Goal: Task Accomplishment & Management: Manage account settings

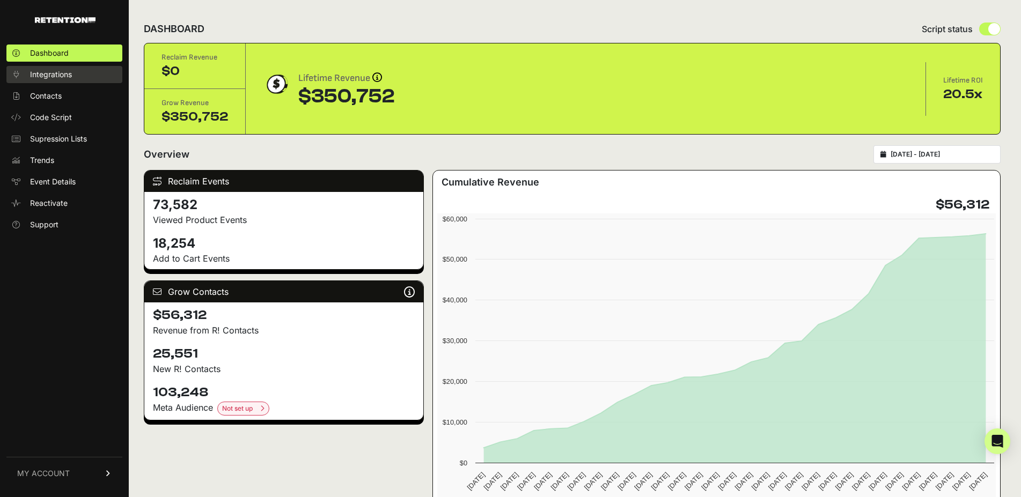
click at [71, 79] on span "Integrations" at bounding box center [51, 74] width 42 height 11
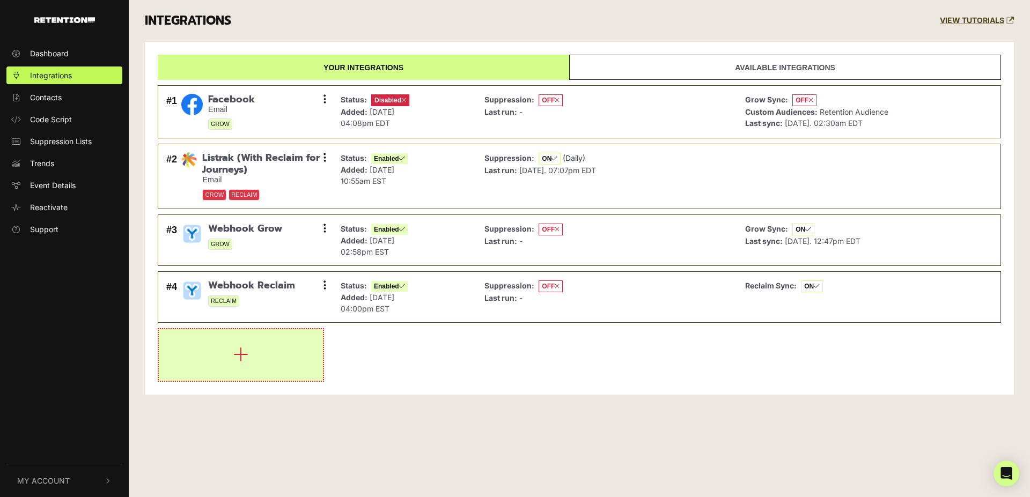
click at [238, 356] on icon "button" at bounding box center [240, 354] width 15 height 17
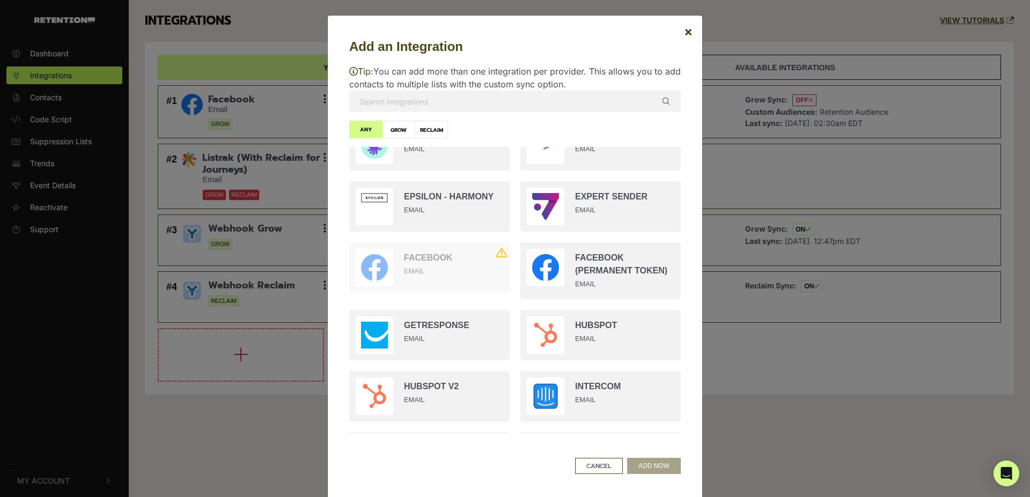
scroll to position [641, 0]
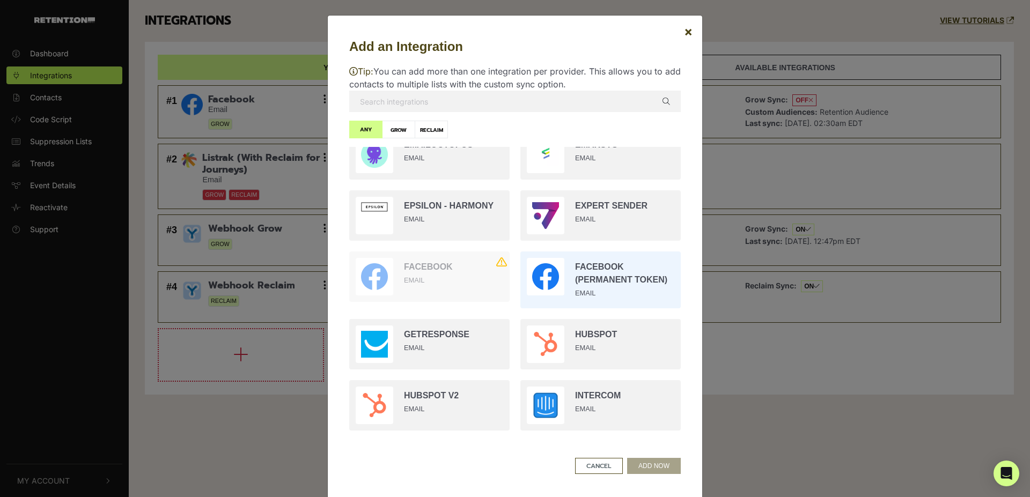
click at [590, 274] on input "radio" at bounding box center [600, 280] width 171 height 68
radio input "true"
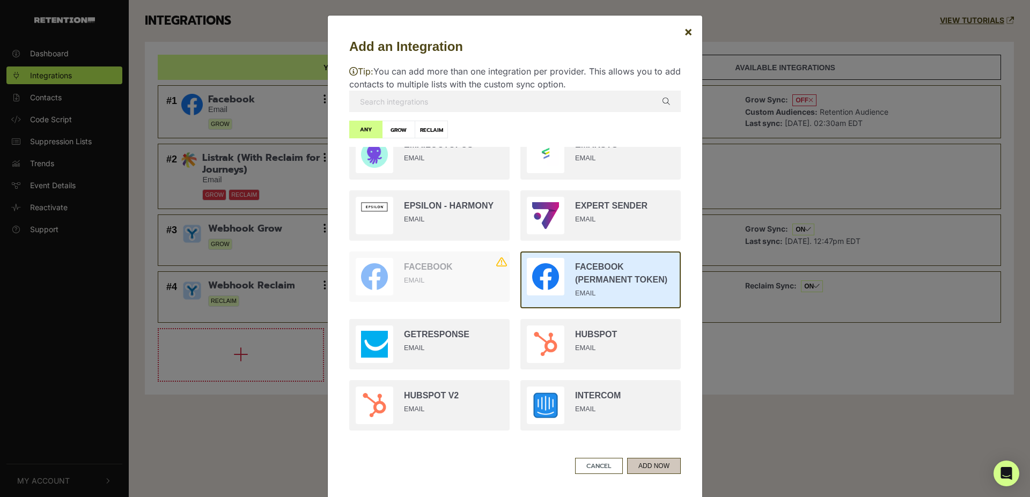
click at [640, 466] on button "ADD NOW" at bounding box center [654, 466] width 54 height 16
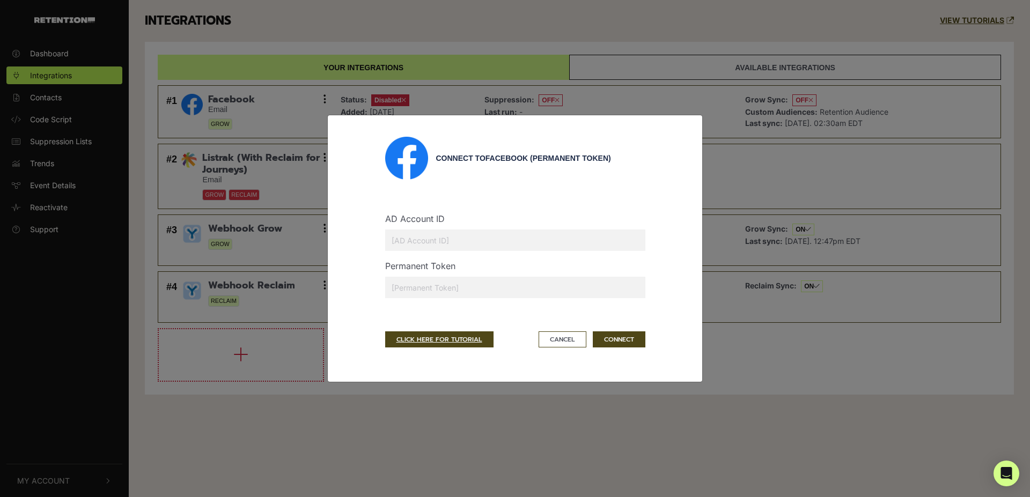
click at [455, 244] on input "text" at bounding box center [515, 240] width 260 height 21
type input "56593638"
click at [452, 285] on input "text" at bounding box center [515, 287] width 260 height 21
paste input "EAAYQZBM6IodwBPPrUCpKsZCZB5MZBY8LN8xvZBHC0kZAwOBmjweBO3BcIZBzvmLVn6LGCmQMhLC6gE…"
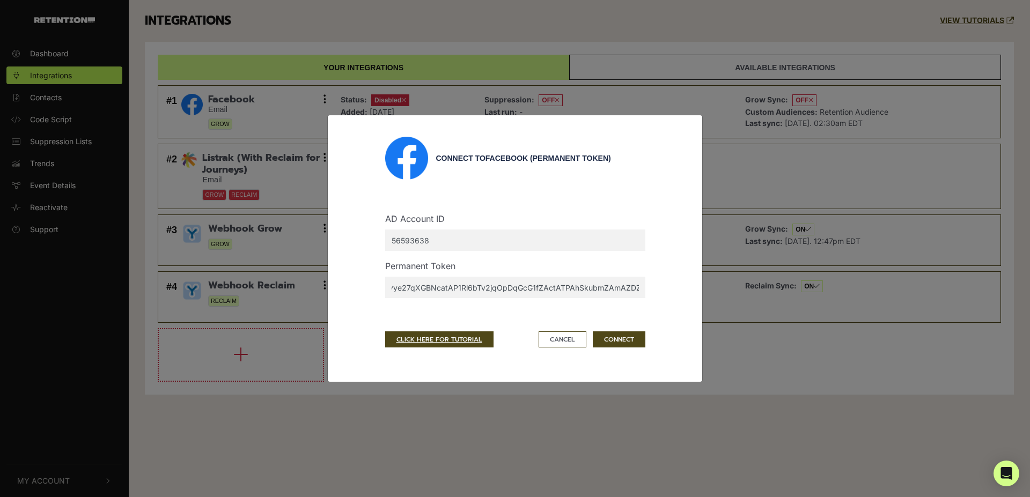
type input "EAAYQZBM6IodwBPPrUCpKsZCZB5MZBY8LN8xvZBHC0kZAwOBmjweBO3BcIZBzvmLVn6LGCmQMhLC6gE…"
click at [617, 338] on button "CONNECT" at bounding box center [619, 340] width 53 height 16
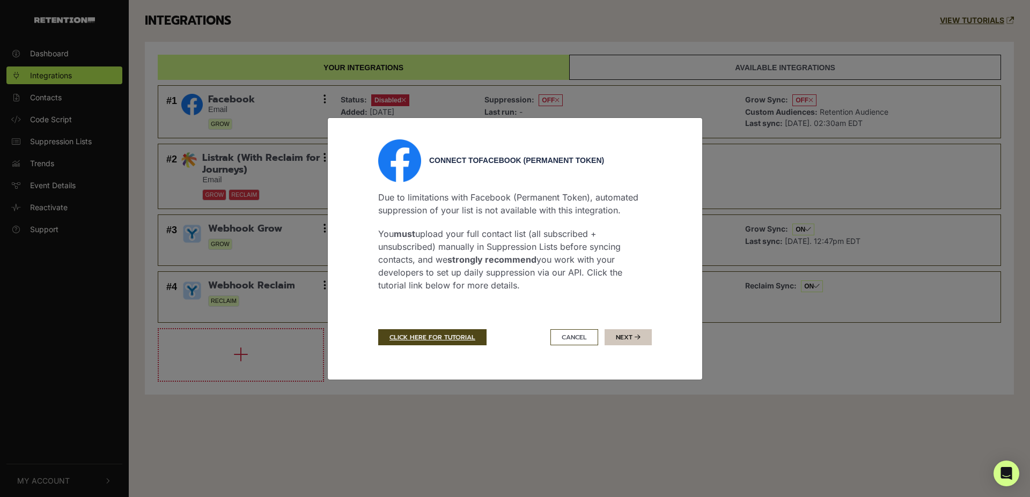
click at [630, 338] on button "Next" at bounding box center [628, 338] width 47 height 16
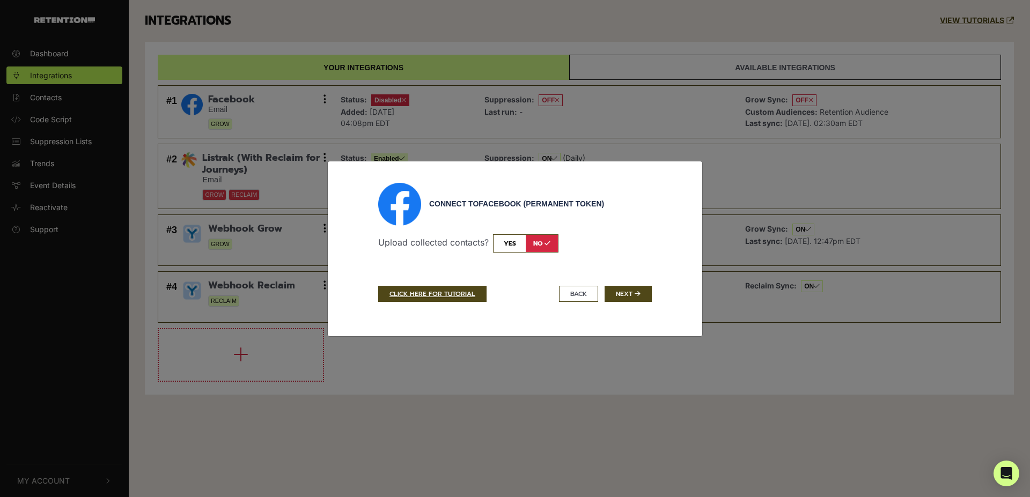
click at [511, 246] on input "checkbox" at bounding box center [525, 244] width 65 height 18
checkbox input "true"
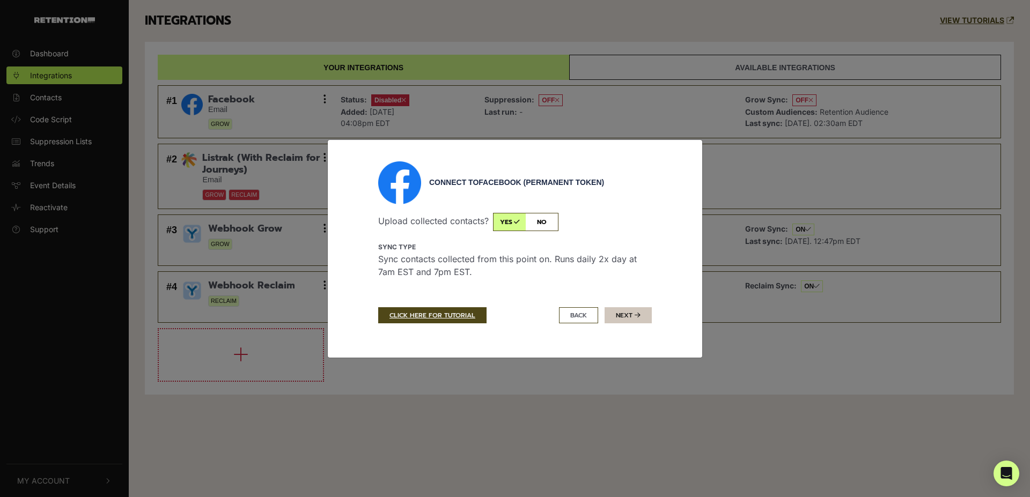
click at [620, 317] on button "Next" at bounding box center [628, 316] width 47 height 16
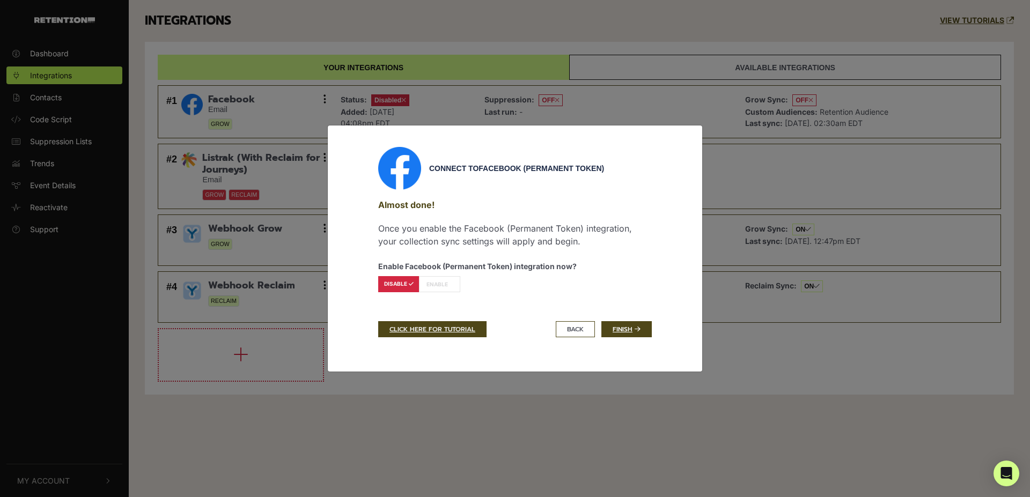
click at [445, 288] on label "ENABLE" at bounding box center [439, 284] width 41 height 16
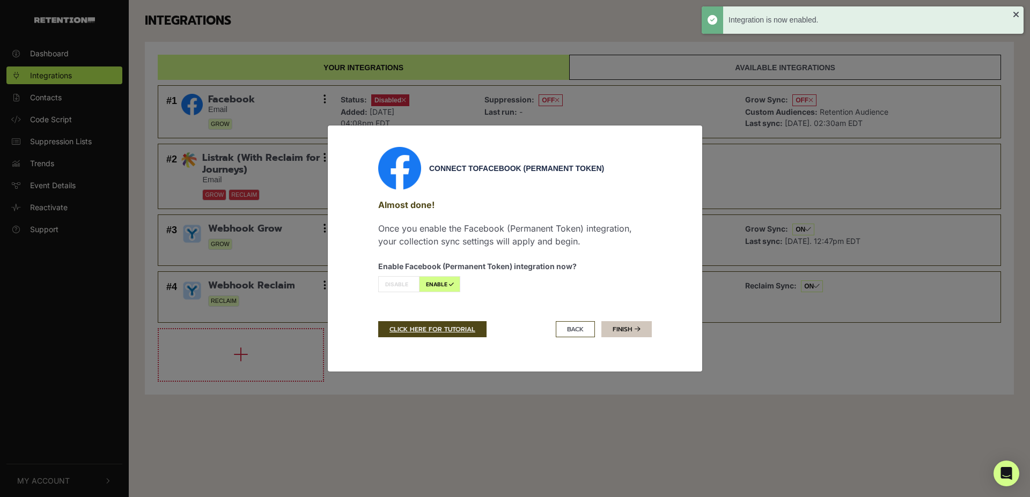
click at [628, 332] on link "Finish" at bounding box center [627, 329] width 50 height 16
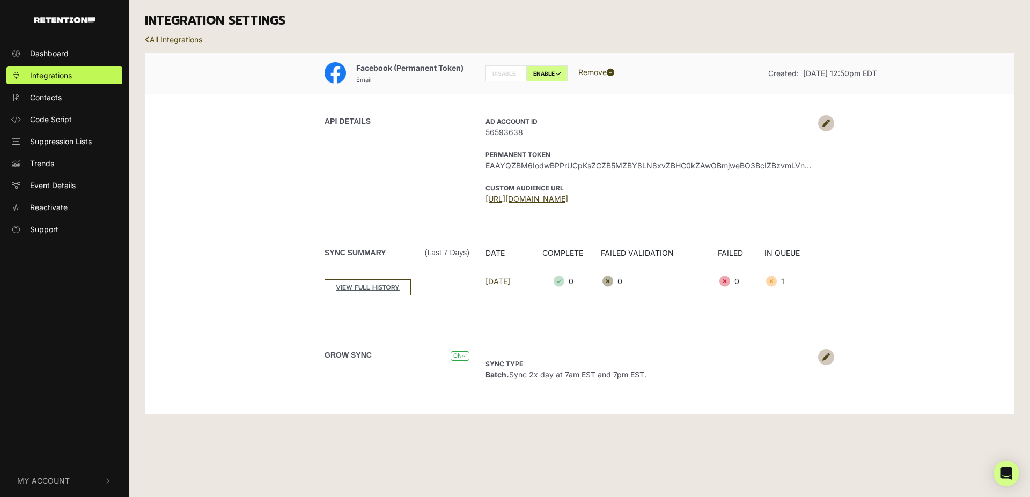
click at [175, 42] on link "All Integrations" at bounding box center [173, 39] width 57 height 9
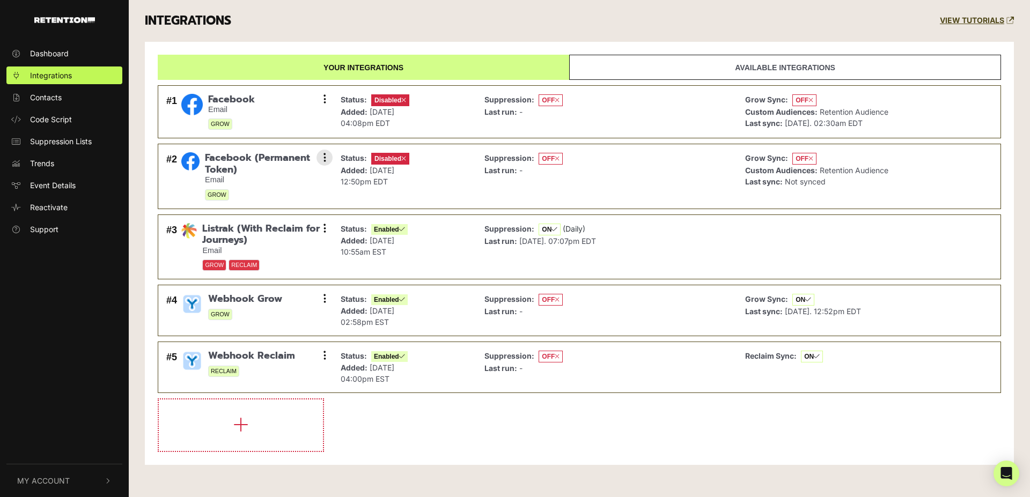
click at [382, 160] on span "Disabled" at bounding box center [390, 159] width 38 height 12
click at [325, 156] on icon at bounding box center [325, 157] width 3 height 11
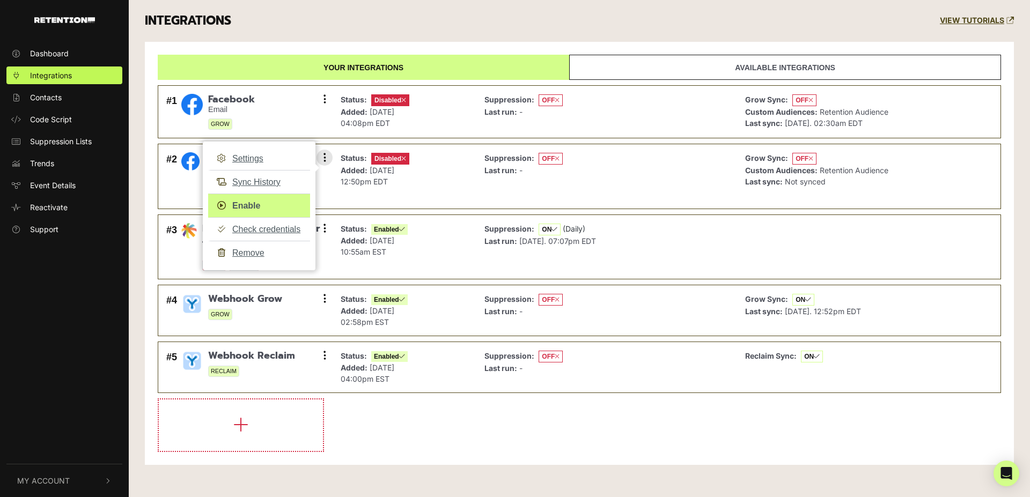
click at [252, 207] on link "Enable" at bounding box center [259, 206] width 102 height 24
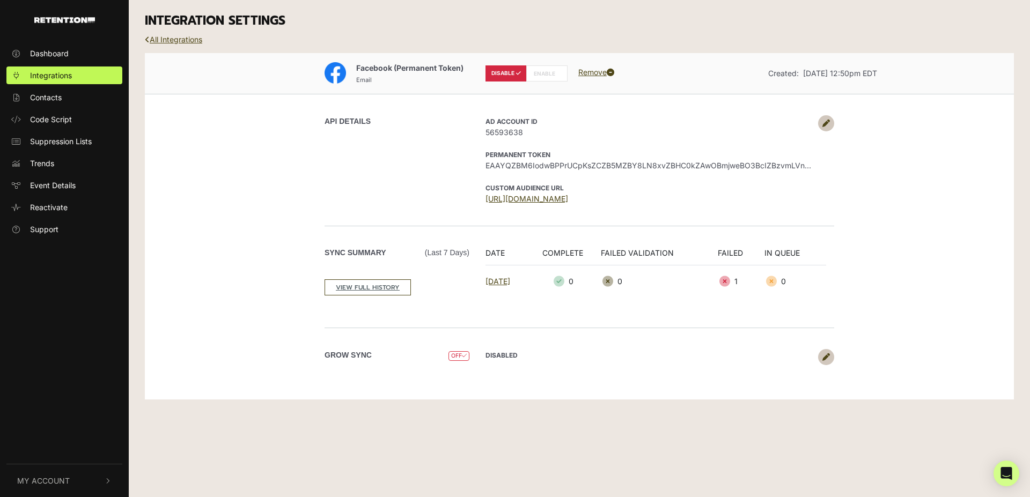
click at [554, 77] on label "ENABLE" at bounding box center [546, 73] width 41 height 16
radio input "false"
radio input "true"
click at [188, 39] on link "All Integrations" at bounding box center [173, 39] width 57 height 9
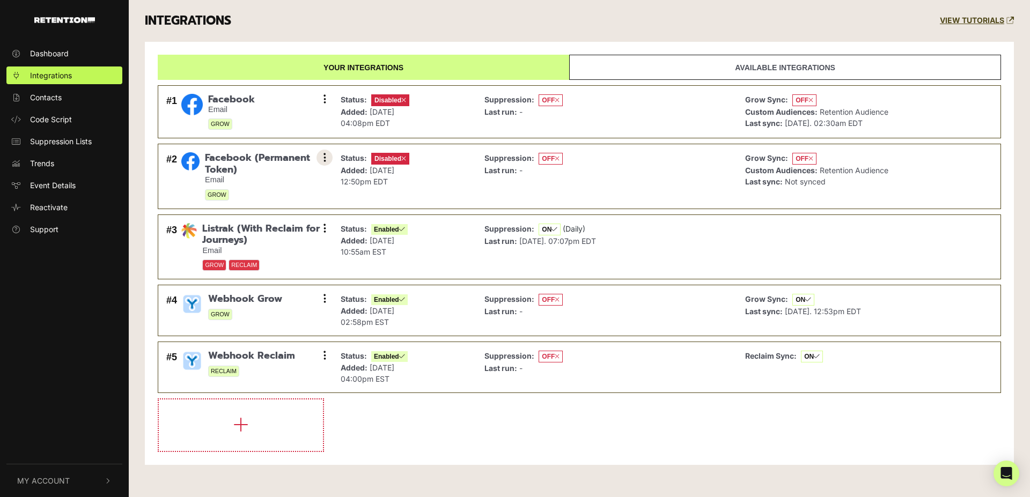
click at [325, 159] on icon at bounding box center [325, 157] width 3 height 11
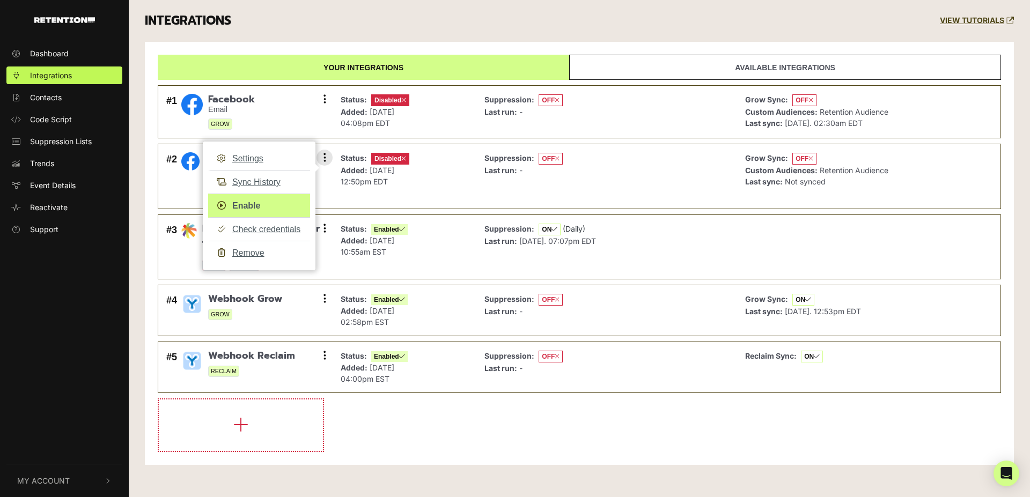
click at [247, 203] on link "Enable" at bounding box center [259, 206] width 102 height 24
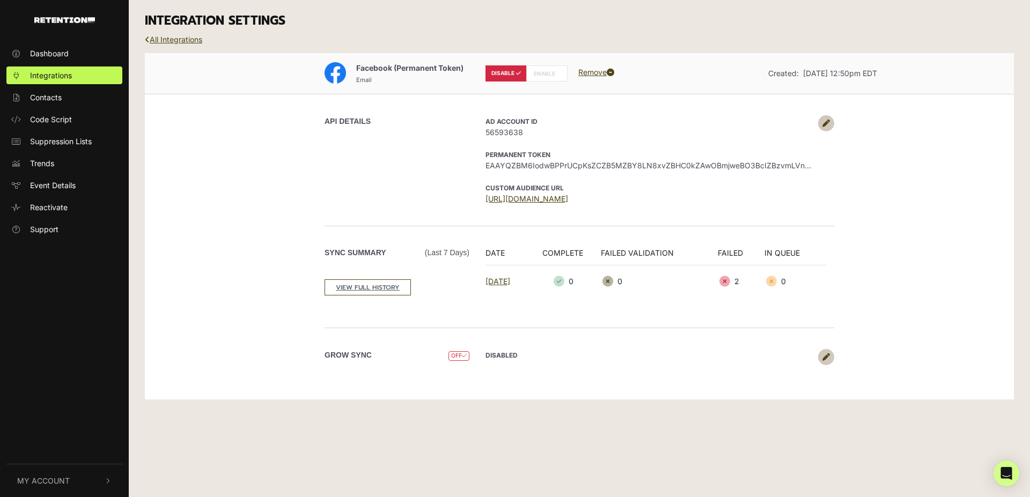
click at [544, 74] on label "ENABLE" at bounding box center [546, 73] width 41 height 16
radio input "false"
radio input "true"
click at [380, 177] on div "API DETAILS" at bounding box center [401, 159] width 153 height 89
click at [825, 359] on icon at bounding box center [827, 358] width 8 height 8
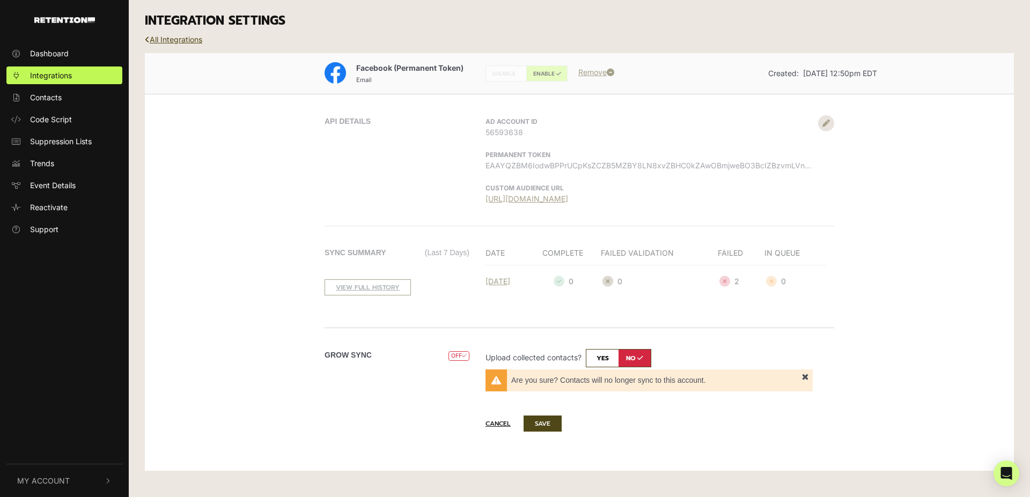
click at [602, 361] on input "checkbox" at bounding box center [618, 358] width 65 height 18
checkbox input "true"
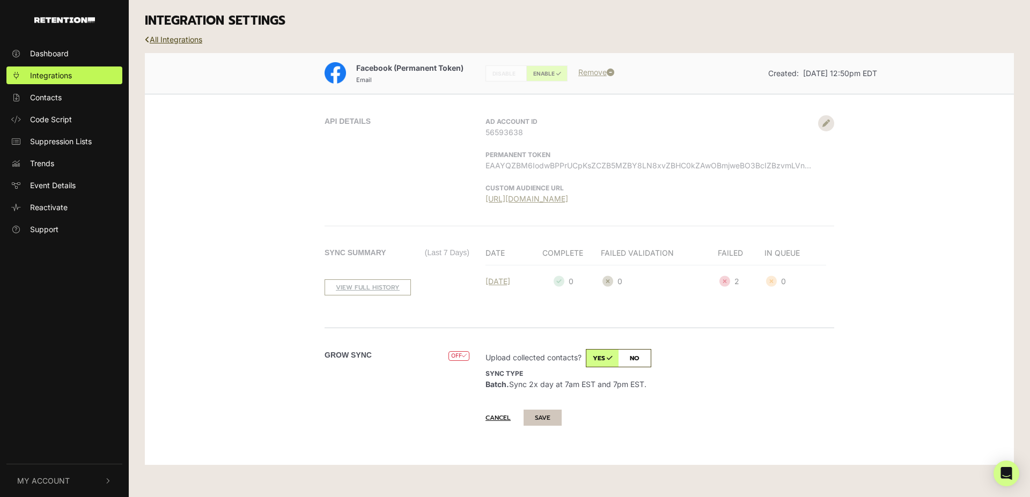
click at [548, 416] on button "SAVE" at bounding box center [543, 418] width 38 height 16
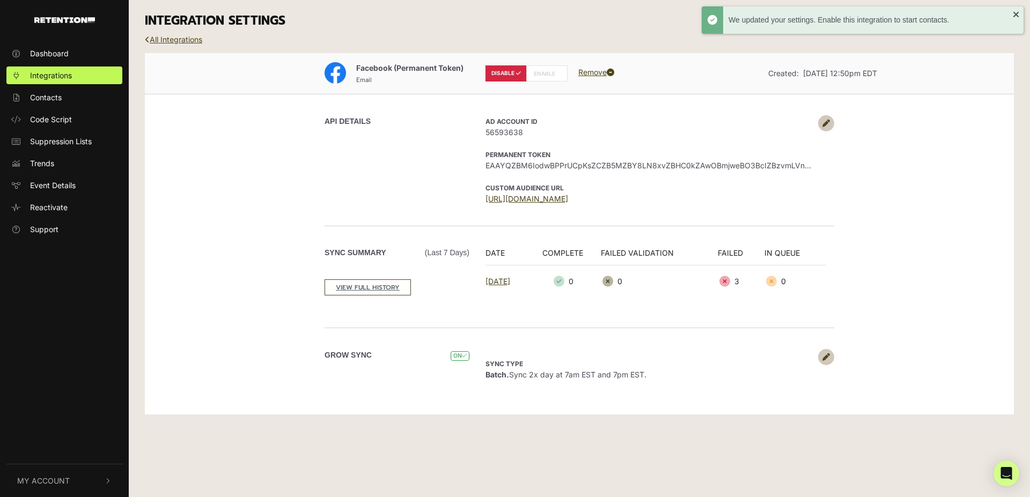
click at [538, 80] on label "ENABLE" at bounding box center [546, 73] width 41 height 16
radio input "false"
radio input "true"
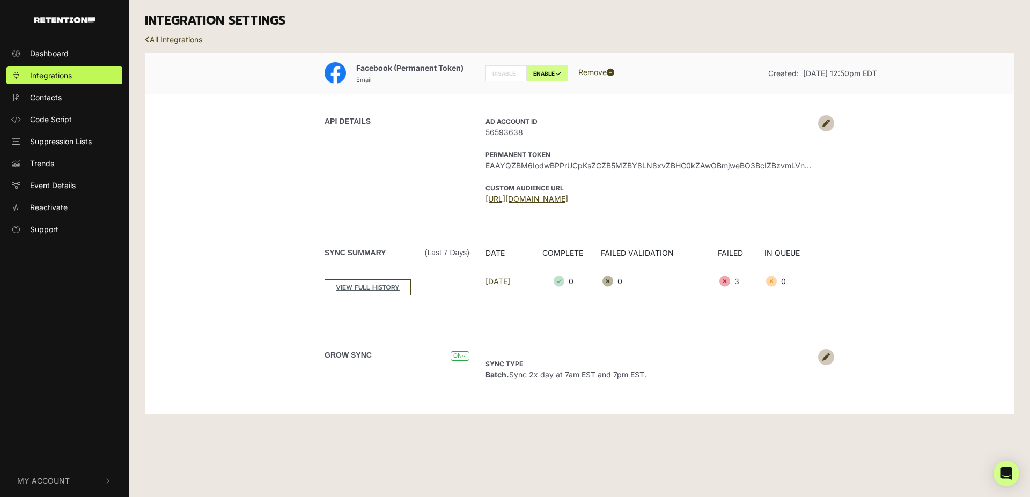
click at [825, 129] on link at bounding box center [826, 123] width 16 height 16
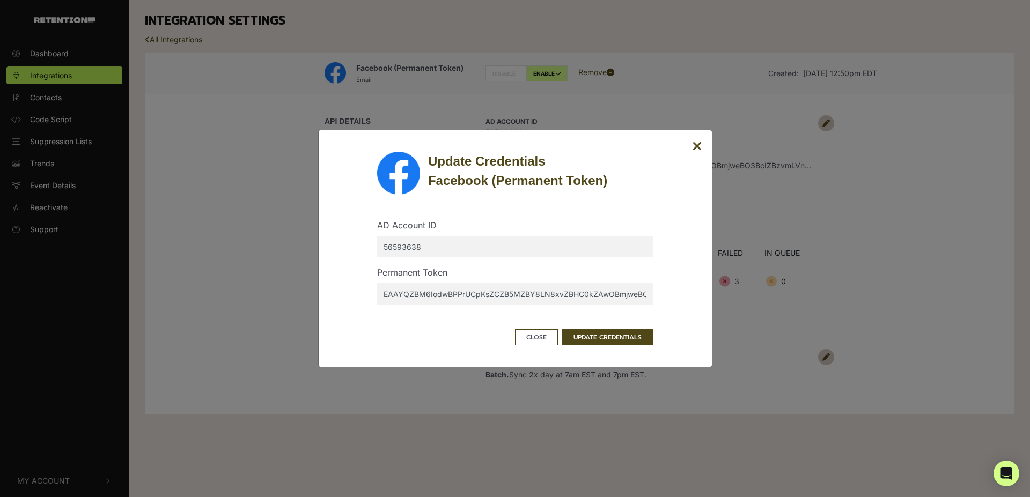
scroll to position [0, 691]
drag, startPoint x: 478, startPoint y: 294, endPoint x: 928, endPoint y: 322, distance: 451.2
click at [653, 305] on input "EAAYQZBM6IodwBPPrUCpKsZCZB5MZBY8LN8xvZBHC0kZAwOBmjweBO3BcIZBzvmLVn6LGCmQMhLC6gE…" at bounding box center [515, 293] width 276 height 21
click at [701, 147] on icon "Close" at bounding box center [698, 146] width 10 height 13
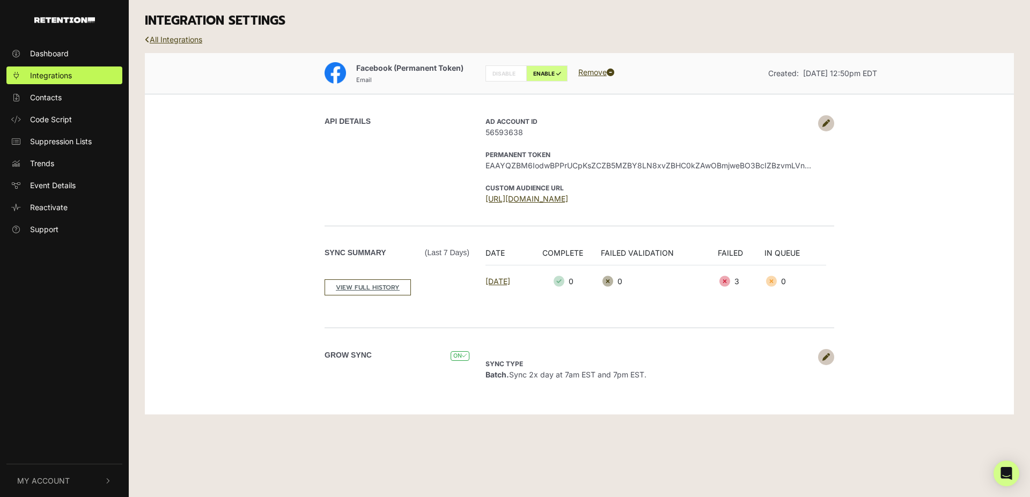
click at [270, 169] on div "Facebook (Permanent Token) Email DISABLE ENABLE Remove Created: Aug 13, 2025 12…" at bounding box center [579, 234] width 869 height 362
click at [281, 201] on div "API DETAILS AD Account ID 56593638 Permanent Token EAAYQZBM6IodwBPPrUCpKsZCZB5M…" at bounding box center [580, 160] width 612 height 132
click at [166, 38] on link "All Integrations" at bounding box center [173, 39] width 57 height 9
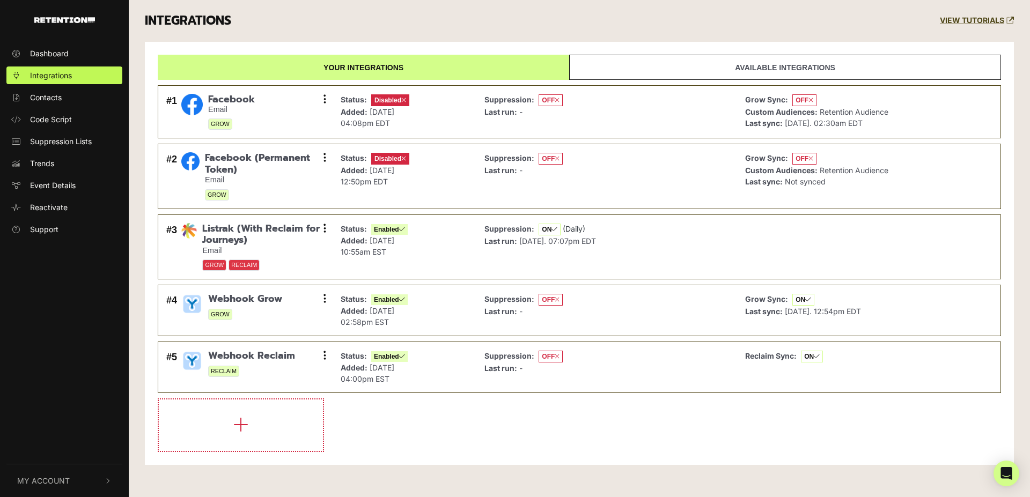
click at [398, 434] on li at bounding box center [580, 426] width 844 height 54
click at [327, 156] on button at bounding box center [325, 158] width 16 height 16
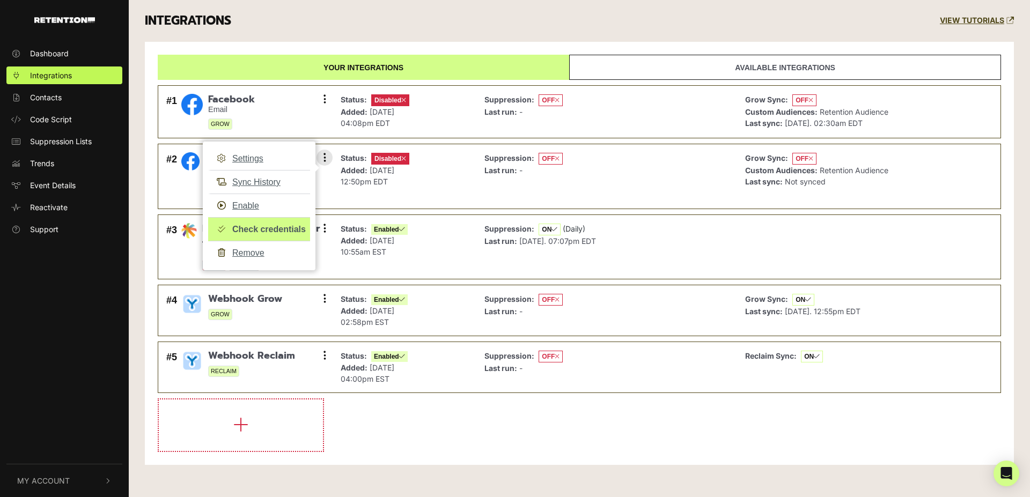
click at [278, 229] on link "Check credentials" at bounding box center [259, 229] width 102 height 24
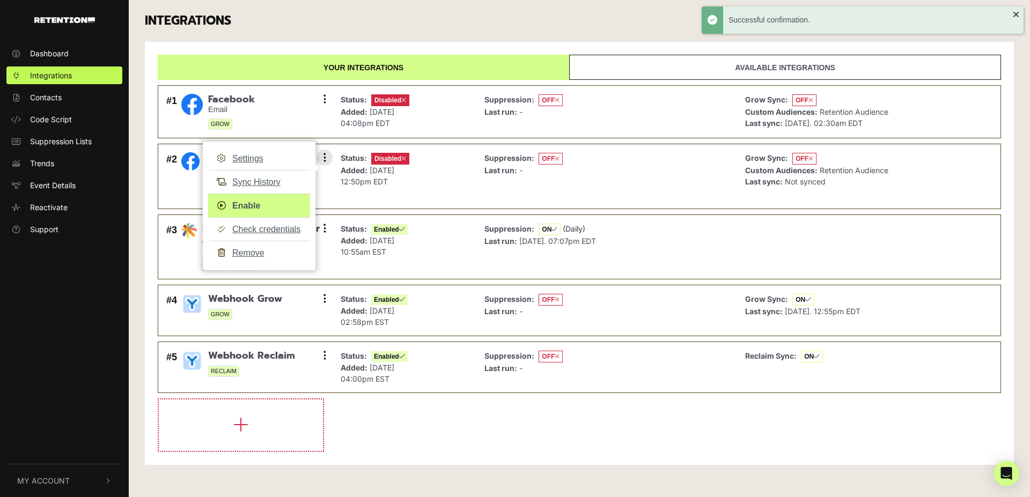
click at [253, 206] on link "Enable" at bounding box center [259, 206] width 102 height 24
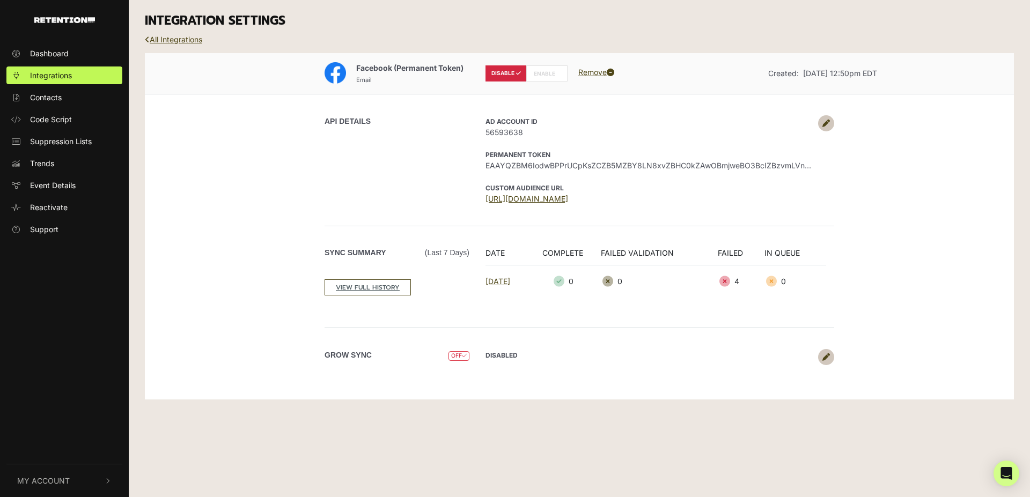
click at [546, 75] on label "ENABLE" at bounding box center [546, 73] width 41 height 16
radio input "false"
radio input "true"
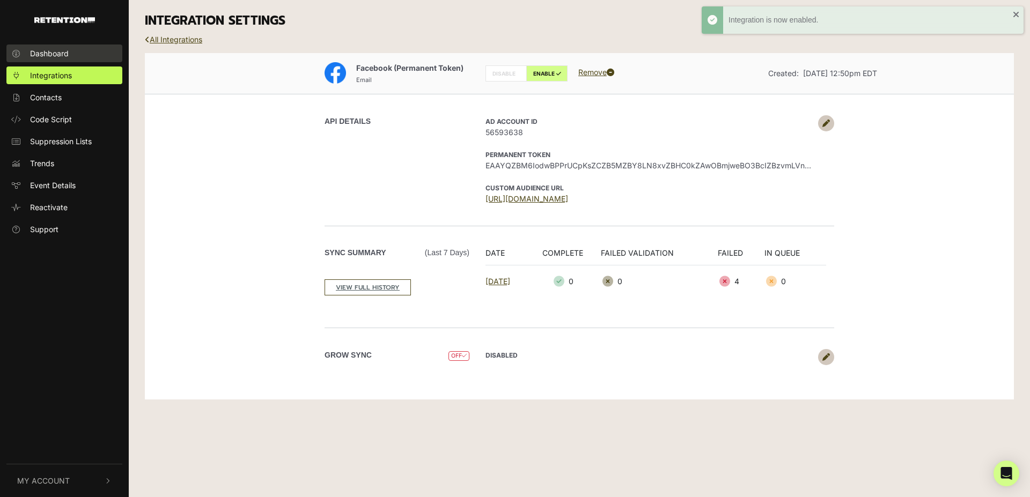
click at [53, 53] on span "Dashboard" at bounding box center [49, 53] width 39 height 11
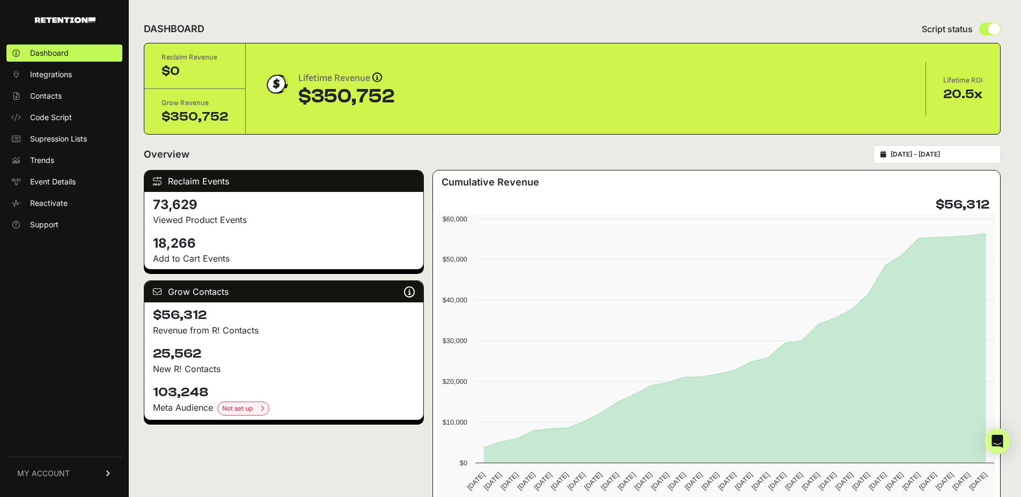
click at [60, 74] on span "Integrations" at bounding box center [51, 74] width 42 height 11
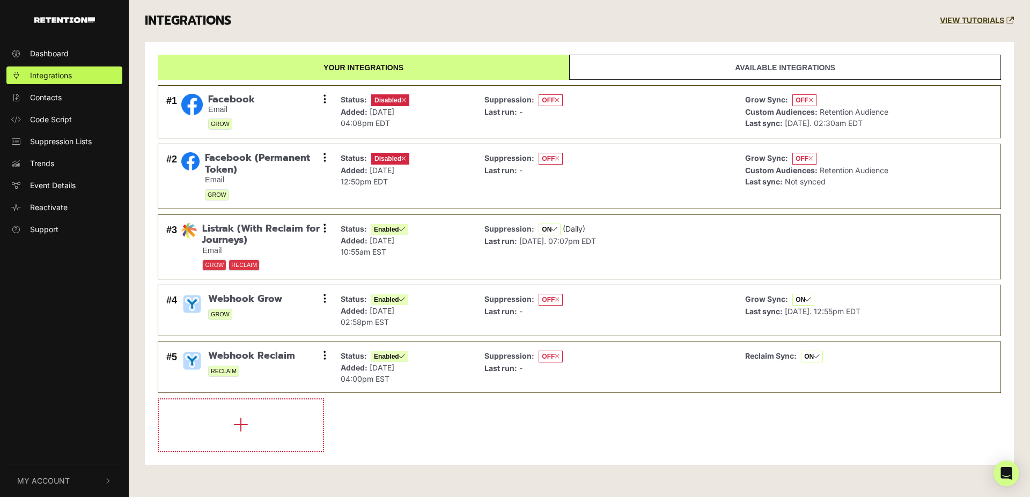
click at [653, 78] on link "Available integrations" at bounding box center [785, 67] width 432 height 25
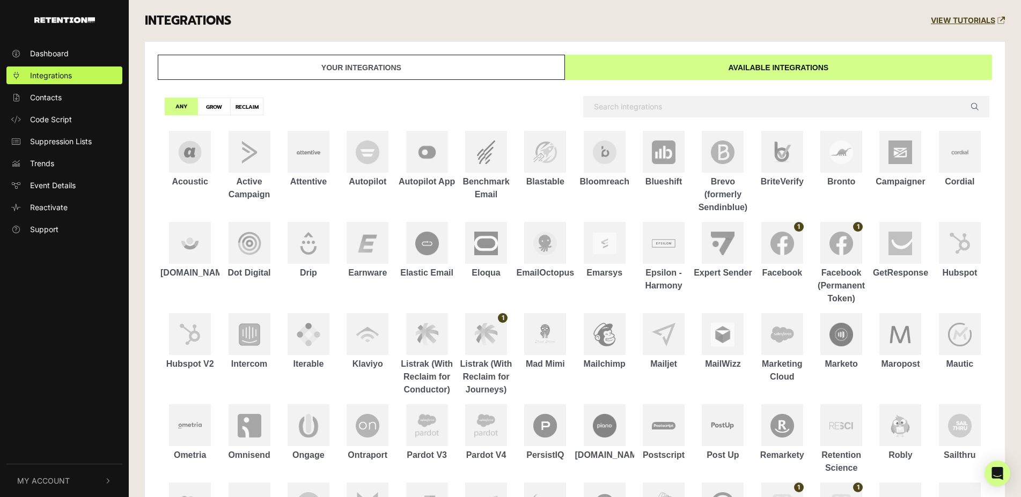
click at [427, 67] on link "Your integrations" at bounding box center [361, 67] width 407 height 25
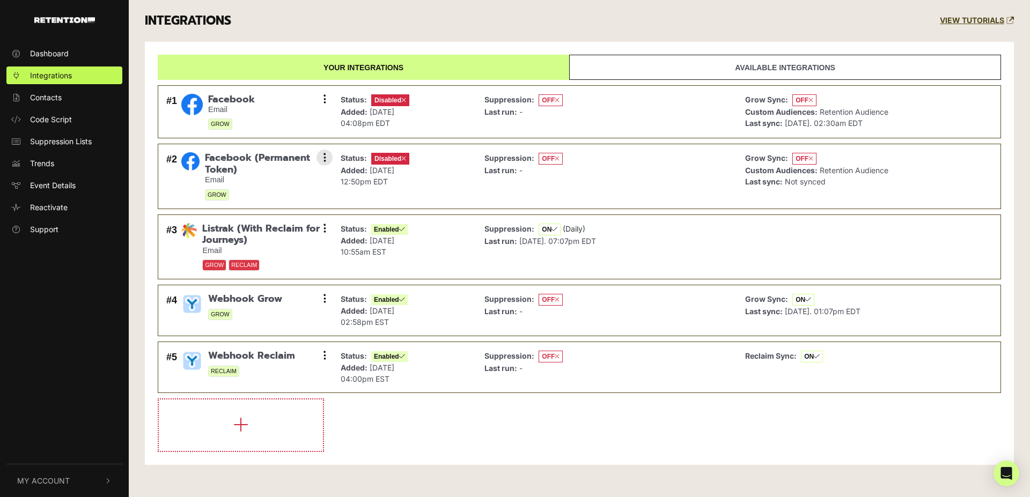
click at [425, 176] on div "Status: Disabled Added: [DATE] 12:50pm EDT" at bounding box center [404, 176] width 138 height 53
click at [634, 407] on li at bounding box center [580, 426] width 844 height 54
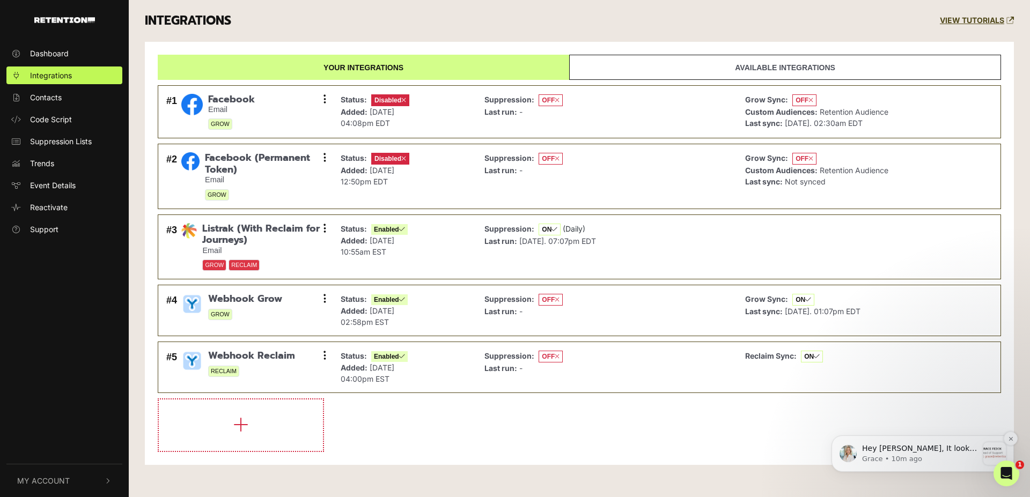
click at [935, 453] on p "Hey [PERSON_NAME], It looks like you're setting up our new Permanent Token Face…" at bounding box center [920, 449] width 116 height 11
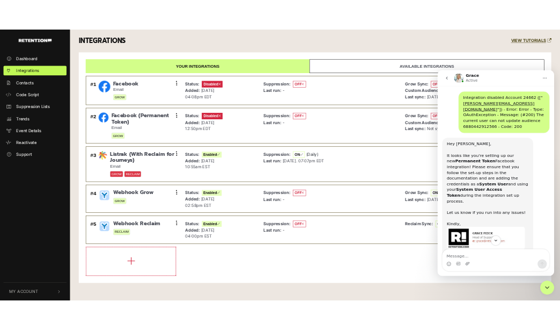
scroll to position [111, 0]
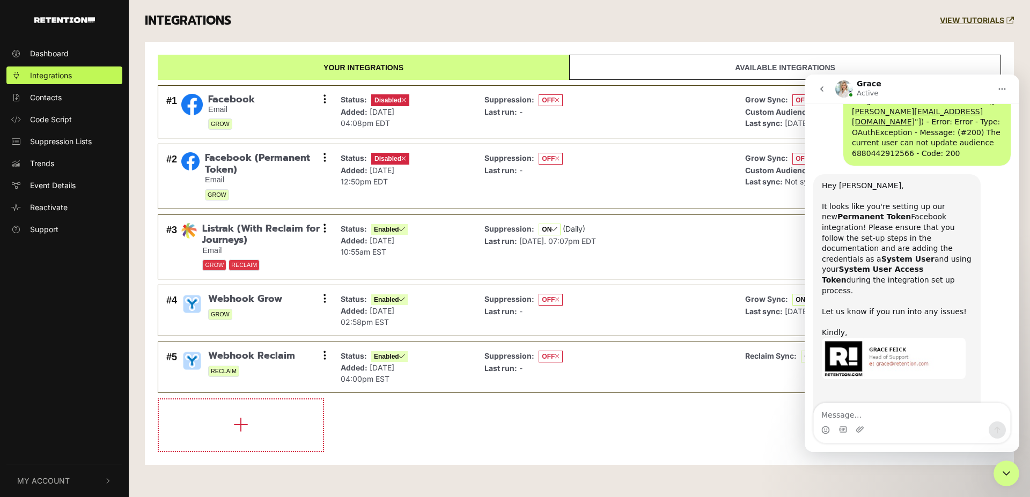
click at [404, 429] on li at bounding box center [580, 426] width 844 height 54
click at [372, 31] on div "INTEGRATIONS VIEW TUTORIALS" at bounding box center [579, 21] width 885 height 42
click at [402, 433] on li at bounding box center [580, 426] width 844 height 54
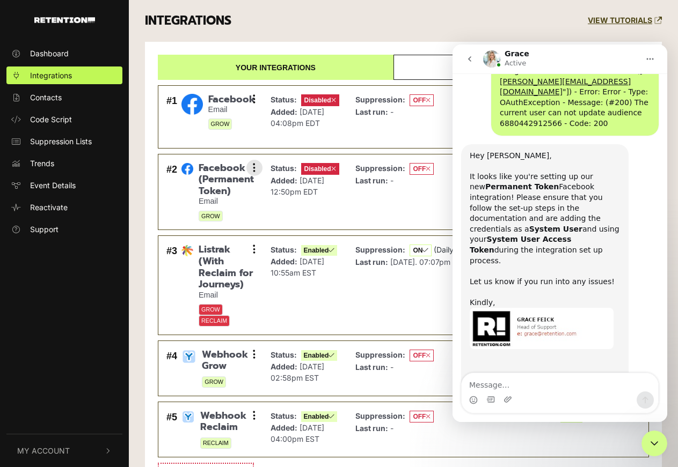
click at [385, 222] on div "Suppression: OFF Last run: -" at bounding box center [394, 193] width 78 height 60
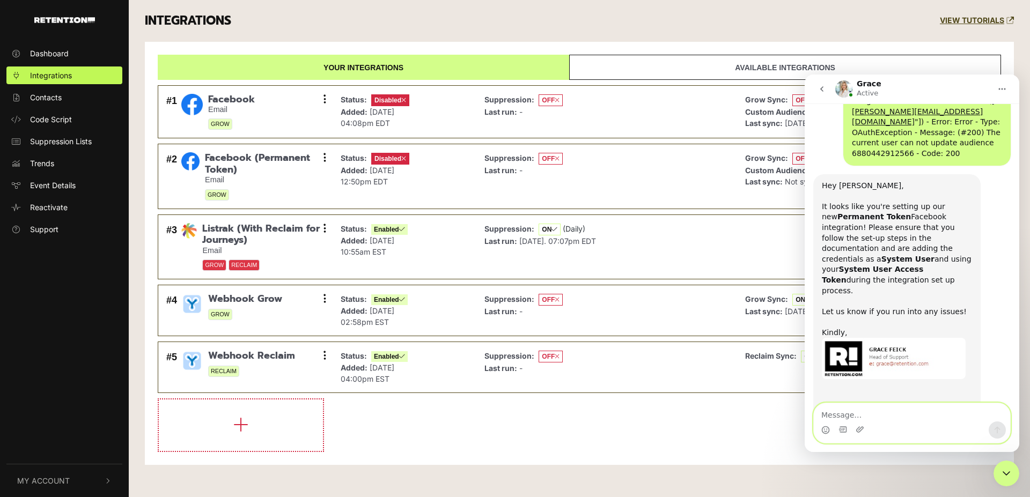
click at [859, 410] on textarea "Message…" at bounding box center [912, 413] width 196 height 18
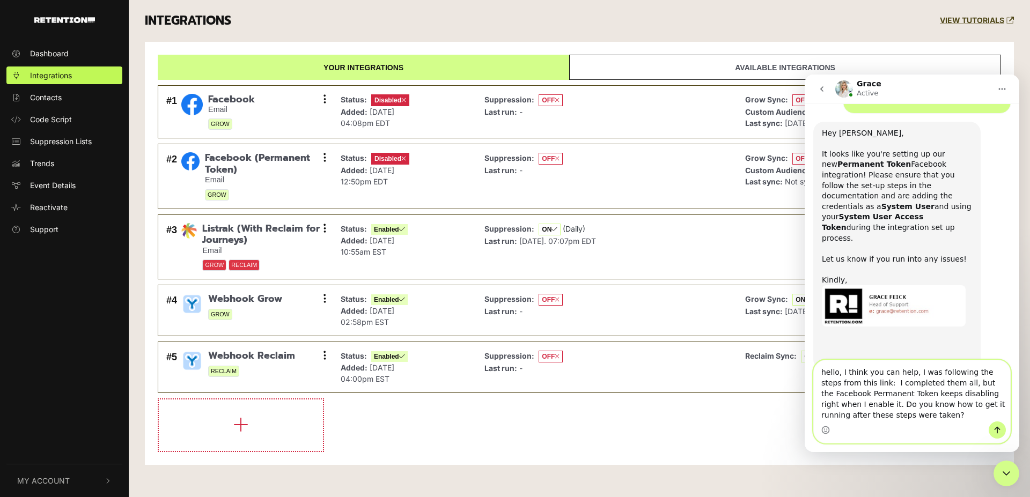
scroll to position [165, 0]
click at [867, 411] on textarea "hello, I think you can help, I was following the steps from this link: I comple…" at bounding box center [912, 391] width 196 height 61
paste textarea "[URL][DOMAIN_NAME]"
type textarea "hello, I think you can help, I was following the steps from this link: I comple…"
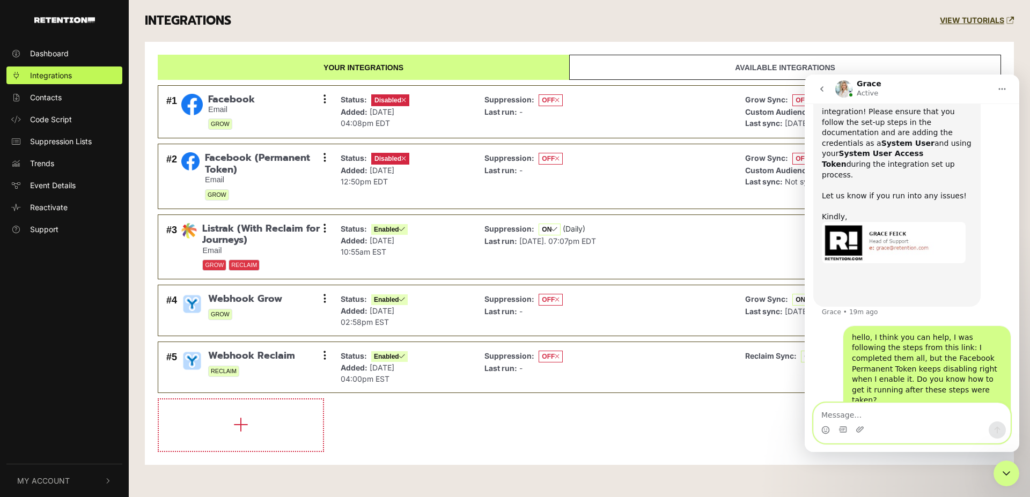
scroll to position [228, 0]
click at [879, 420] on textarea "Message…" at bounding box center [912, 413] width 196 height 18
click at [879, 414] on textarea "Message…" at bounding box center [912, 413] width 196 height 18
click at [882, 414] on textarea "Message…" at bounding box center [912, 413] width 196 height 18
click at [883, 418] on textarea "Message…" at bounding box center [912, 413] width 196 height 18
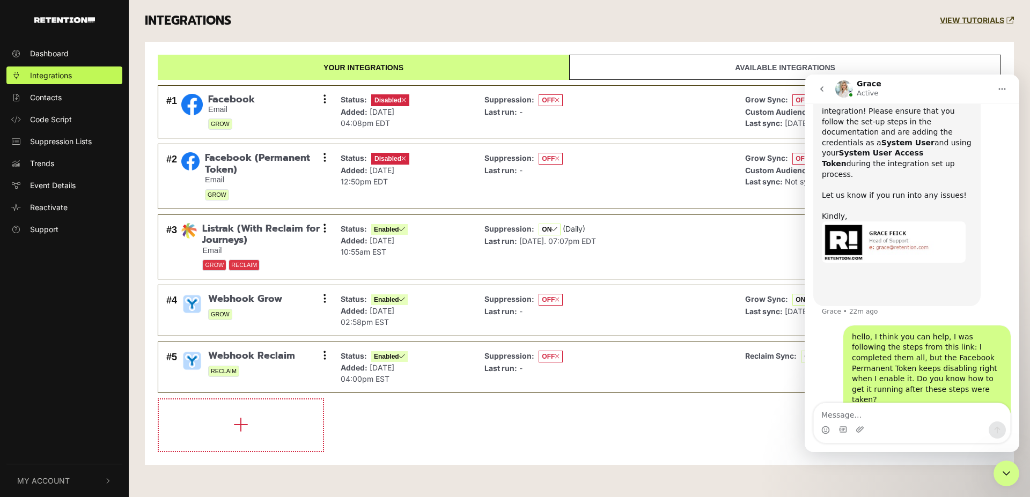
scroll to position [269, 0]
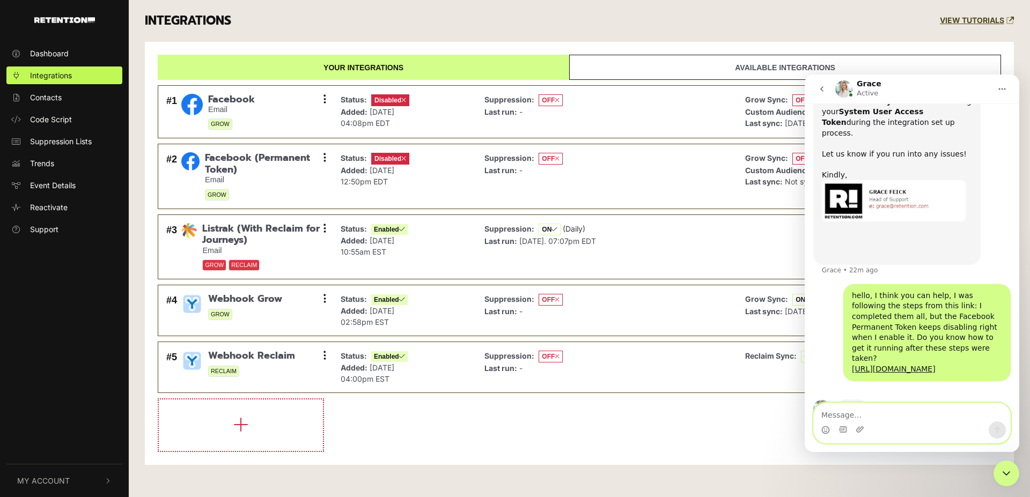
click at [861, 414] on textarea "Message…" at bounding box center [912, 413] width 196 height 18
paste textarea "Company: Golfballs.com Your integration with Facebook (Permanent Token) has bee…"
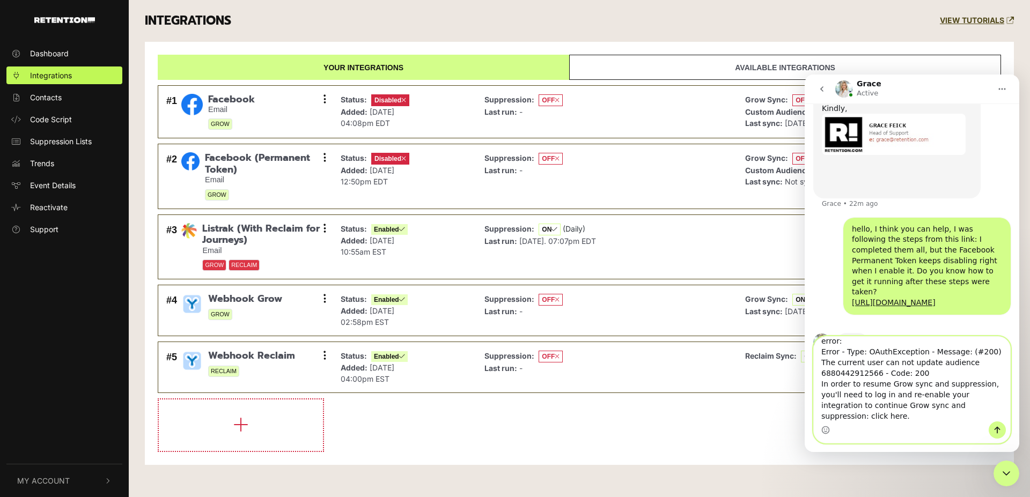
scroll to position [294, 0]
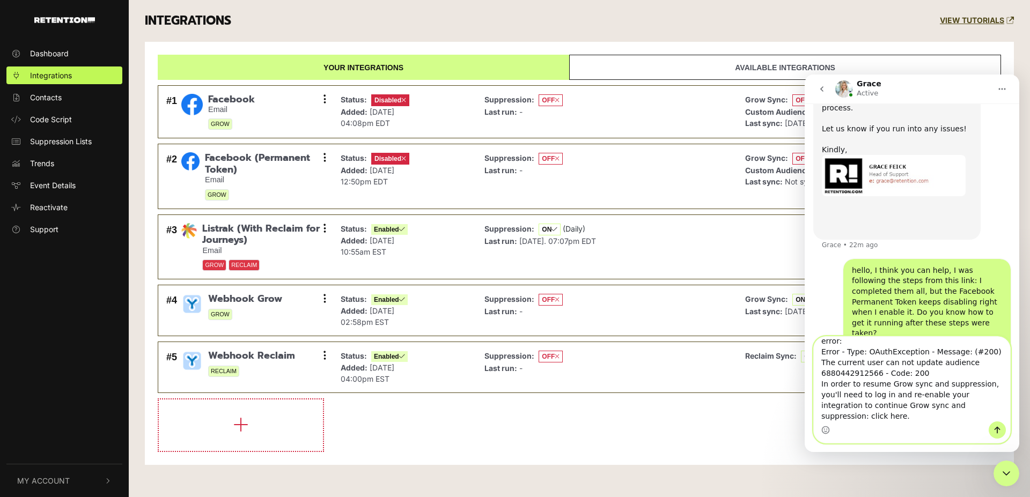
type textarea "Company: Golfballs.com Your integration with Facebook (Permanent Token) has bee…"
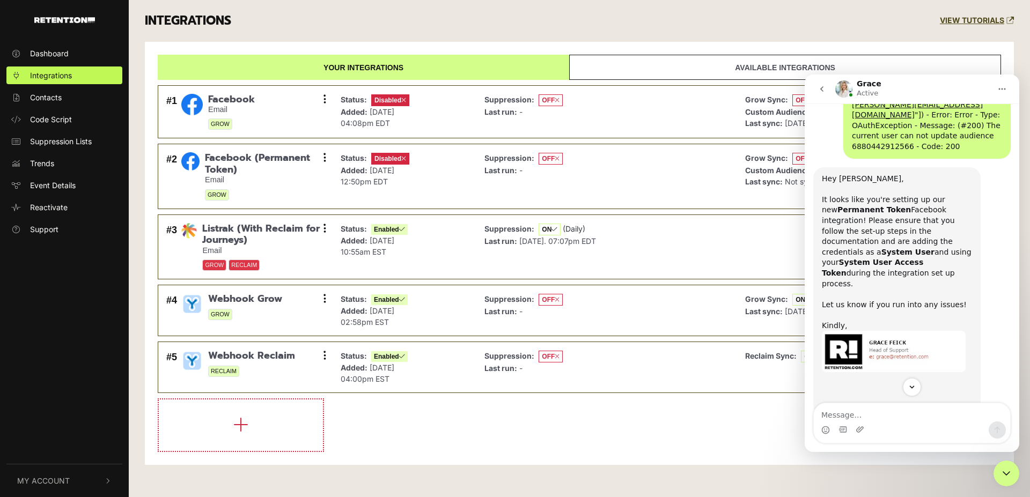
scroll to position [389, 0]
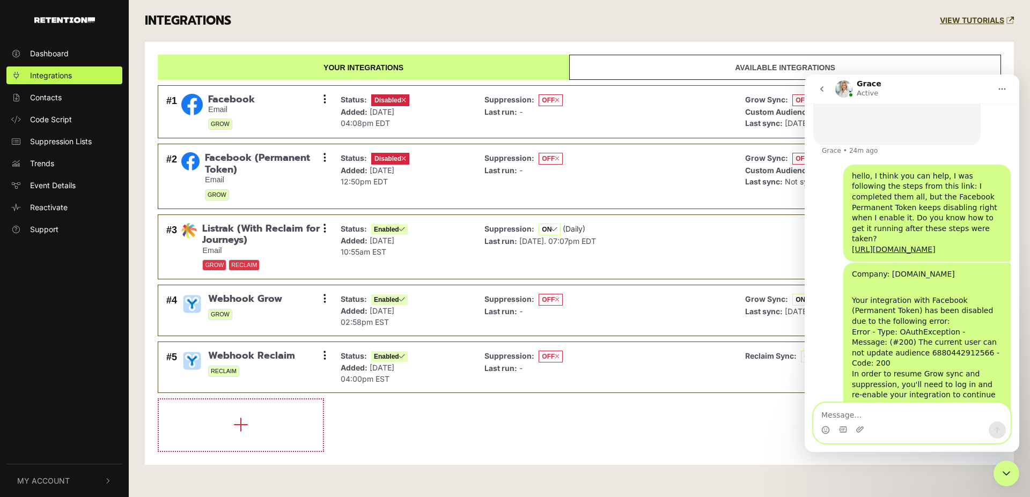
click at [877, 412] on textarea "Message…" at bounding box center [912, 413] width 196 height 18
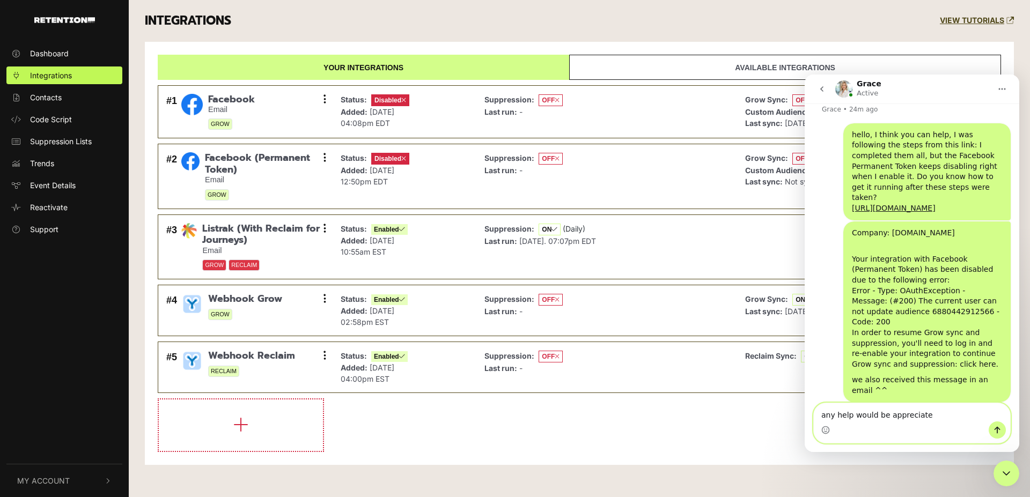
type textarea "any help would be appreciated"
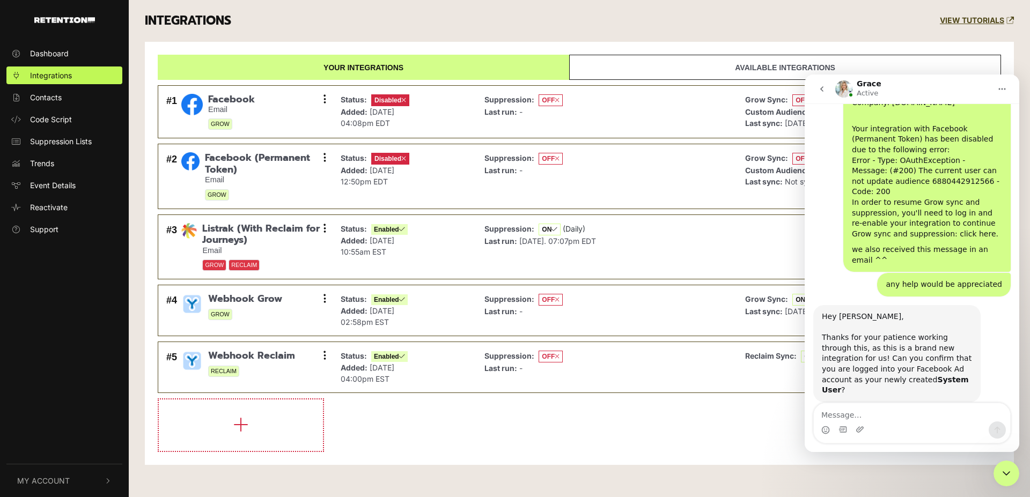
scroll to position [508, 0]
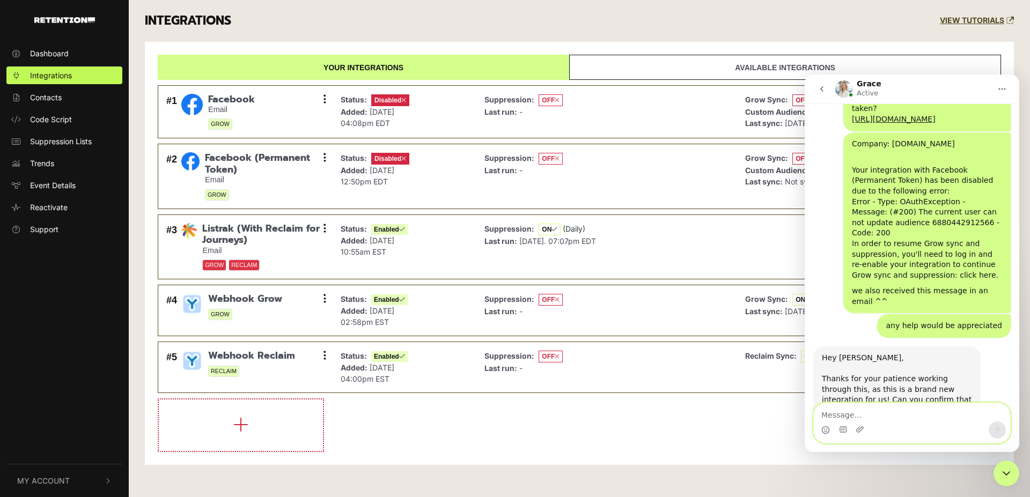
click at [853, 415] on textarea "Message…" at bounding box center [912, 413] width 196 height 18
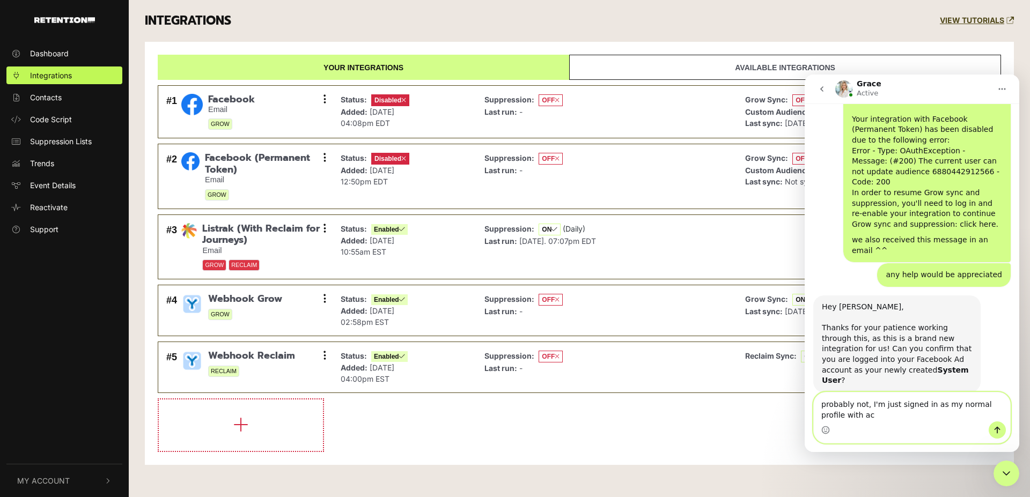
scroll to position [560, 0]
type textarea "probably not, I'm just signed in as my normal profile with access to the [DOMAI…"
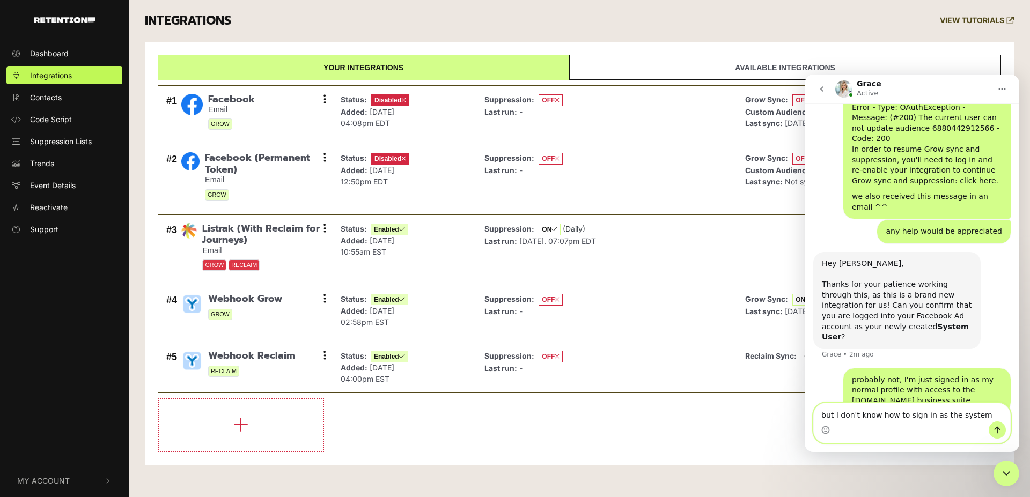
type textarea "but I don't know how to sign in as the system user"
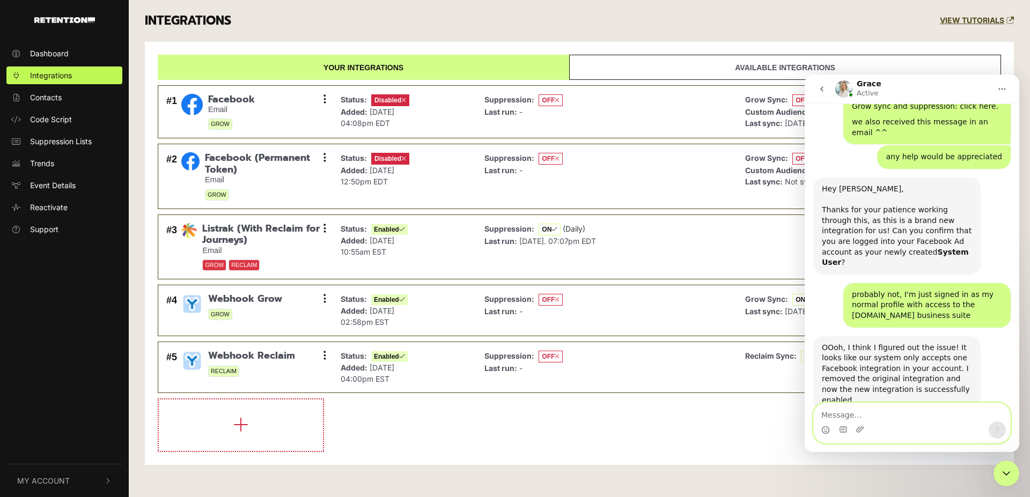
scroll to position [678, 0]
click at [869, 419] on textarea "Message…" at bounding box center [912, 413] width 196 height 18
type textarea "oh good!"
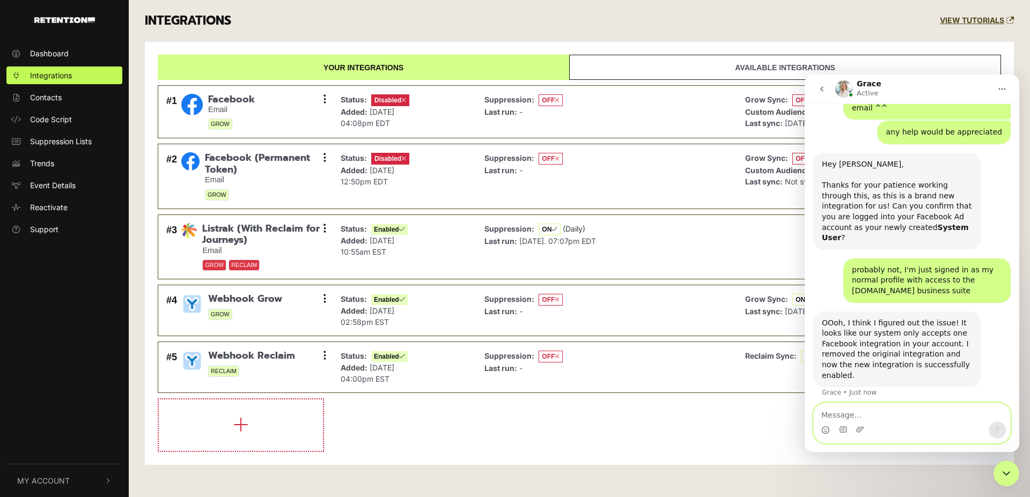
scroll to position [702, 0]
click at [848, 409] on textarea "Message…" at bounding box center [912, 413] width 196 height 18
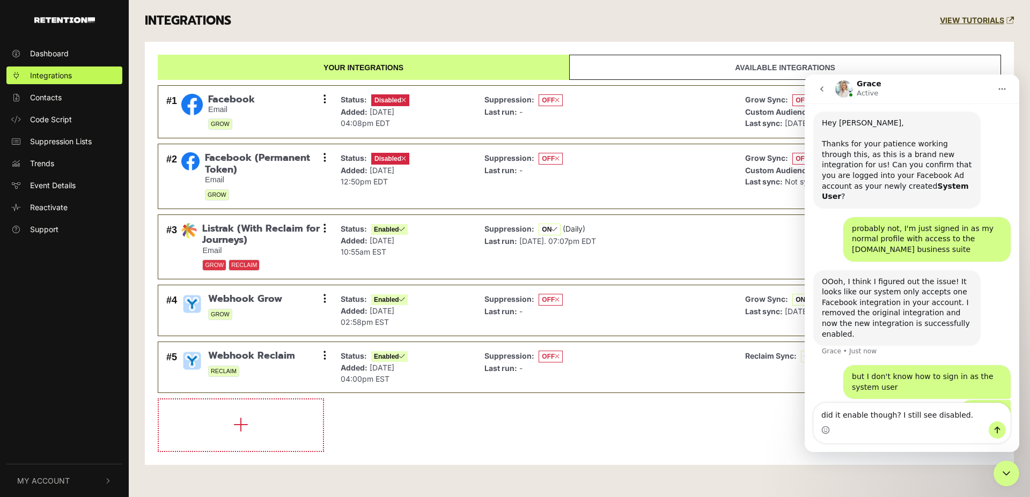
scroll to position [744, 0]
click at [962, 417] on textarea "did it enable though? I still see disabled." at bounding box center [912, 413] width 196 height 18
type textarea "did it enable though? I still see disabled."
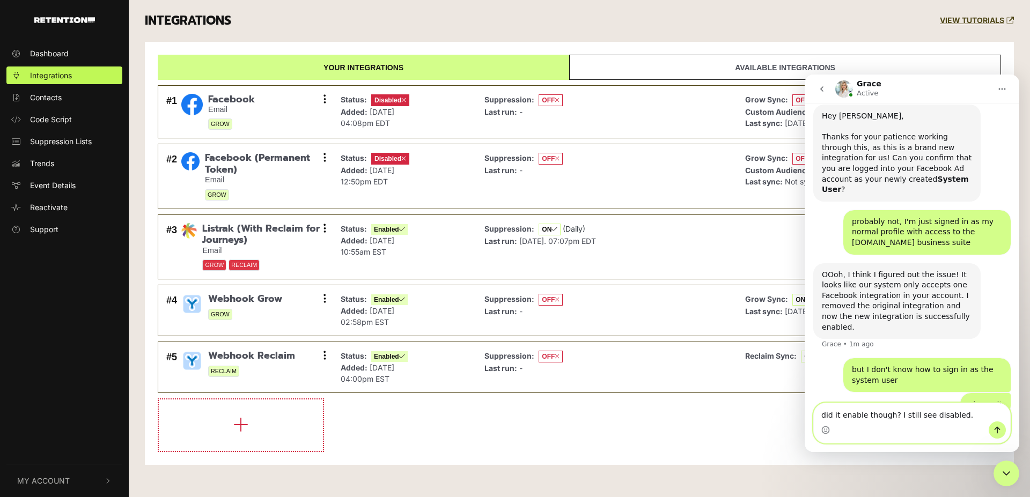
paste textarea "Message…"
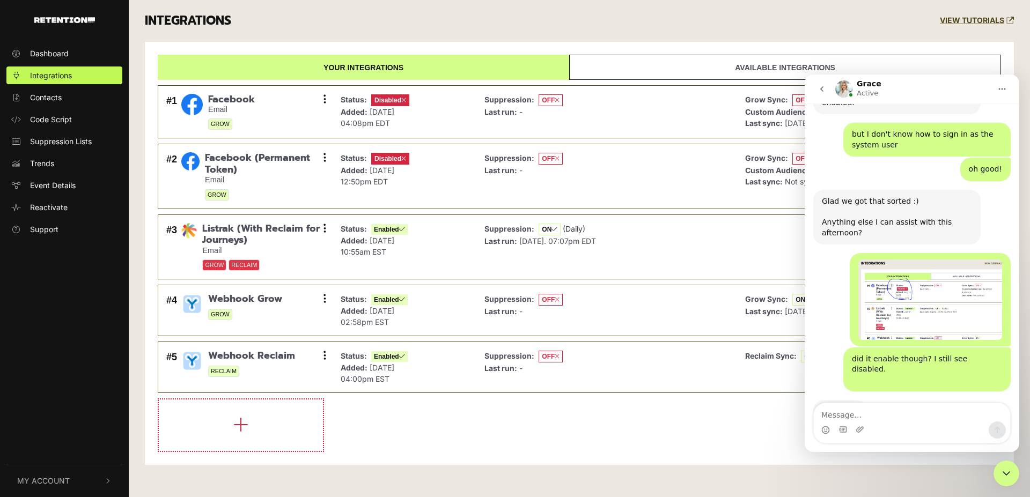
scroll to position [976, 0]
click at [837, 412] on textarea "Message…" at bounding box center [912, 413] width 196 height 18
type textarea "yeah it's doing the same thing"
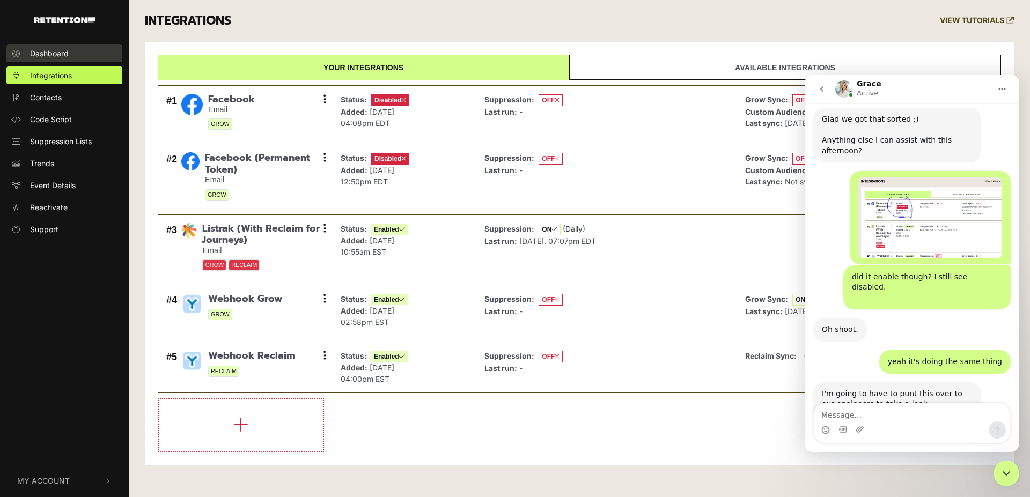
scroll to position [1062, 0]
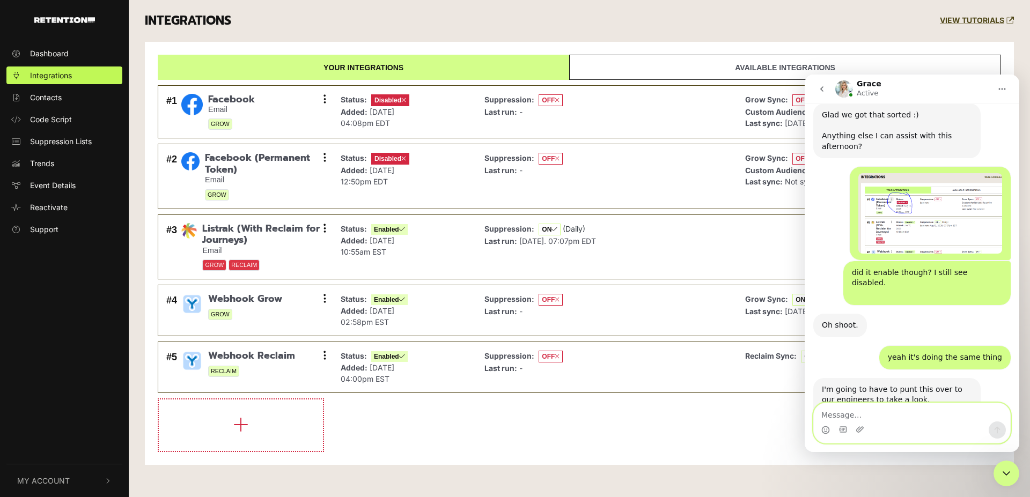
click at [896, 418] on textarea "Message…" at bounding box center [912, 413] width 196 height 18
click at [895, 419] on textarea "Message…" at bounding box center [912, 413] width 196 height 18
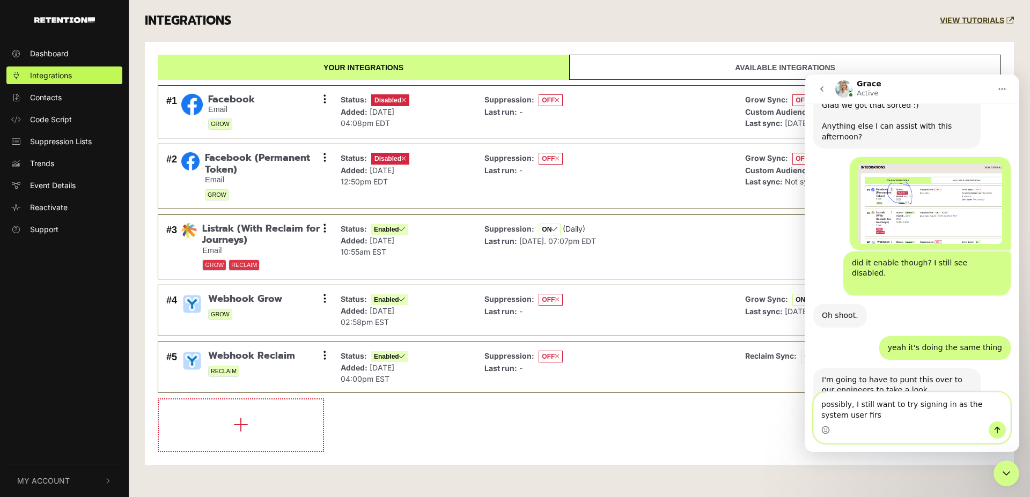
type textarea "possibly, I still want to try signing in as the system user first"
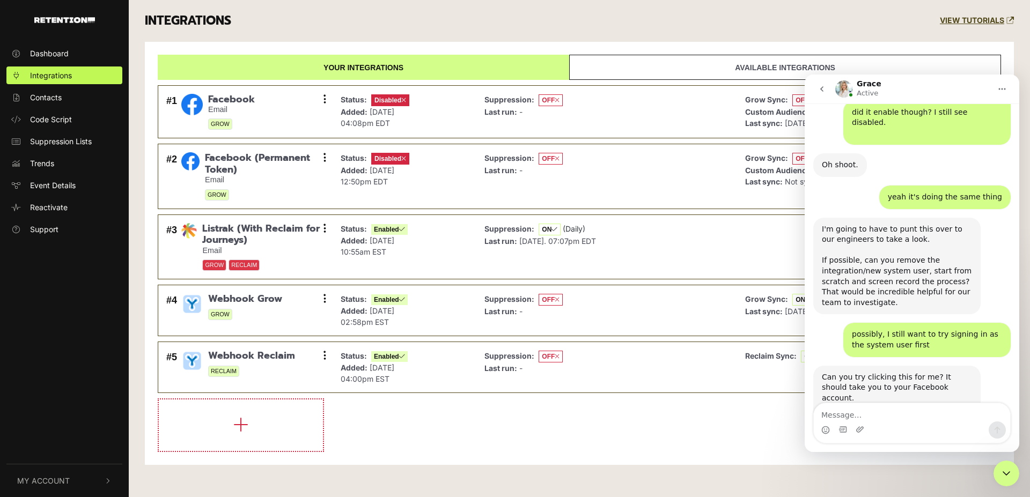
scroll to position [1223, 0]
click at [881, 403] on img "Grace says…" at bounding box center [894, 441] width 144 height 76
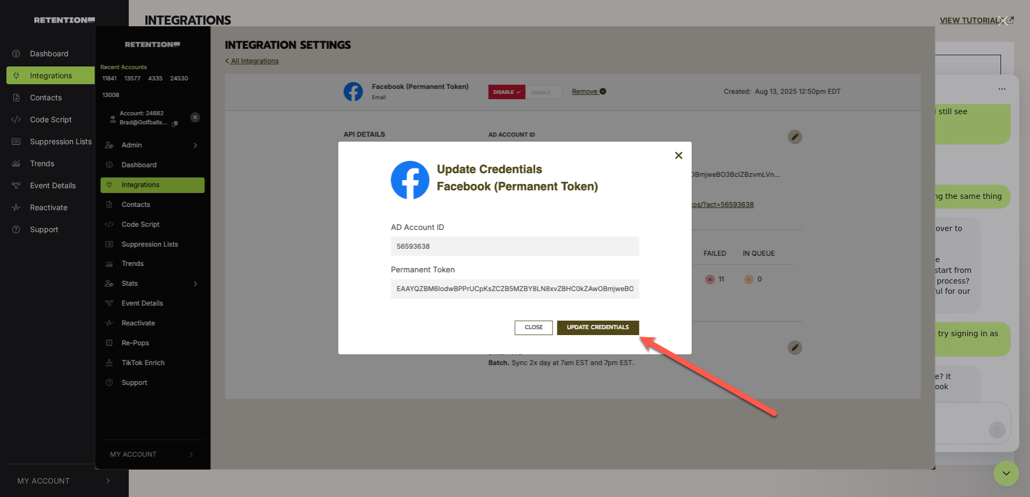
click at [874, 204] on img "Close" at bounding box center [515, 248] width 841 height 444
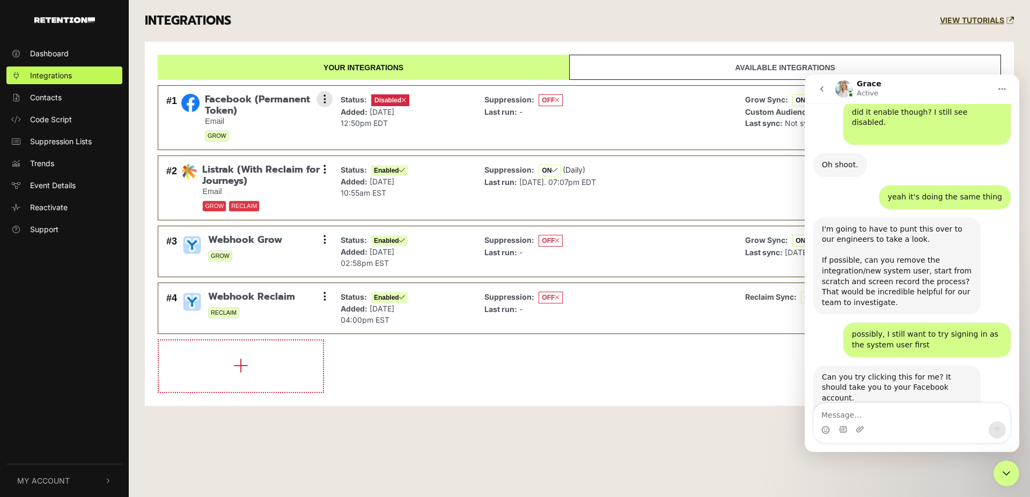
scroll to position [1223, 0]
click at [866, 403] on img "Grace says…" at bounding box center [894, 441] width 144 height 76
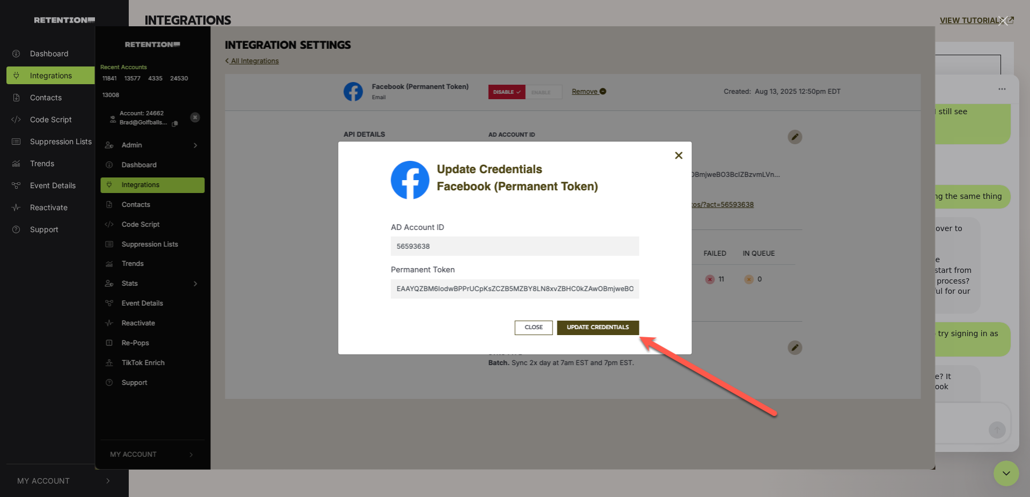
click at [1009, 16] on div "Intercom messenger" at bounding box center [515, 248] width 1030 height 497
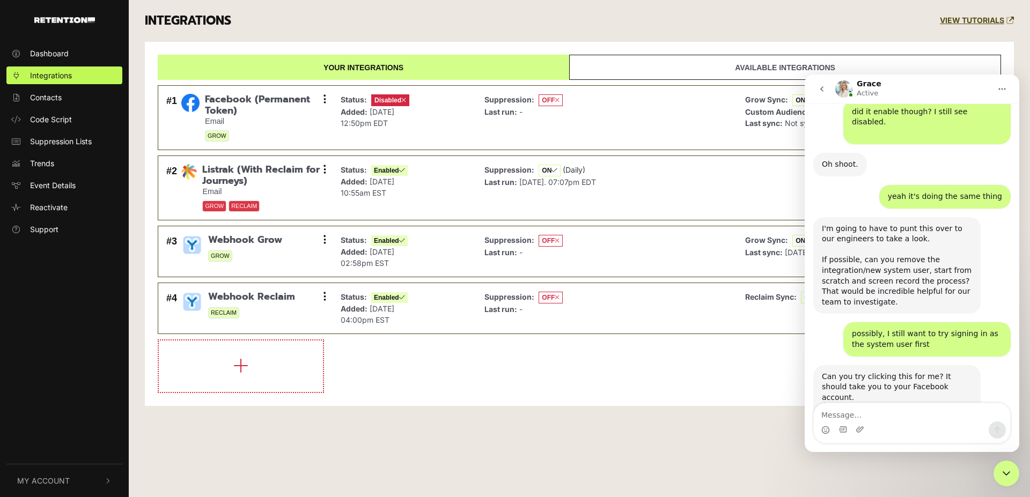
click at [999, 20] on link "VIEW TUTORIALS" at bounding box center [977, 20] width 74 height 9
click at [325, 104] on icon at bounding box center [325, 99] width 3 height 11
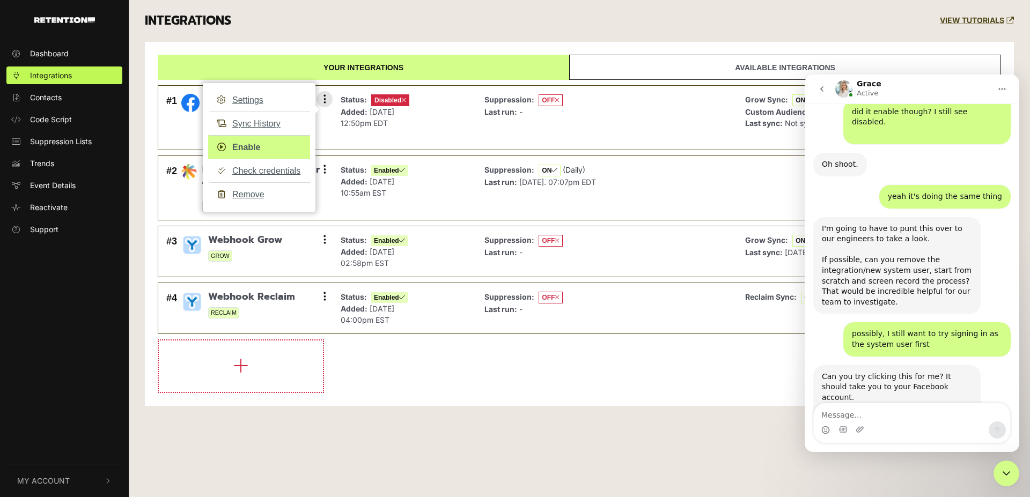
click at [253, 147] on link "Enable" at bounding box center [259, 147] width 102 height 24
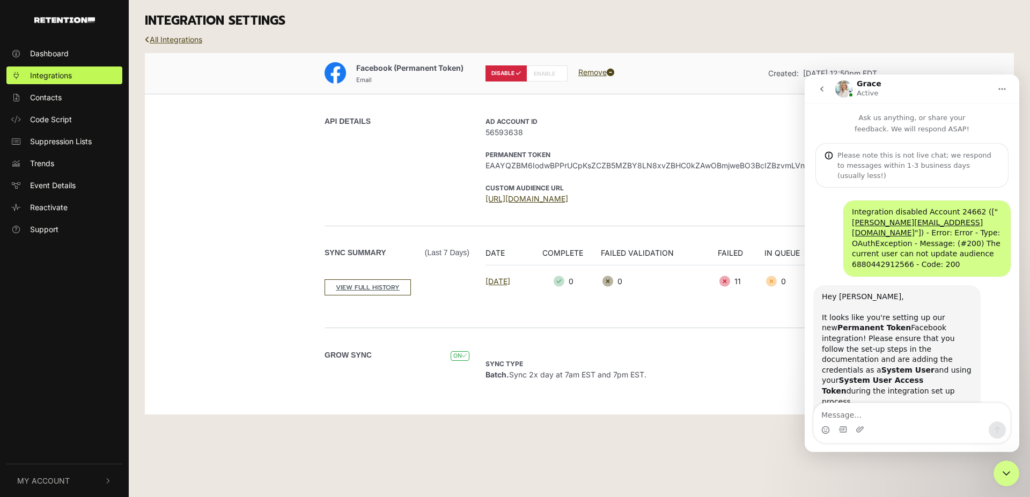
scroll to position [1223, 0]
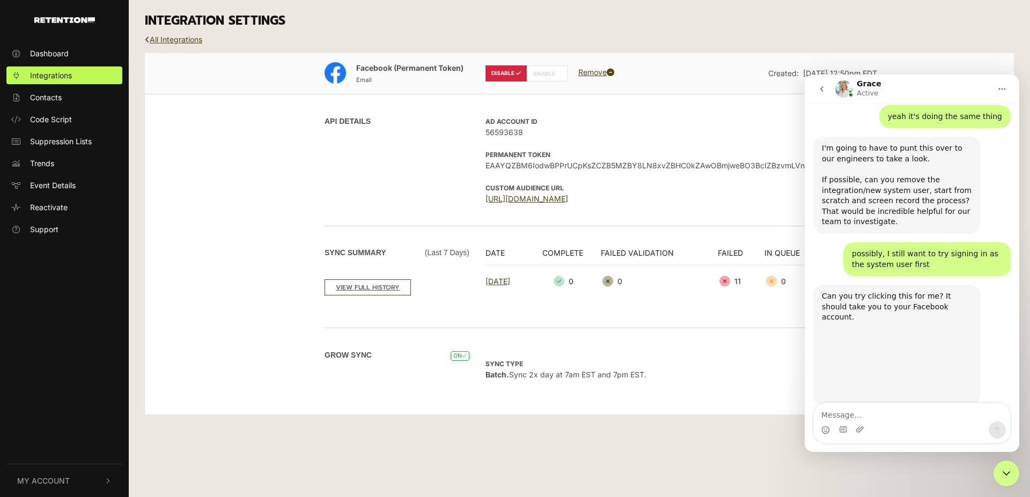
click at [697, 136] on span "56593638" at bounding box center [649, 132] width 327 height 11
click at [820, 90] on icon "go back" at bounding box center [822, 89] width 9 height 9
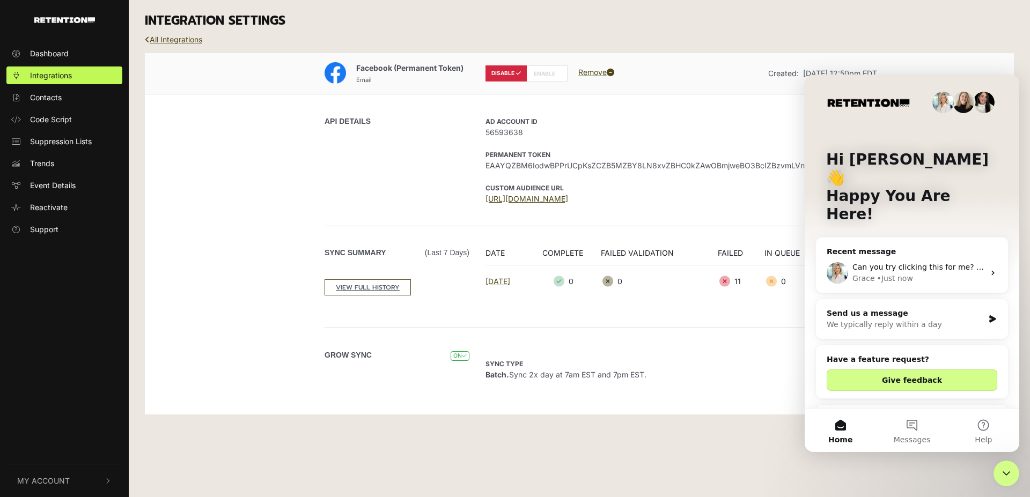
scroll to position [0, 0]
click at [928, 273] on div "Grace • Just now" at bounding box center [919, 278] width 132 height 11
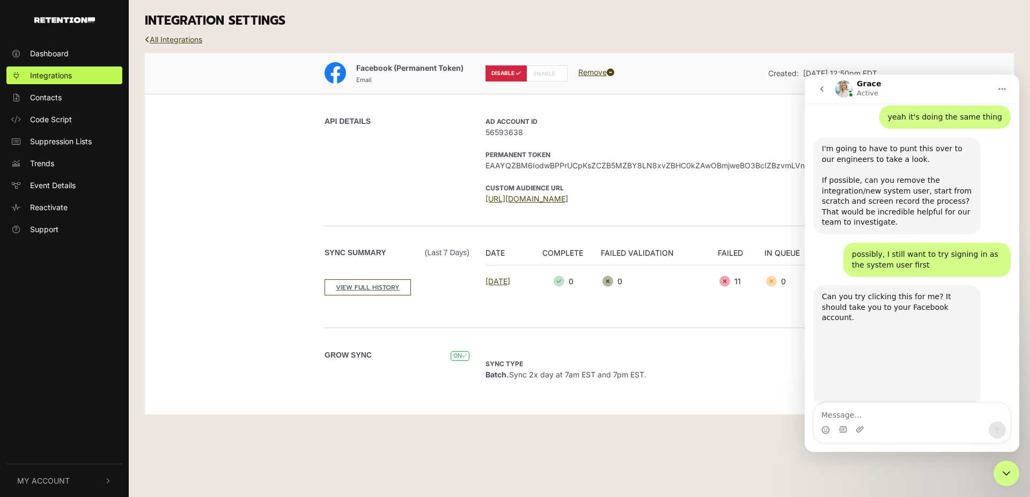
scroll to position [1223, 0]
click at [689, 131] on span "56593638" at bounding box center [649, 132] width 327 height 11
click at [705, 458] on div "Dashboard Integrations Contacts Code Script Suppression Lists Trends Event Deta…" at bounding box center [515, 248] width 1030 height 497
drag, startPoint x: 904, startPoint y: 87, endPoint x: 647, endPoint y: 43, distance: 260.3
click at [805, 75] on div "Grace Active Ask us anything, or share your feedback. We will respond ASAP! Ple…" at bounding box center [912, 264] width 215 height 378
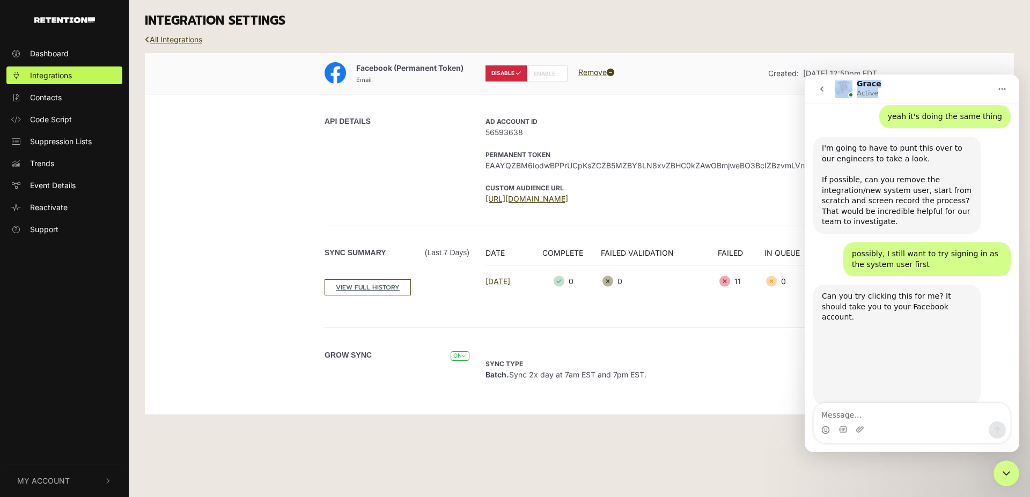
click at [1004, 90] on icon "Home" at bounding box center [1002, 89] width 9 height 9
click at [821, 91] on icon "go back" at bounding box center [822, 89] width 9 height 9
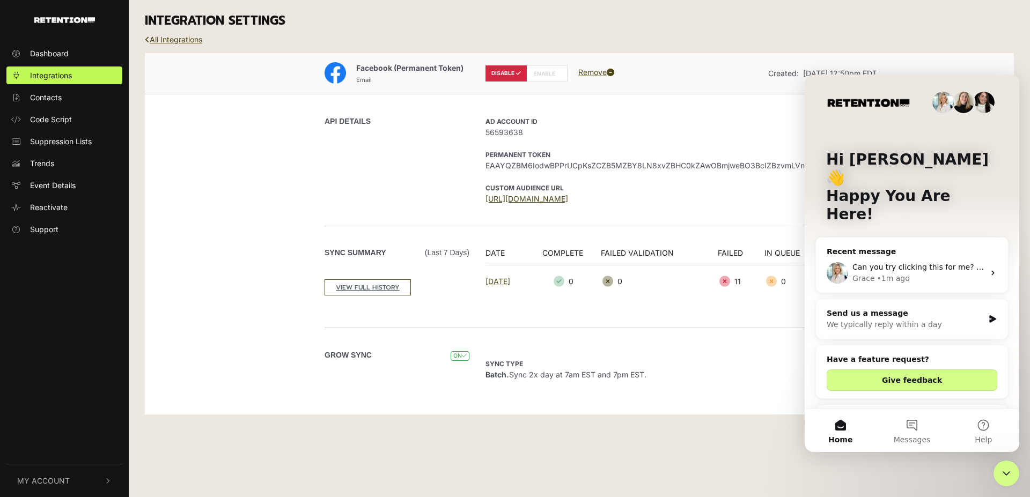
scroll to position [0, 0]
click at [916, 436] on span "Messages" at bounding box center [912, 440] width 37 height 8
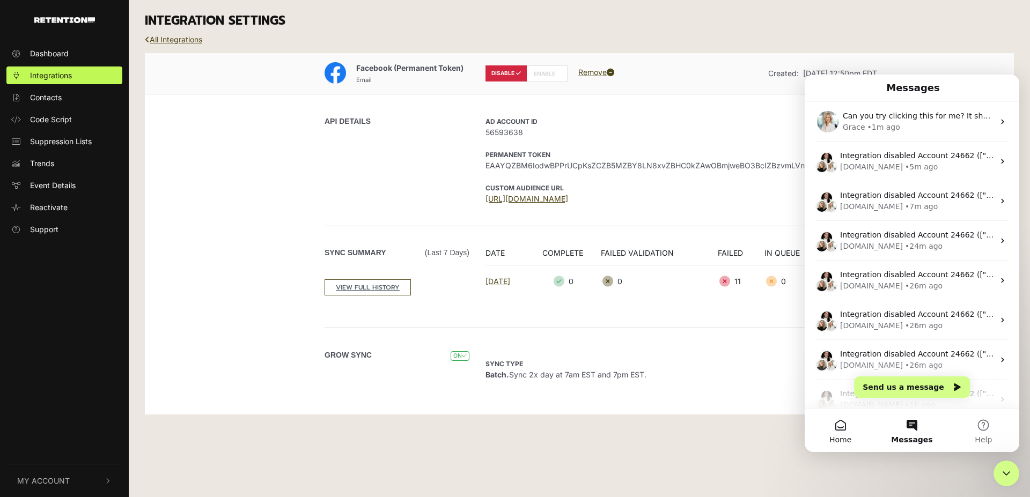
click at [858, 442] on button "Home" at bounding box center [840, 430] width 71 height 43
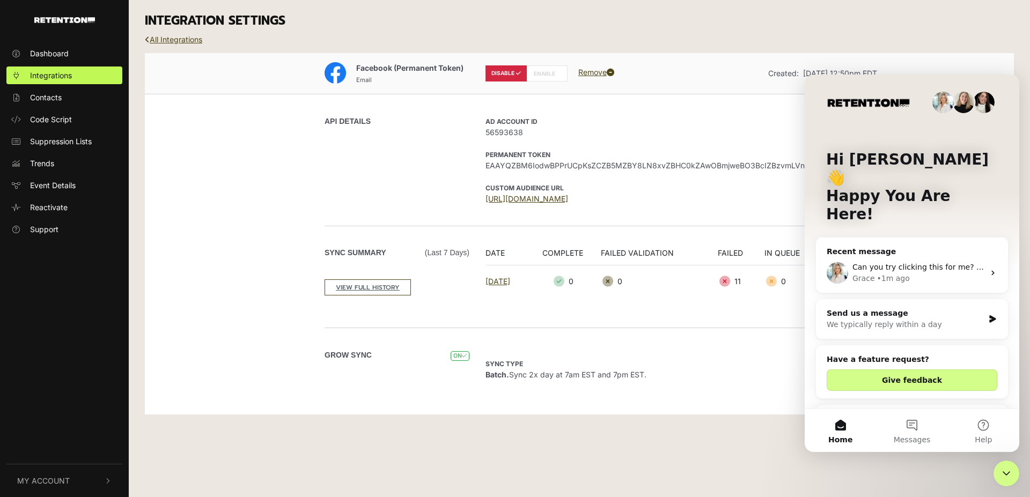
click at [890, 273] on div "• 1m ago" at bounding box center [893, 278] width 33 height 11
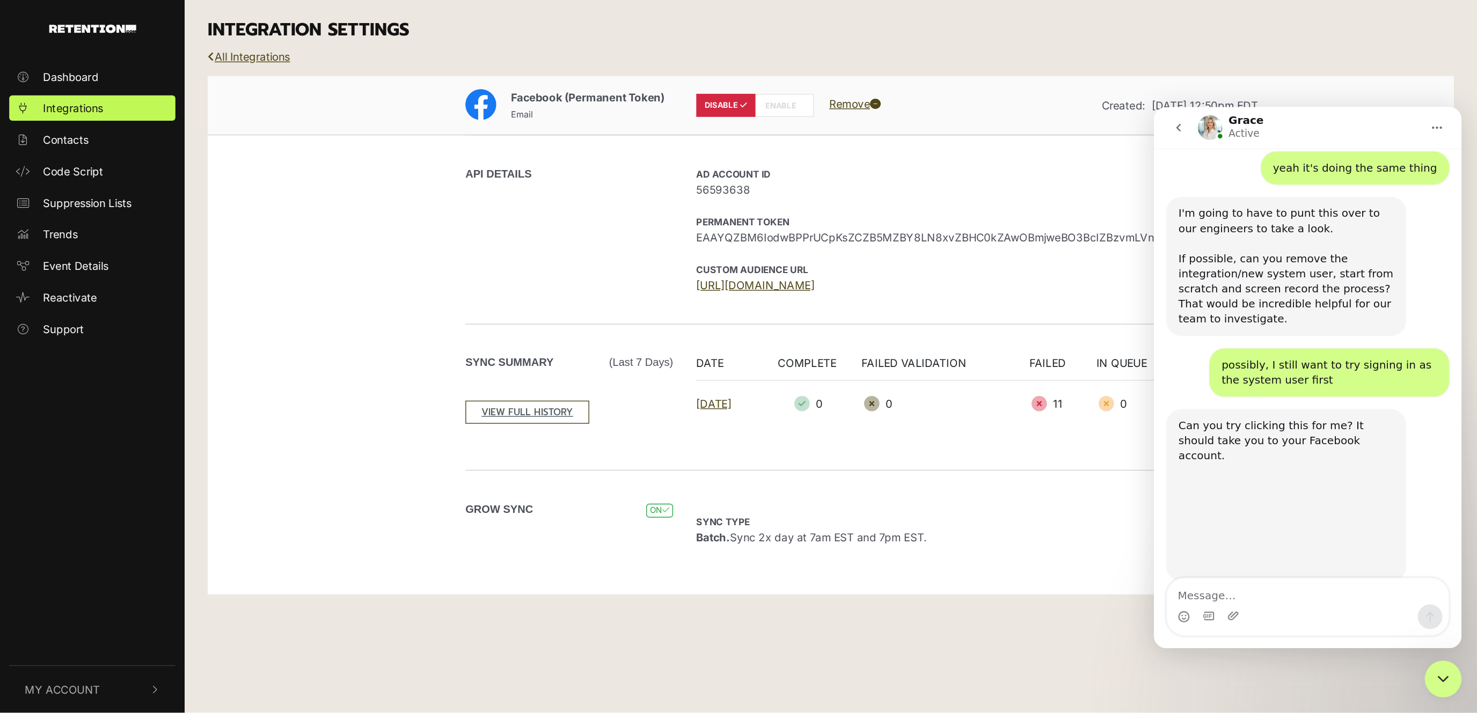
scroll to position [1223, 0]
click at [963, 50] on div "All Integrations" at bounding box center [579, 47] width 885 height 11
click at [369, 214] on div "API DETAILS AD Account ID 56593638 Permanent Token EAAYQZBM6IodwBPPrUCpKsZCZB5M…" at bounding box center [580, 160] width 612 height 132
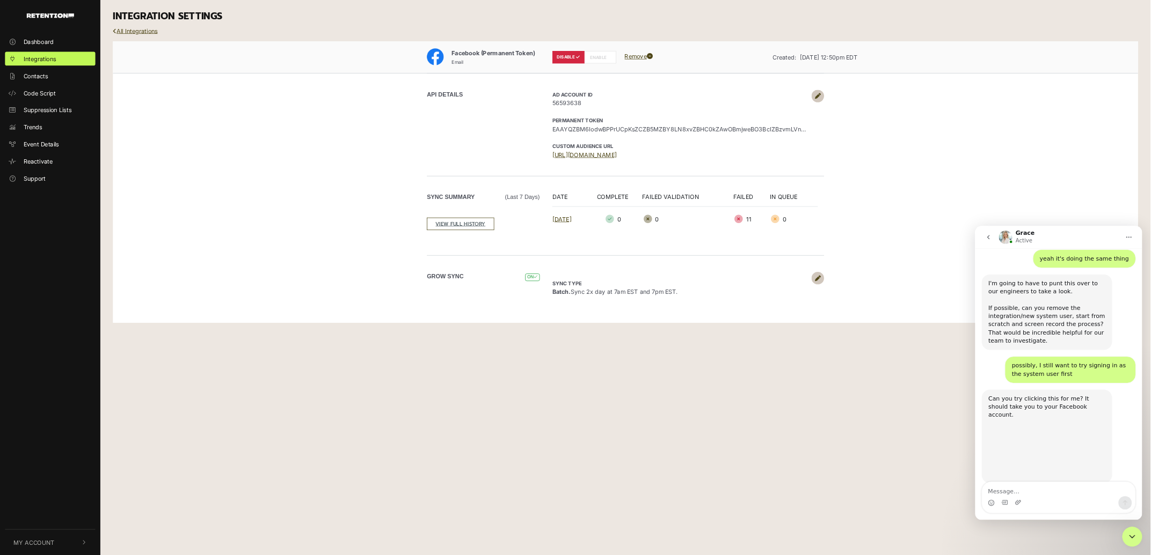
scroll to position [1224, 0]
click at [1030, 122] on link at bounding box center [1050, 123] width 16 height 16
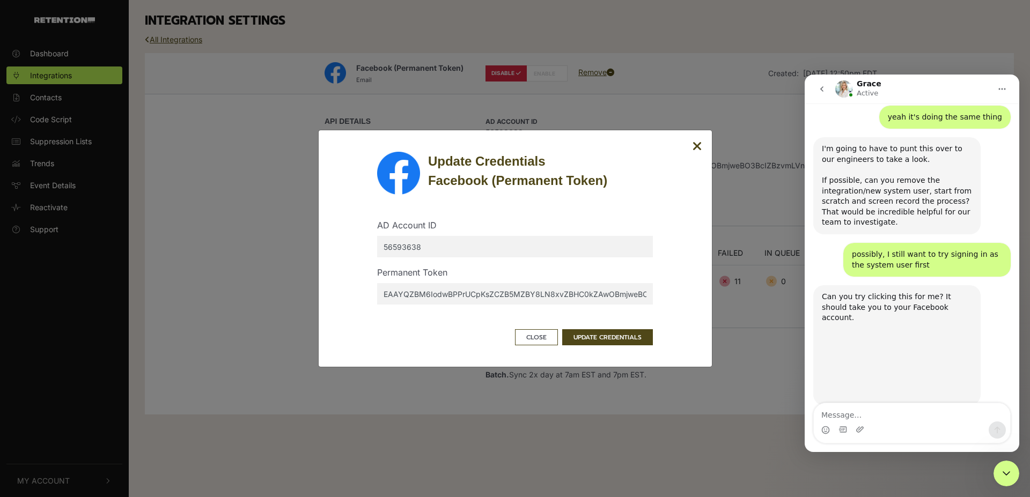
scroll to position [1223, 0]
click at [608, 339] on button "UPDATE CREDENTIALS" at bounding box center [607, 338] width 91 height 16
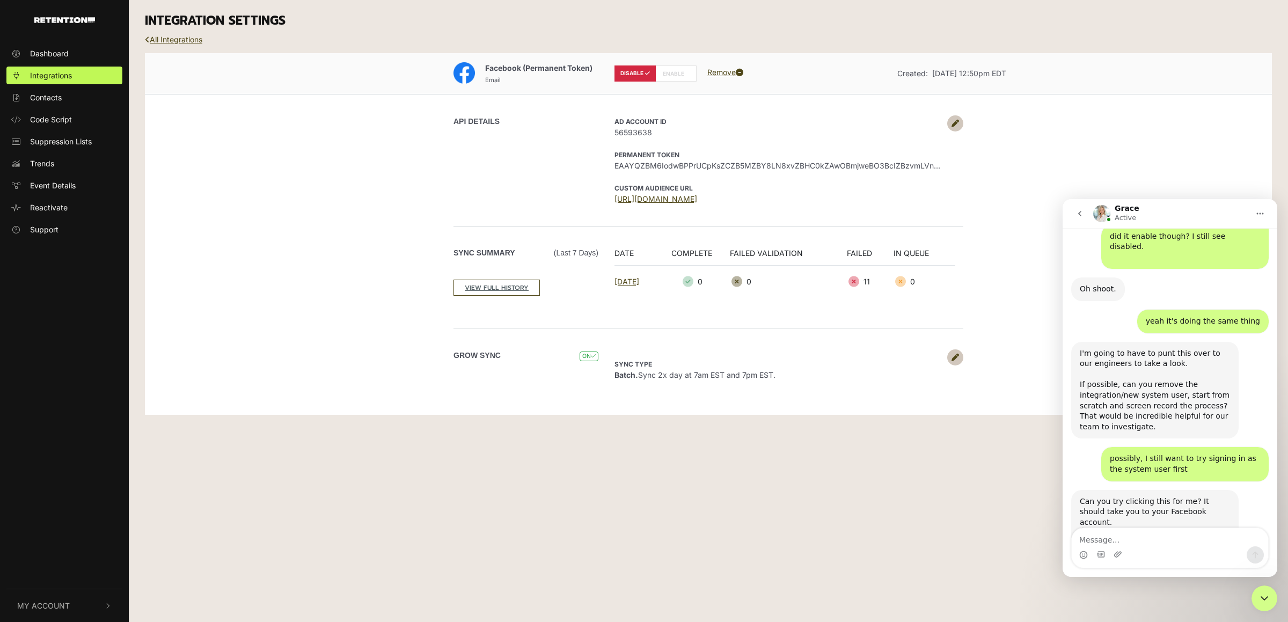
scroll to position [1223, 0]
click at [954, 128] on link at bounding box center [955, 123] width 16 height 16
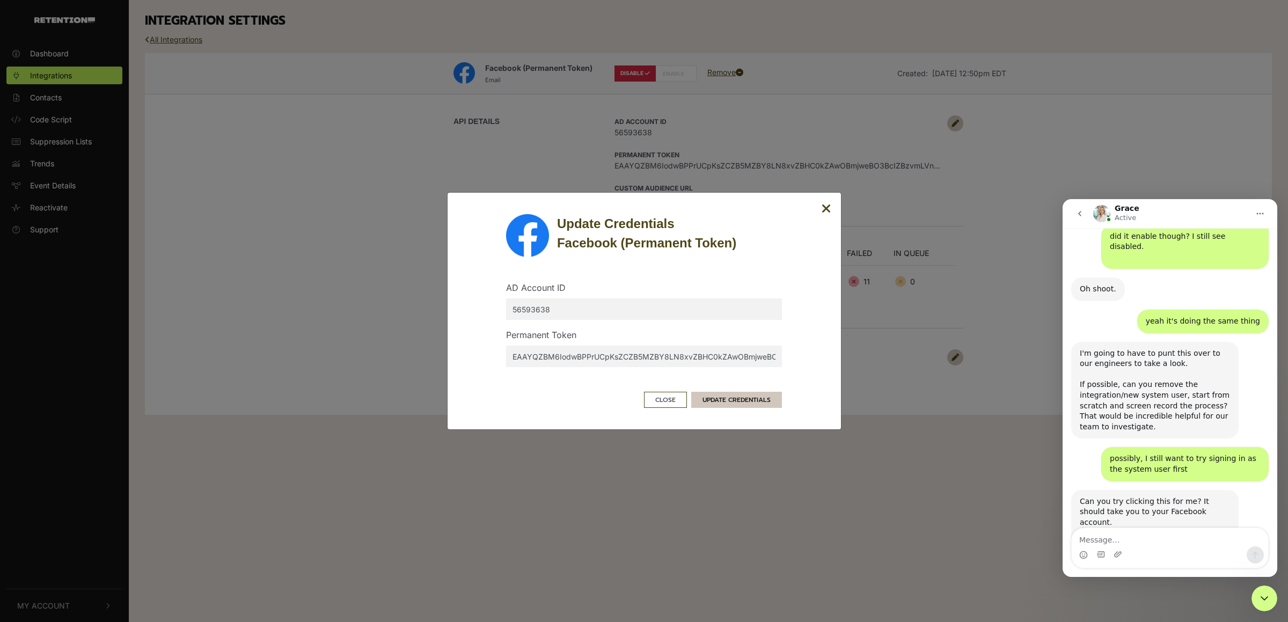
click at [745, 401] on button "UPDATE CREDENTIALS" at bounding box center [736, 400] width 91 height 16
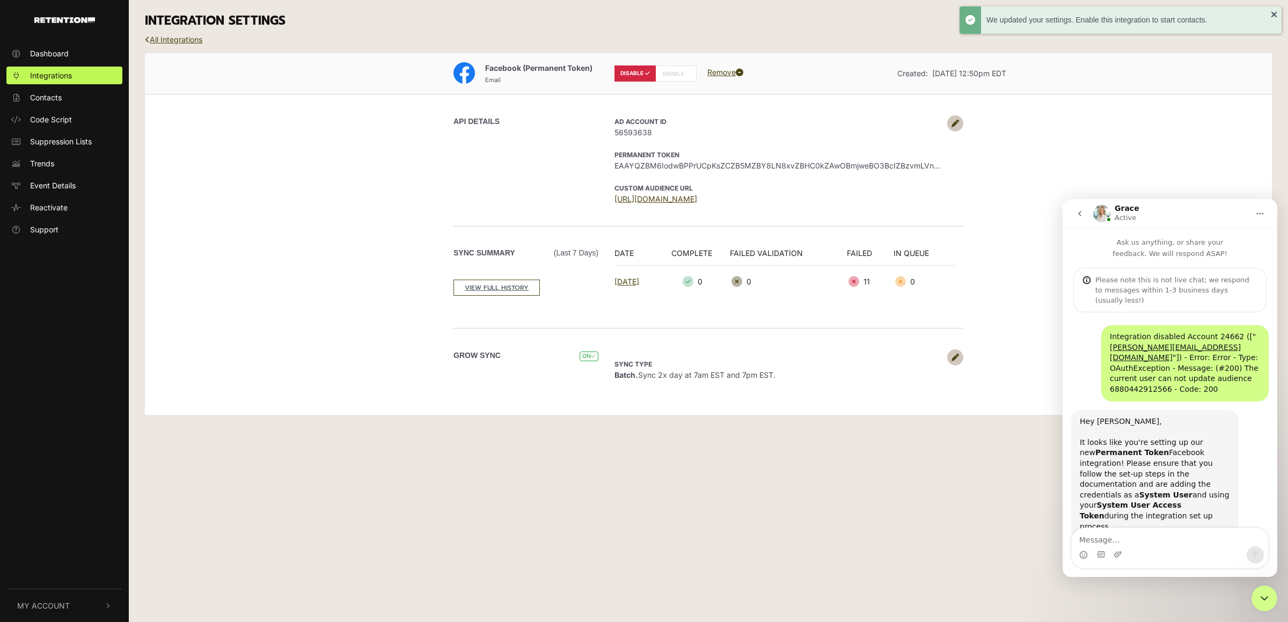
scroll to position [1223, 0]
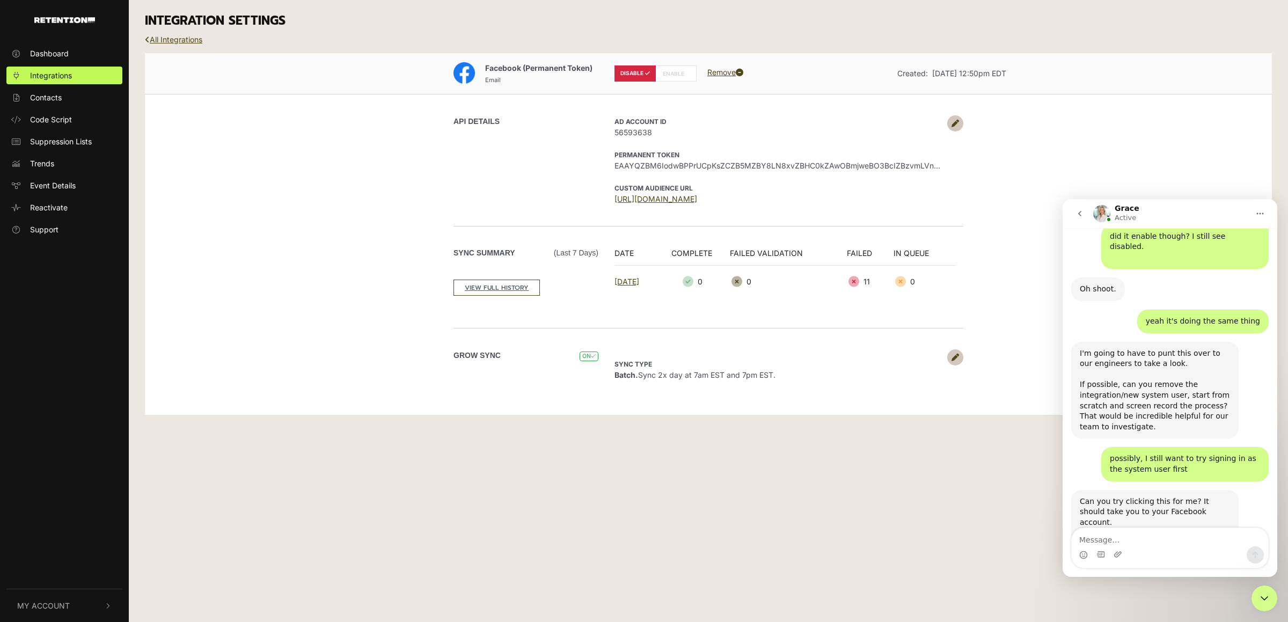
click at [957, 130] on link at bounding box center [955, 123] width 16 height 16
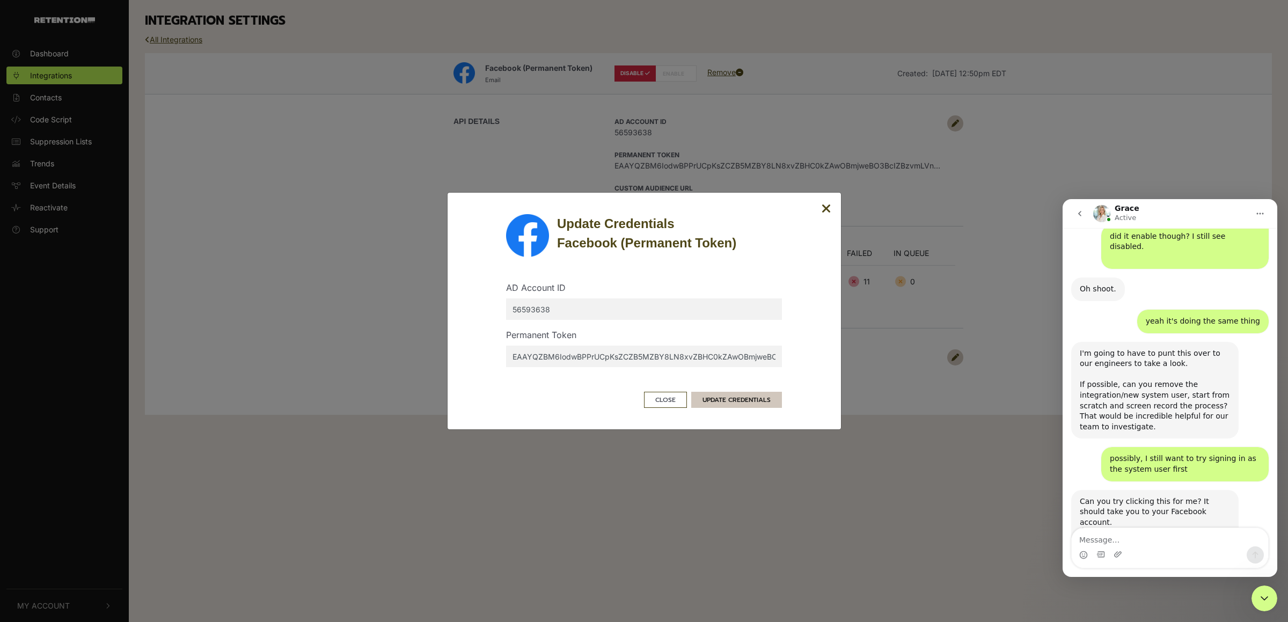
click at [716, 399] on button "UPDATE CREDENTIALS" at bounding box center [736, 400] width 91 height 16
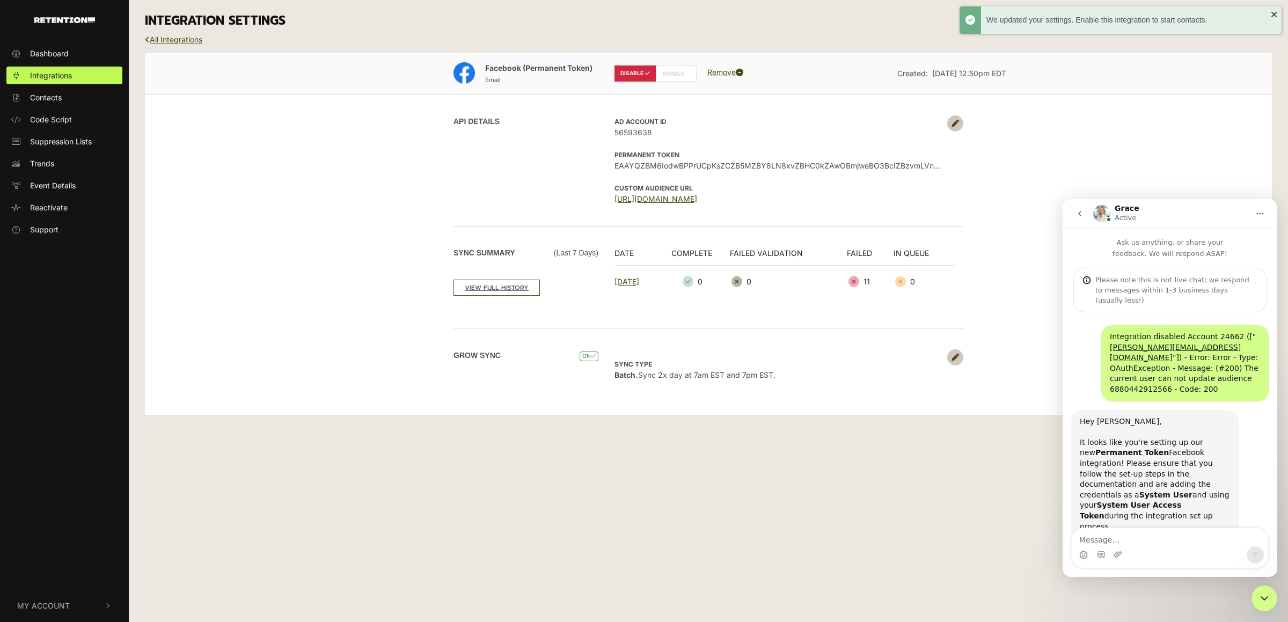
scroll to position [1223, 0]
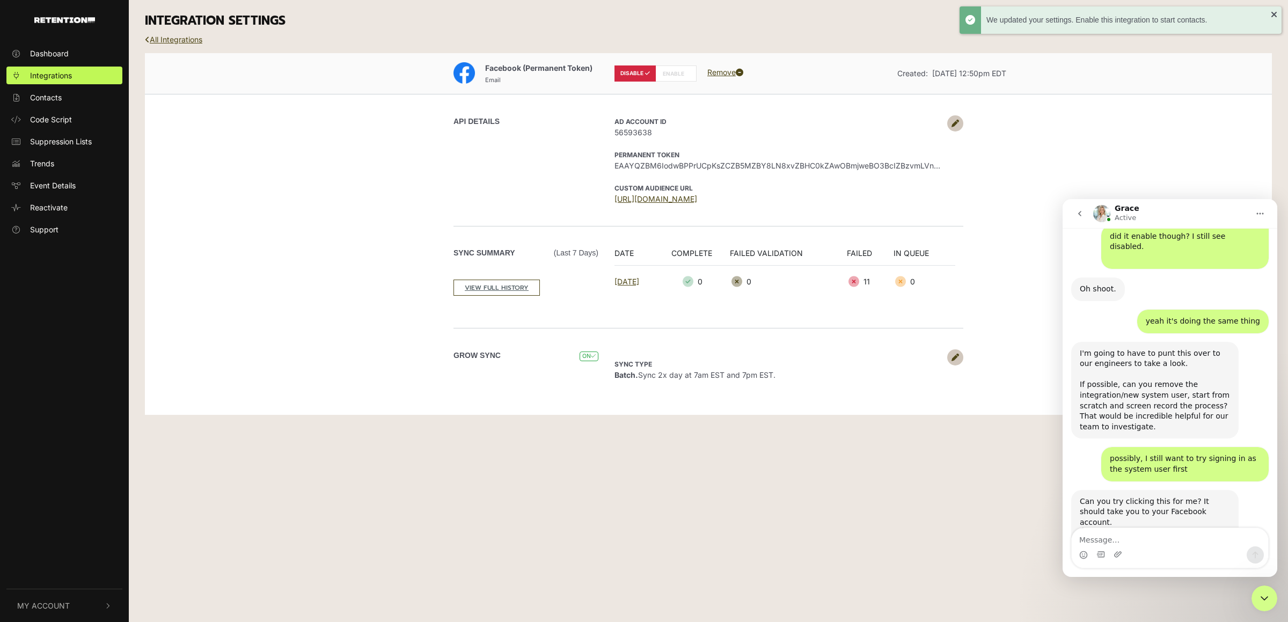
click at [1126, 540] on textarea "Message…" at bounding box center [1170, 537] width 196 height 18
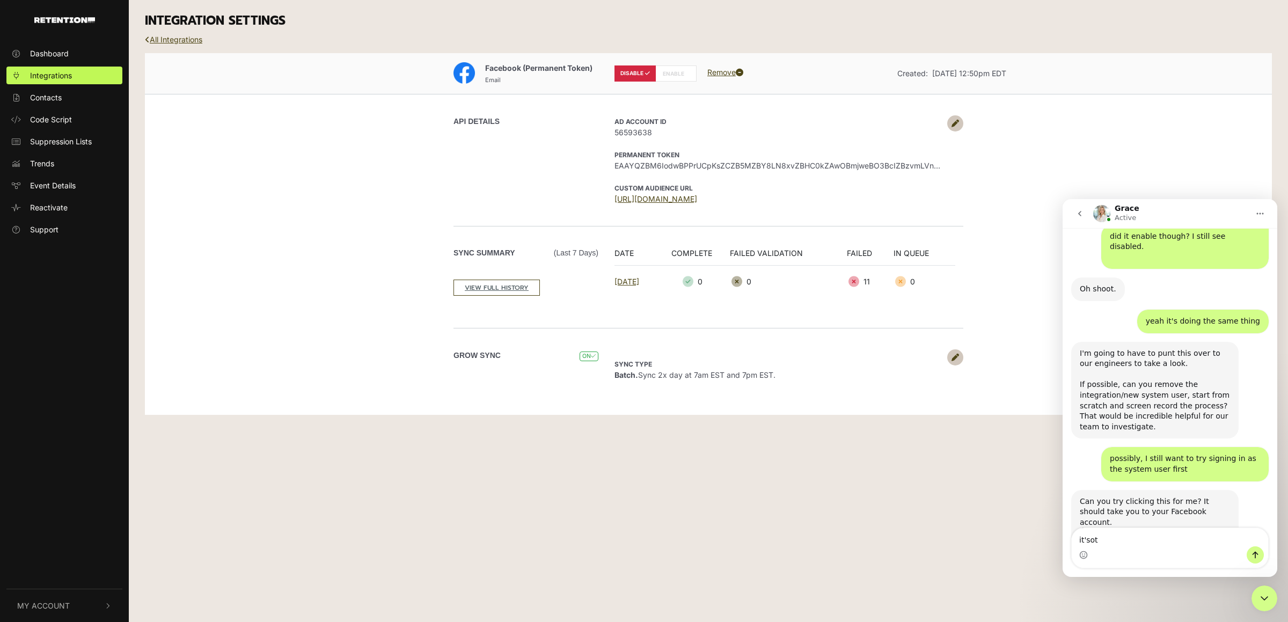
drag, startPoint x: 1099, startPoint y: 544, endPoint x: 910, endPoint y: 525, distance: 190.4
click at [1072, 528] on textarea "it'sot" at bounding box center [1170, 537] width 196 height 18
type textarea "it's not openinga nything unfortunately"
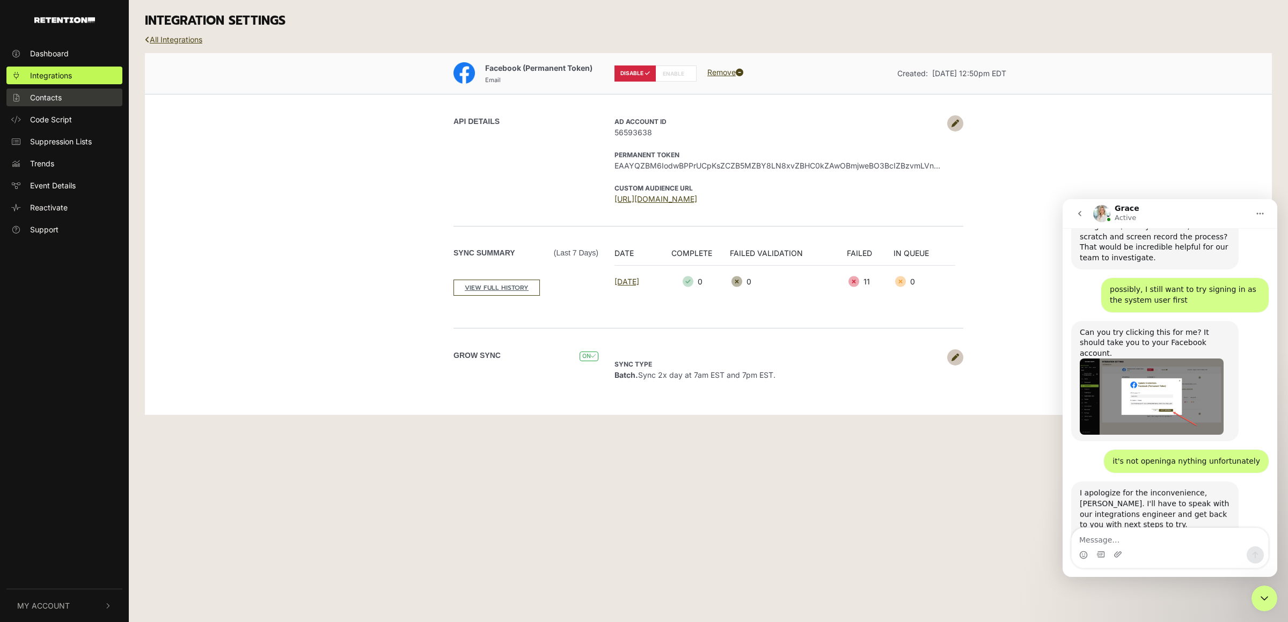
scroll to position [1392, 0]
click at [1128, 544] on textarea "Message…" at bounding box center [1170, 537] width 196 height 18
type textarea "thanks!"
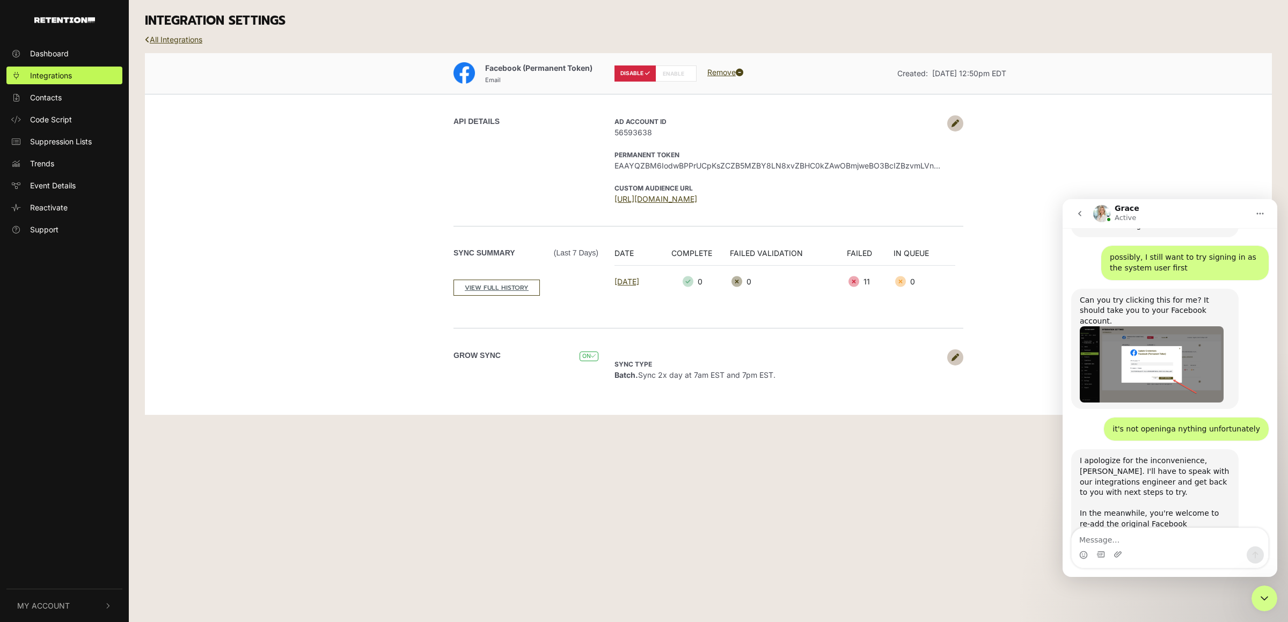
click at [309, 282] on div "Facebook (Permanent Token) Email DISABLE ENABLE Remove Created: Aug 13, 2025 12…" at bounding box center [708, 234] width 1127 height 362
click at [186, 38] on link "All Integrations" at bounding box center [173, 39] width 57 height 9
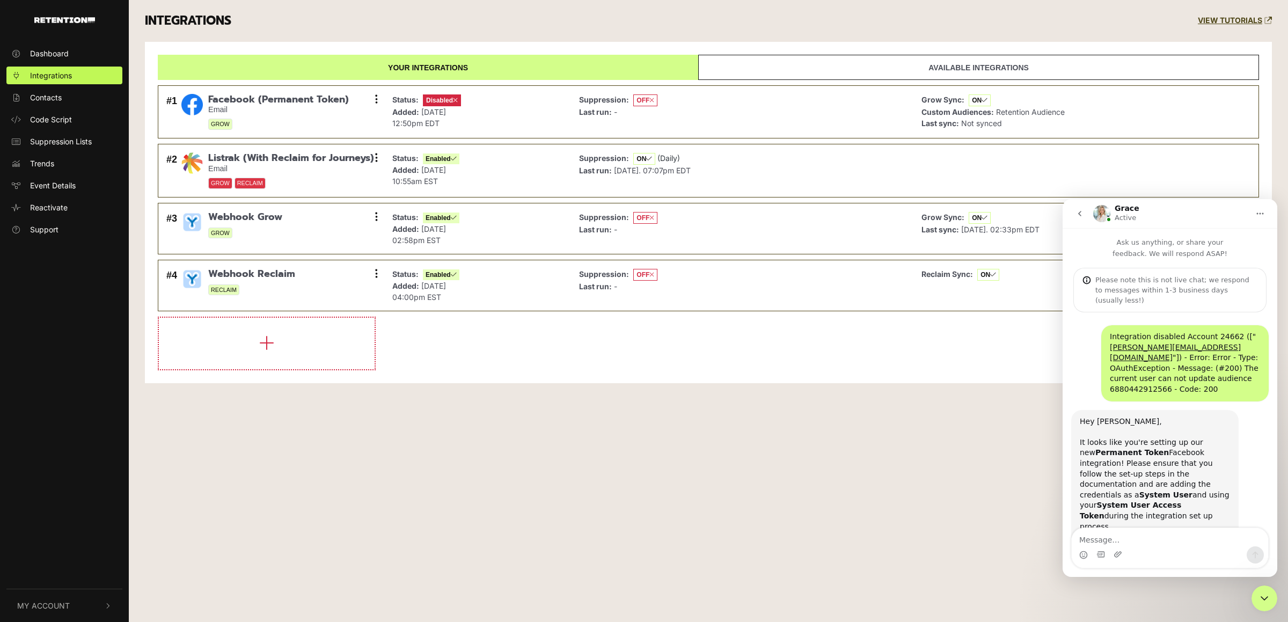
scroll to position [1424, 0]
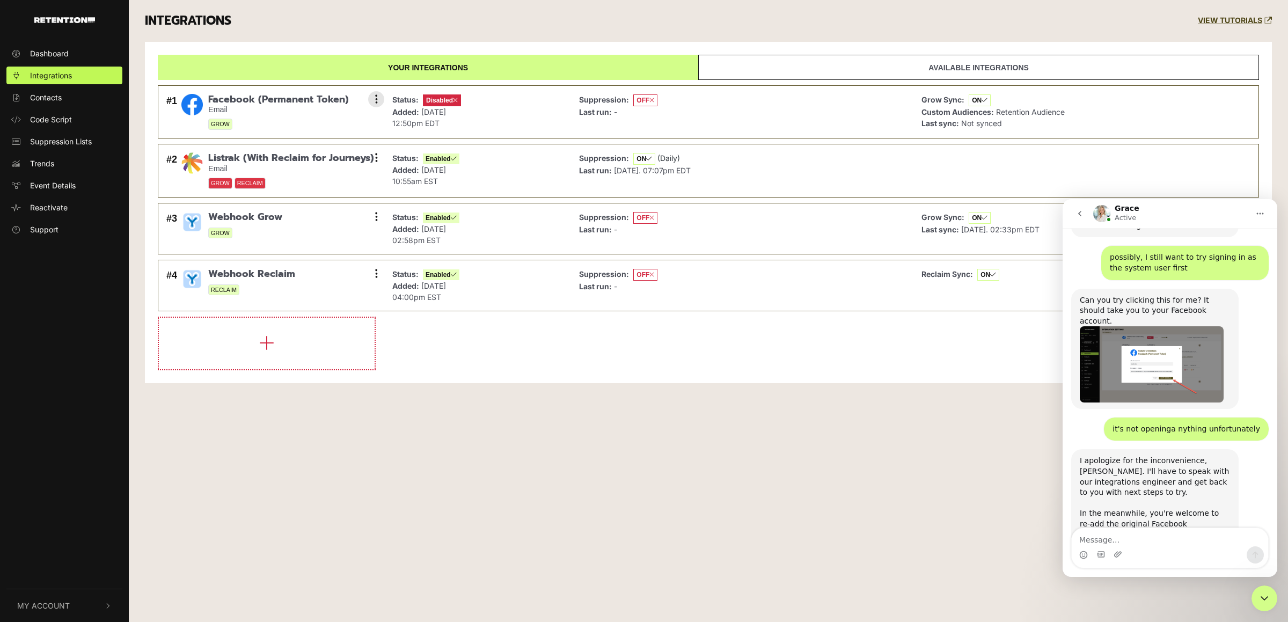
click at [1172, 112] on div "Grow Sync: ON Custom Audiences: Retention Audience Last sync: Not synced" at bounding box center [1084, 112] width 337 height 42
click at [1138, 538] on textarea "Message…" at bounding box center [1170, 537] width 196 height 18
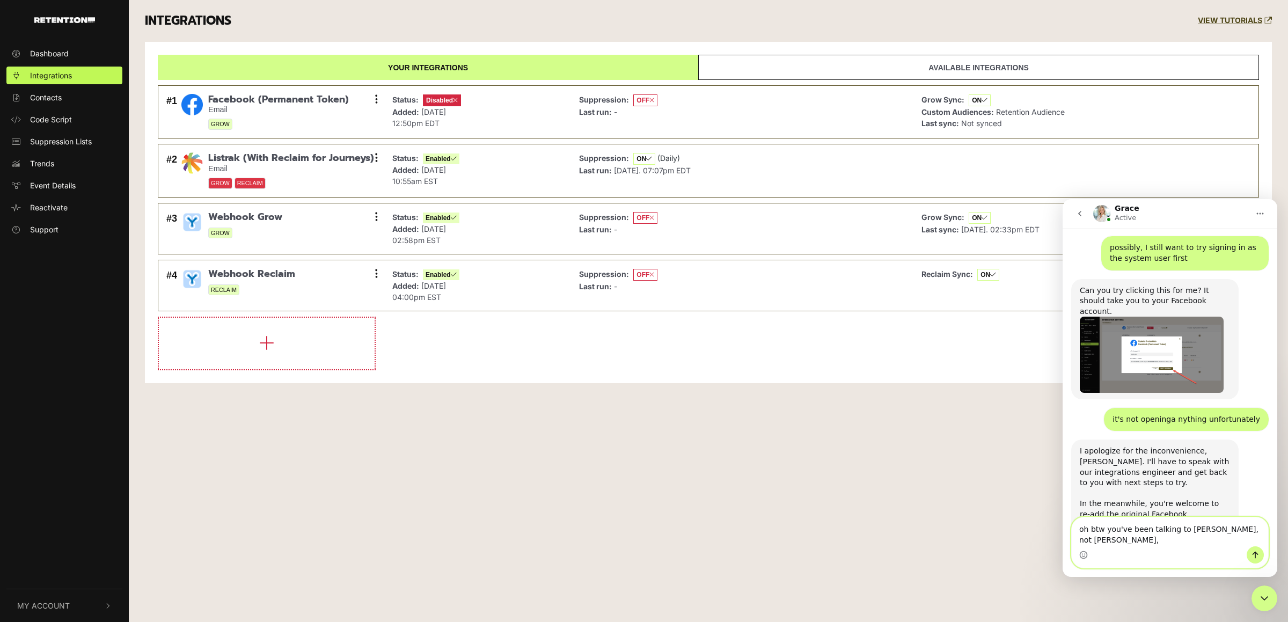
scroll to position [1435, 0]
type textarea "oh btw you've been talking to [PERSON_NAME], not [PERSON_NAME], I am on his acc…"
drag, startPoint x: 1191, startPoint y: 539, endPoint x: 774, endPoint y: 389, distance: 443.1
click at [1072, 517] on textarea "oh btw you've been talking to [PERSON_NAME], not [PERSON_NAME], I am on his acc…" at bounding box center [1170, 531] width 196 height 29
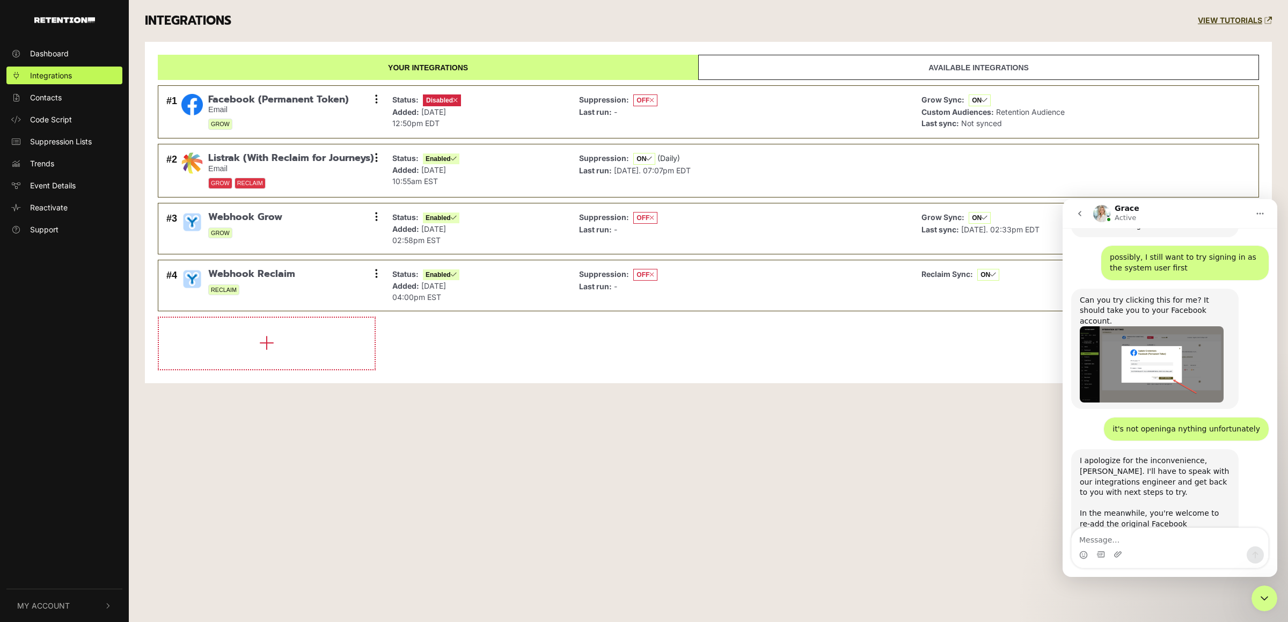
click at [757, 466] on div "Dashboard Integrations Contacts Code Script Suppression Lists Trends Event Deta…" at bounding box center [644, 311] width 1288 height 622
click at [377, 100] on icon at bounding box center [376, 99] width 3 height 11
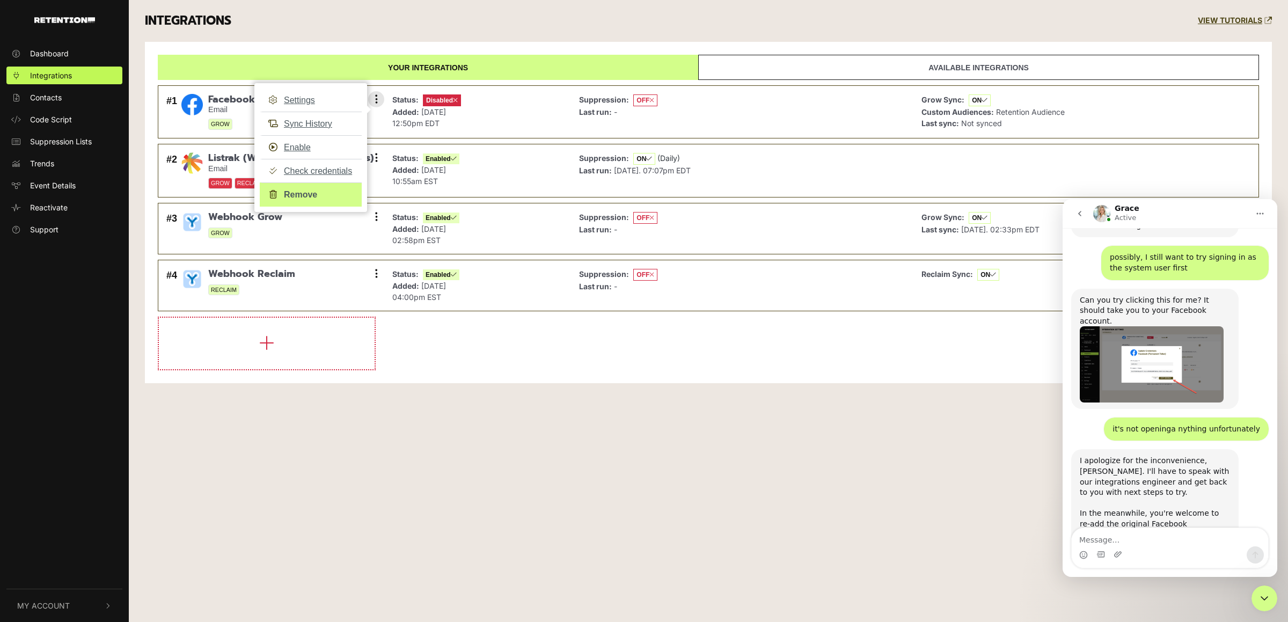
click at [306, 196] on link "Remove" at bounding box center [311, 194] width 102 height 24
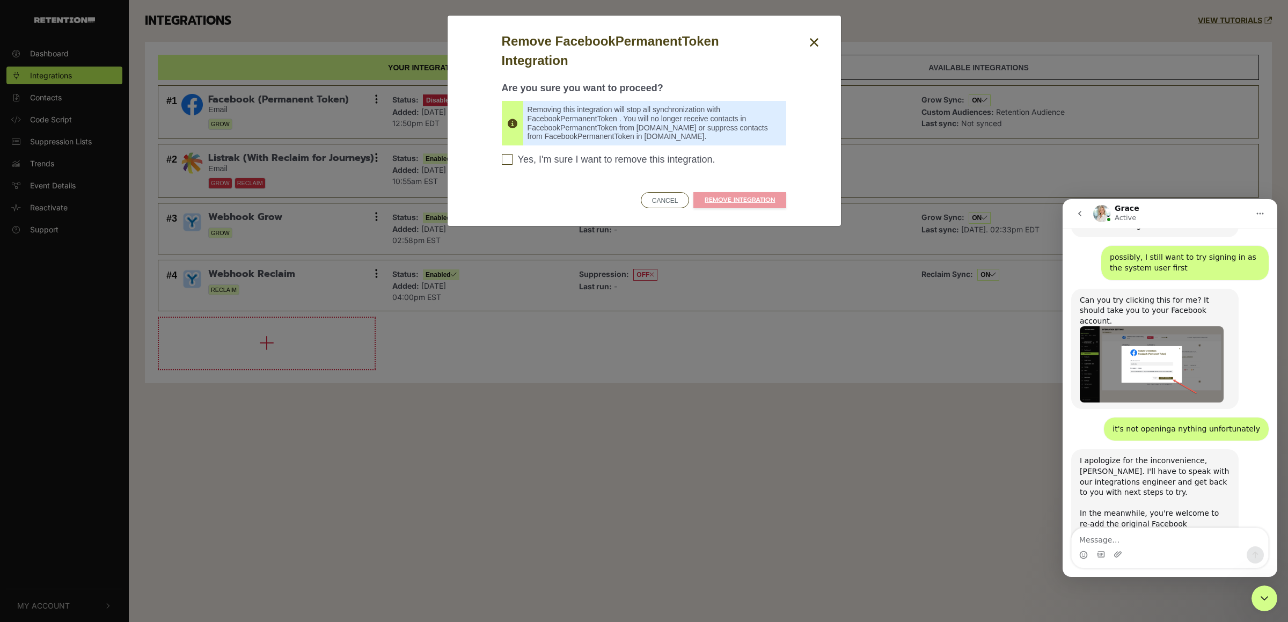
click at [633, 160] on span "Yes, I'm sure I want to remove this integration." at bounding box center [616, 160] width 197 height 12
click at [513, 160] on input "Yes, I'm sure I want to remove this integration. Please confirm to continue" at bounding box center [507, 159] width 11 height 11
checkbox input "true"
click at [747, 200] on link "REMOVE INTEGRATION" at bounding box center [739, 200] width 93 height 16
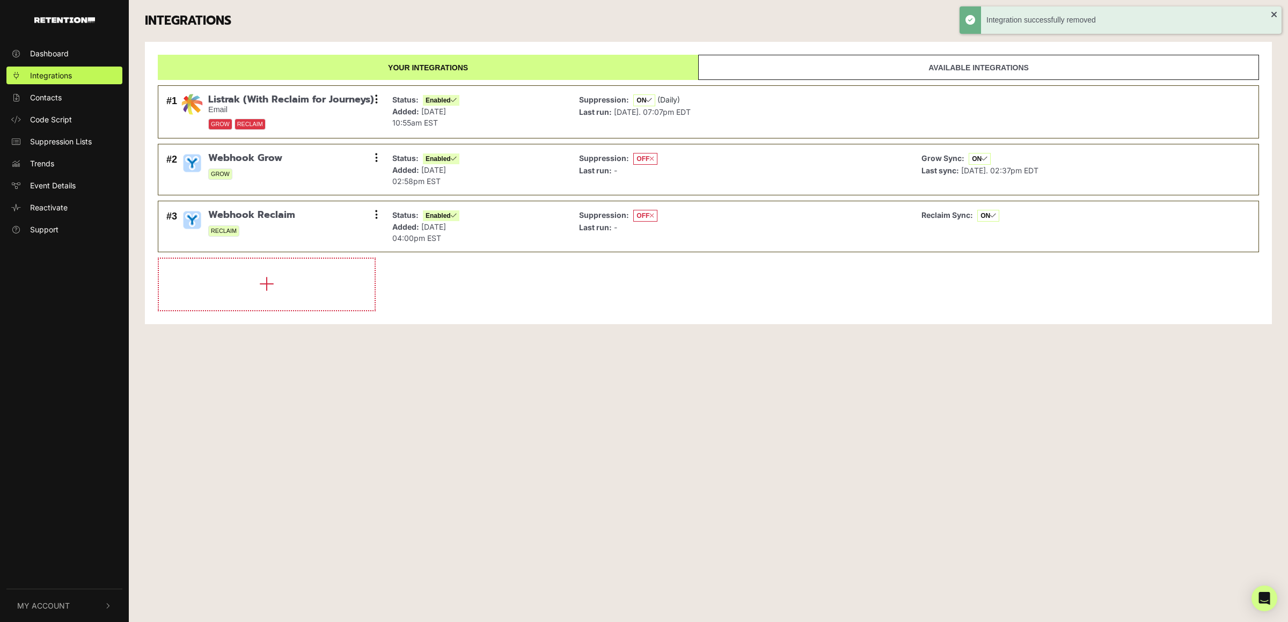
click at [525, 372] on div "Dashboard Integrations Contacts Code Script Suppression Lists Trends Event Deta…" at bounding box center [644, 311] width 1288 height 622
click at [1251, 601] on div "Dashboard Integrations Contacts Code Script Suppression Lists Trends Event Deta…" at bounding box center [644, 311] width 1288 height 622
click at [1258, 601] on div "Open Intercom Messenger" at bounding box center [1264, 598] width 28 height 28
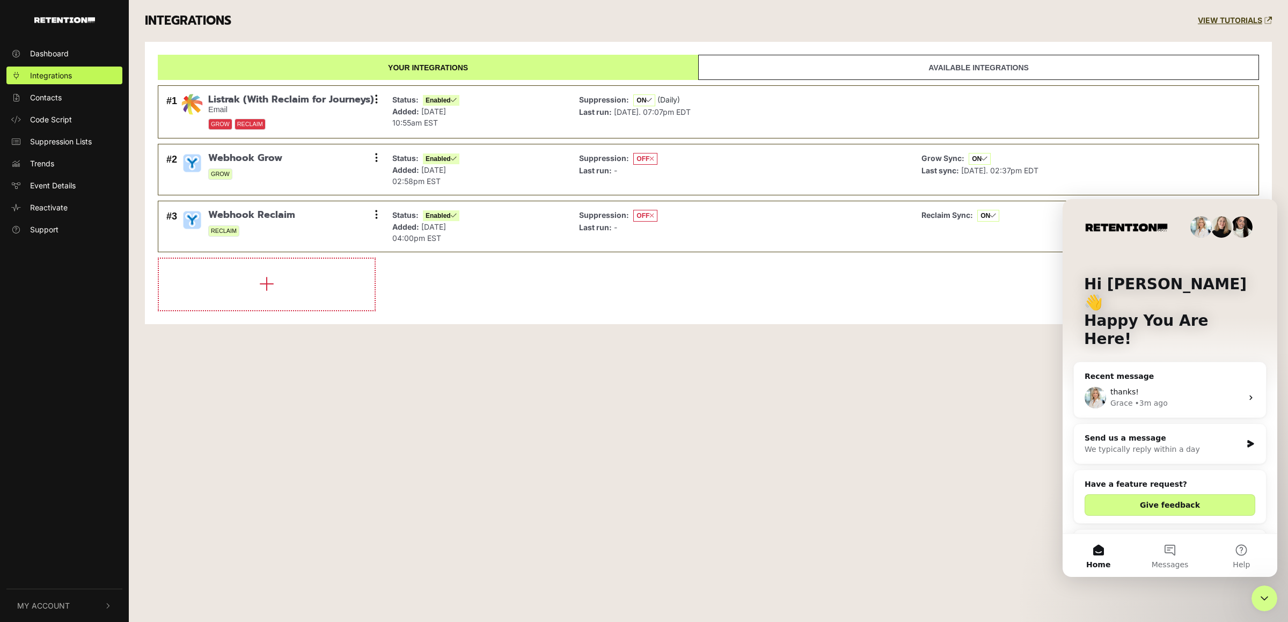
click at [1111, 387] on span "thanks!" at bounding box center [1124, 391] width 28 height 9
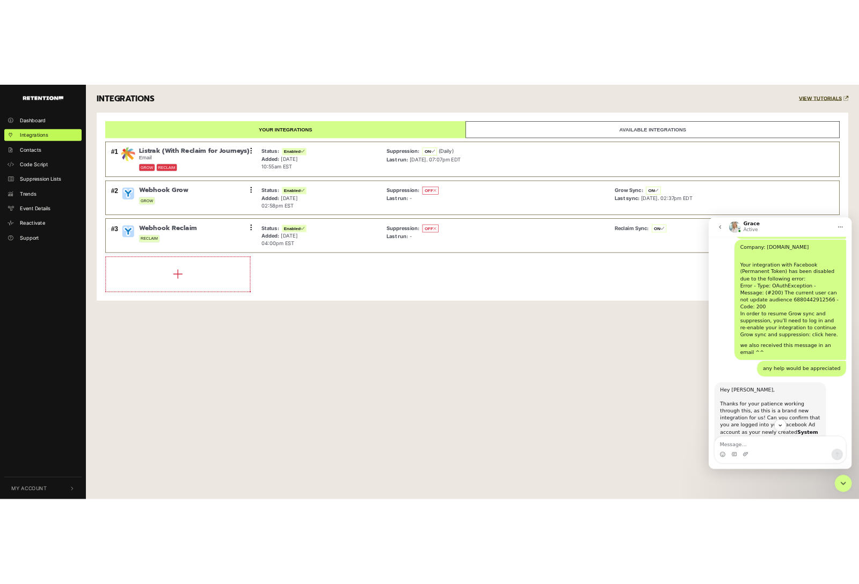
scroll to position [398, 0]
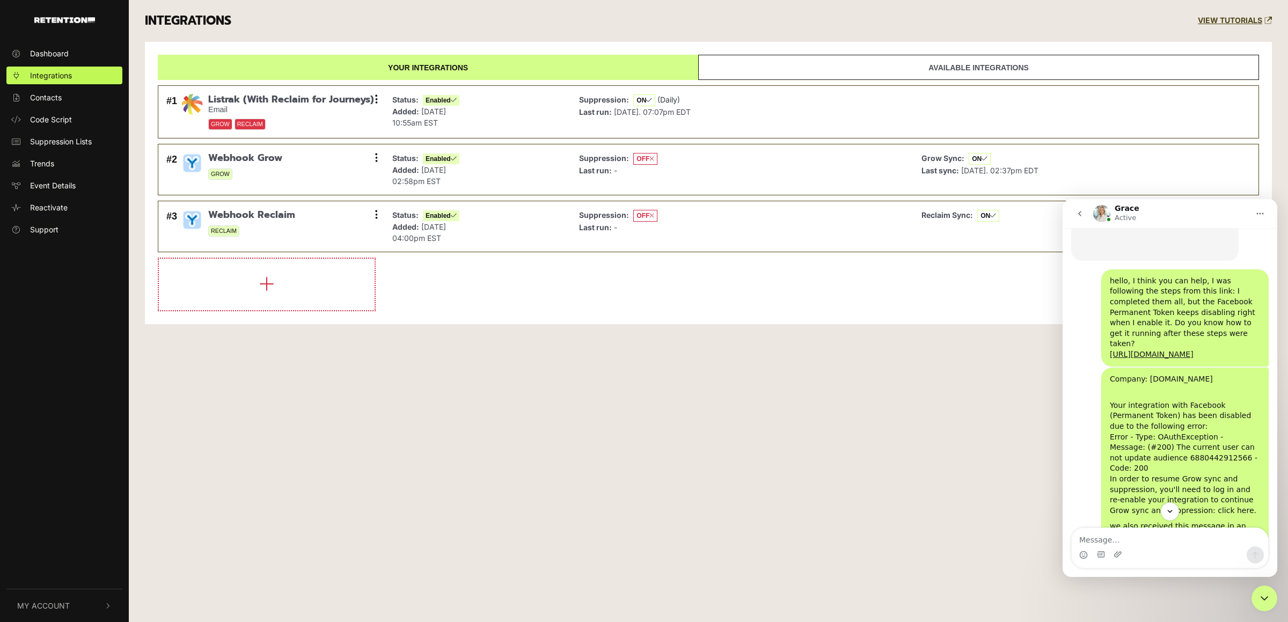
drag, startPoint x: 1186, startPoint y: 326, endPoint x: 1101, endPoint y: 303, distance: 88.5
click at [1101, 303] on div "hello, I think you can help, I was following the steps from this link: I comple…" at bounding box center [1184, 317] width 167 height 97
copy link "[URL][DOMAIN_NAME]"
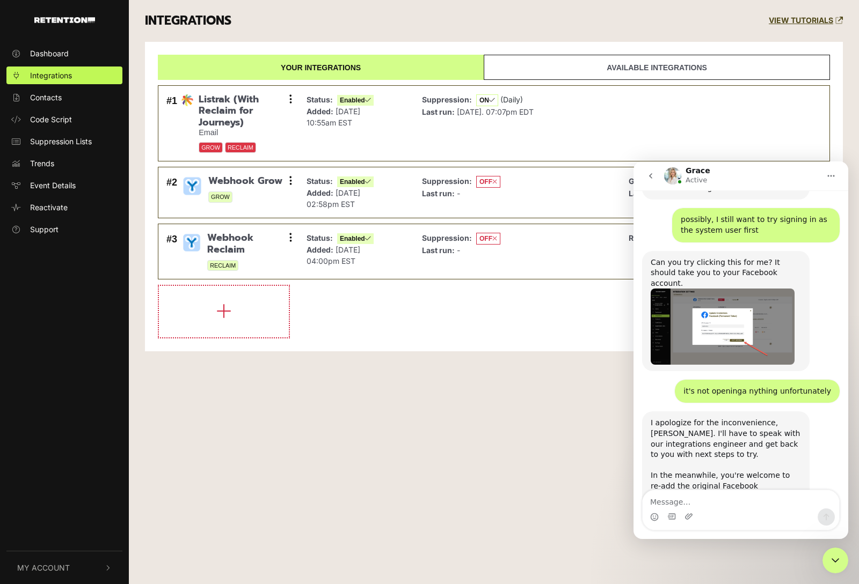
scroll to position [1424, 0]
click at [380, 440] on div "Dashboard Integrations Contacts Code Script Suppression Lists Trends Event Deta…" at bounding box center [429, 292] width 859 height 584
drag, startPoint x: 533, startPoint y: 444, endPoint x: 397, endPoint y: 196, distance: 283.4
click at [532, 444] on div "Dashboard Integrations Contacts Code Script Suppression Lists Trends Event Deta…" at bounding box center [429, 292] width 859 height 584
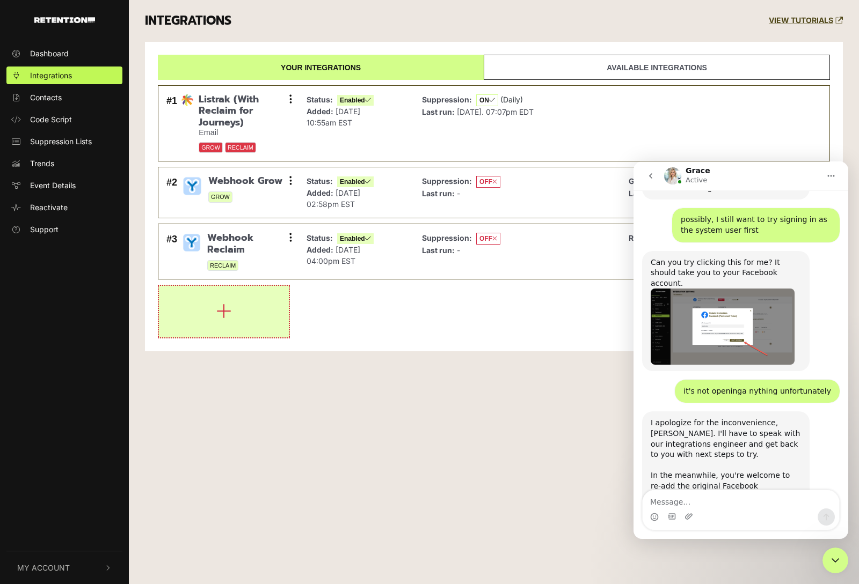
click at [222, 311] on icon "button" at bounding box center [223, 311] width 15 height 17
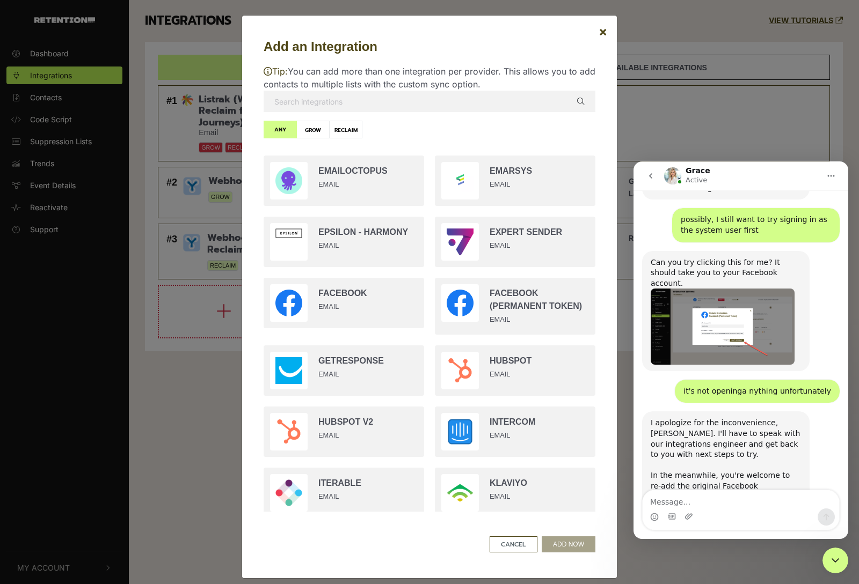
scroll to position [619, 0]
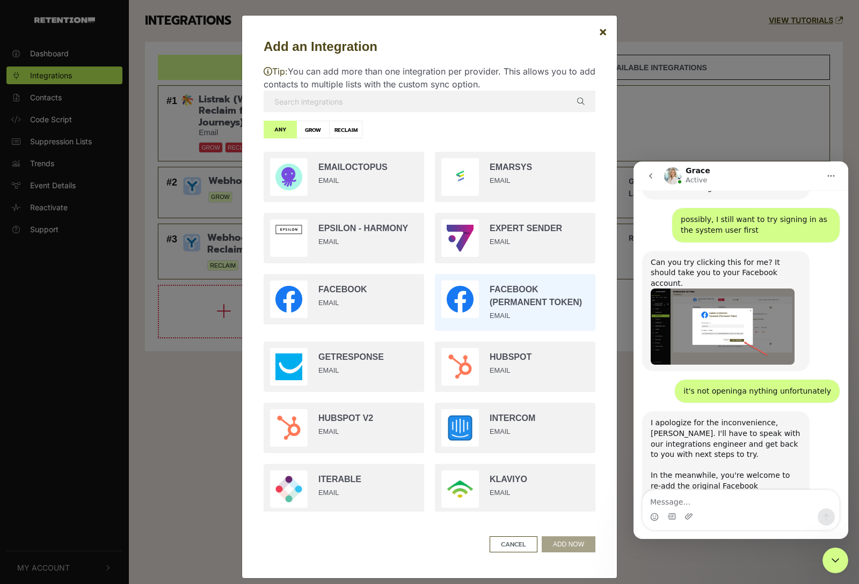
click at [501, 300] on input "radio" at bounding box center [514, 303] width 171 height 68
radio input "true"
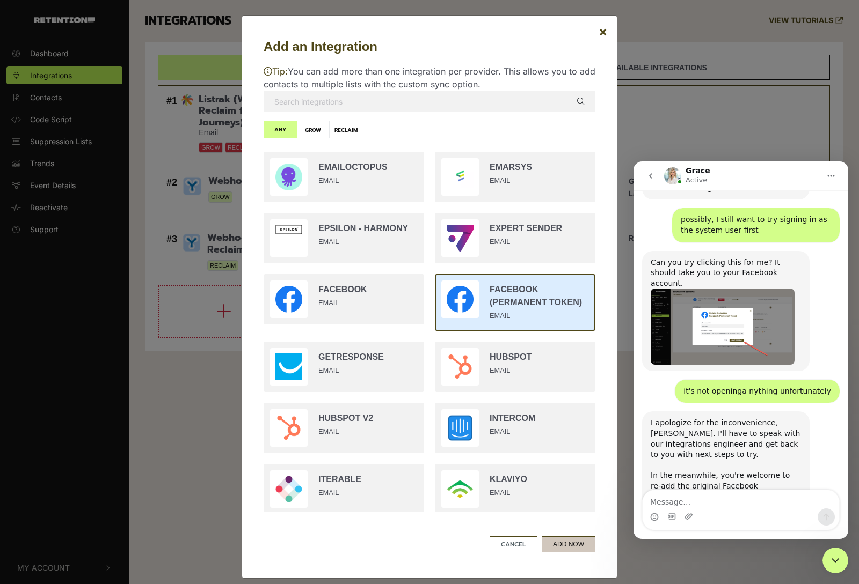
click at [568, 541] on button "ADD NOW" at bounding box center [568, 545] width 54 height 16
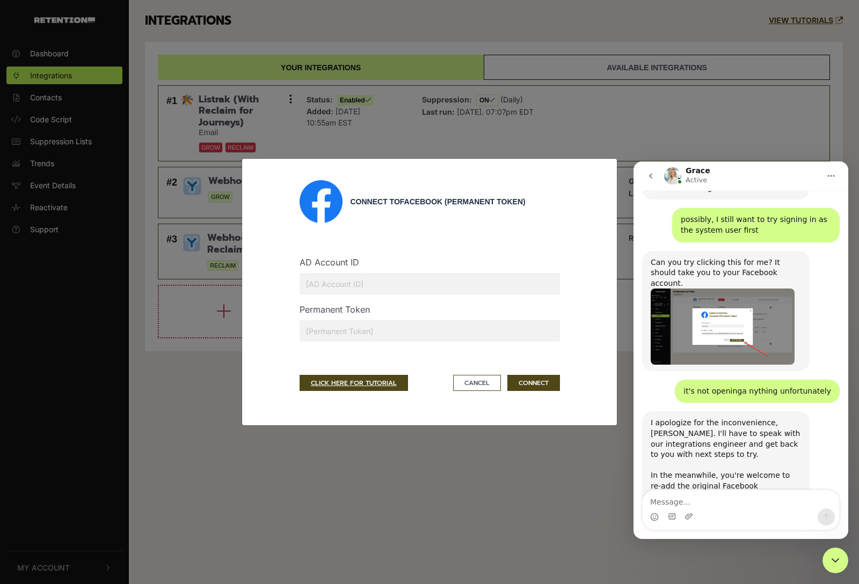
click at [413, 289] on input "text" at bounding box center [429, 283] width 260 height 21
type input "56593638"
click at [358, 314] on label "Permanent Token" at bounding box center [334, 309] width 70 height 13
click at [360, 327] on input "text" at bounding box center [429, 330] width 260 height 21
click at [458, 332] on input "text" at bounding box center [429, 330] width 260 height 21
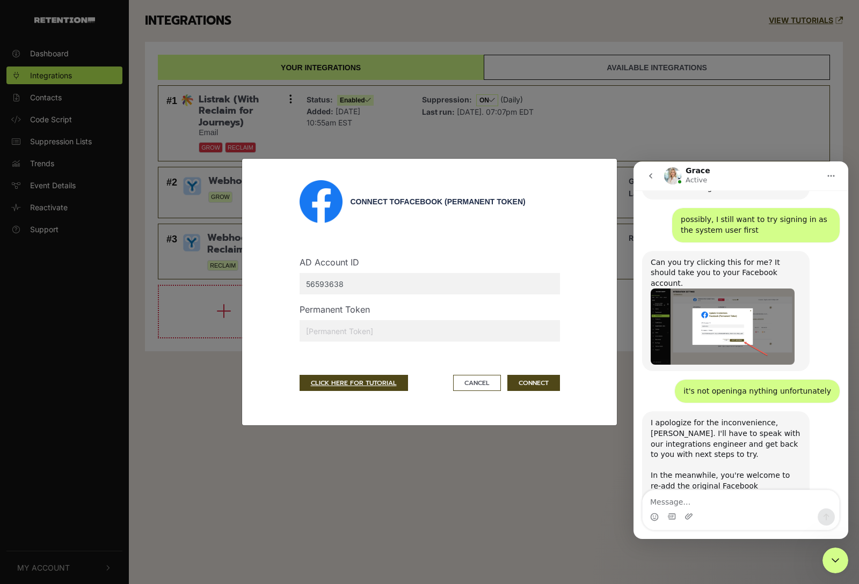
paste input "EAFeZAGDWOPjoBPPhBuvg4SXZCCO8A2gXhOw3avWsW2AbviHZB5V5aEasSvxsOsY3oQeNQgL3OU5Xu2…"
type input "EAFeZAGDWOPjoBPPhBuvg4SXZCCO8A2gXhOw3avWsW2AbviHZB5V5aEasSvxsOsY3oQeNQgL3OU5Xu2…"
click at [533, 385] on button "CONNECT" at bounding box center [533, 383] width 53 height 16
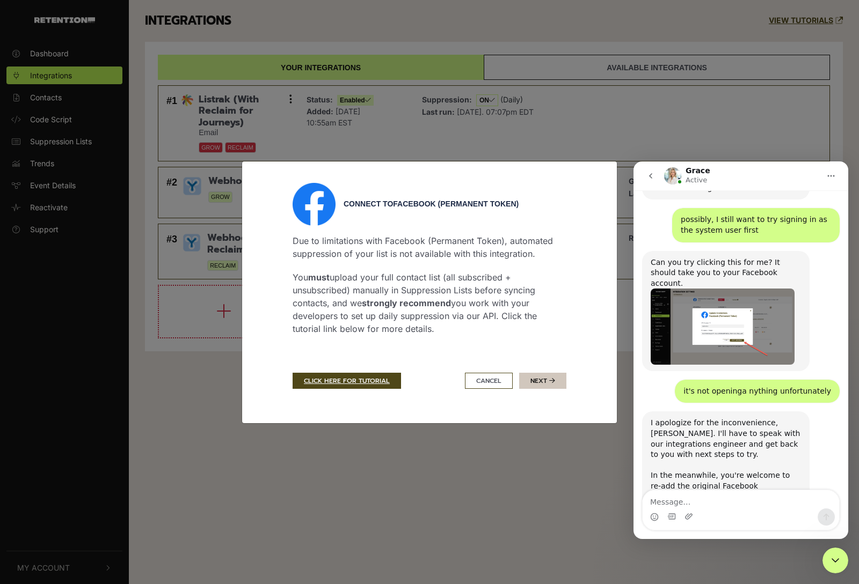
click at [544, 383] on button "Next" at bounding box center [542, 381] width 47 height 16
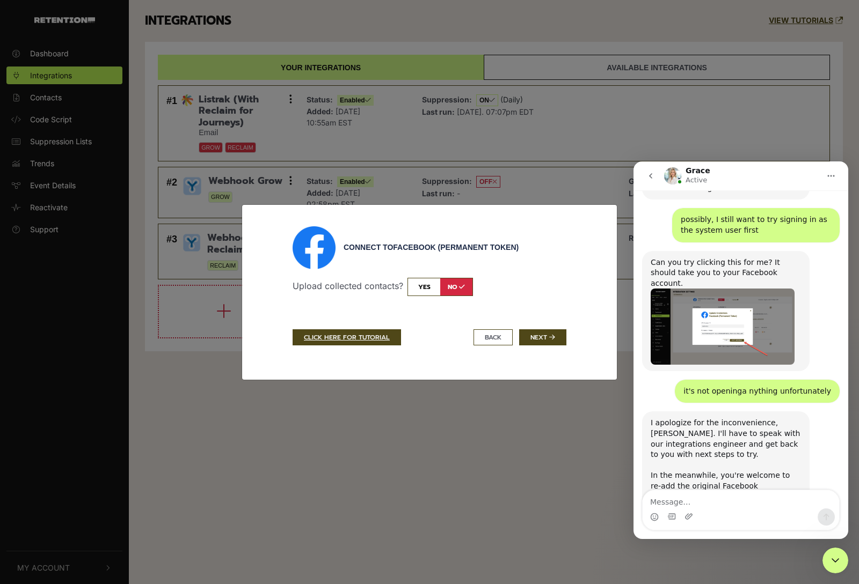
click at [433, 290] on input "checkbox" at bounding box center [439, 287] width 65 height 18
checkbox input "true"
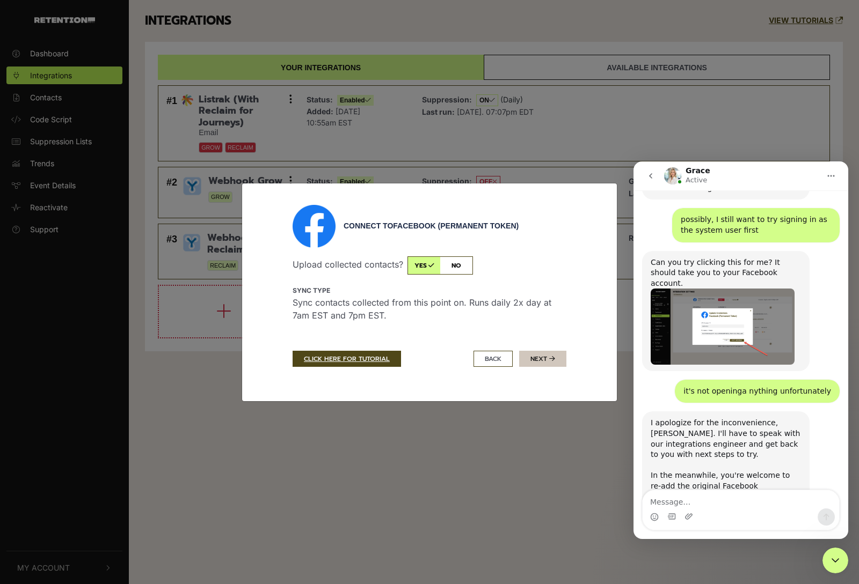
click at [534, 355] on button "Next" at bounding box center [542, 359] width 47 height 16
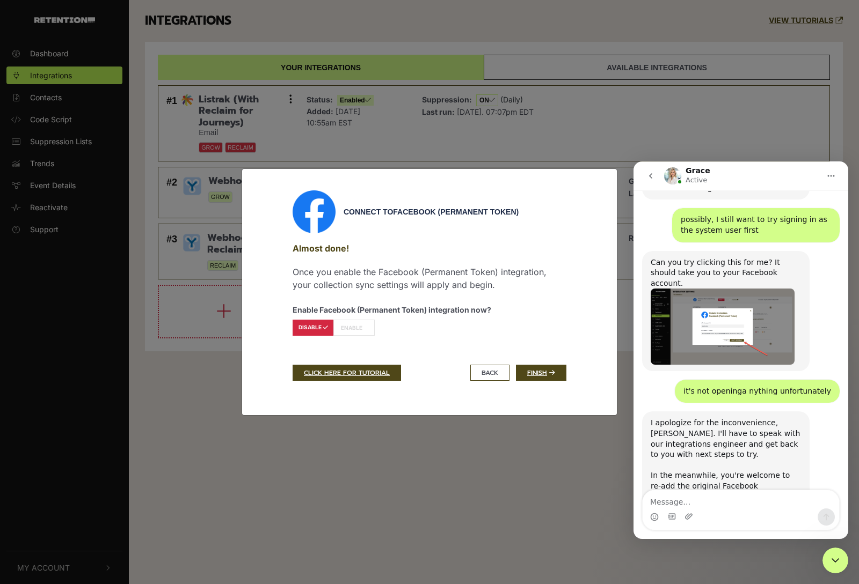
click at [354, 331] on label "ENABLE" at bounding box center [353, 328] width 41 height 16
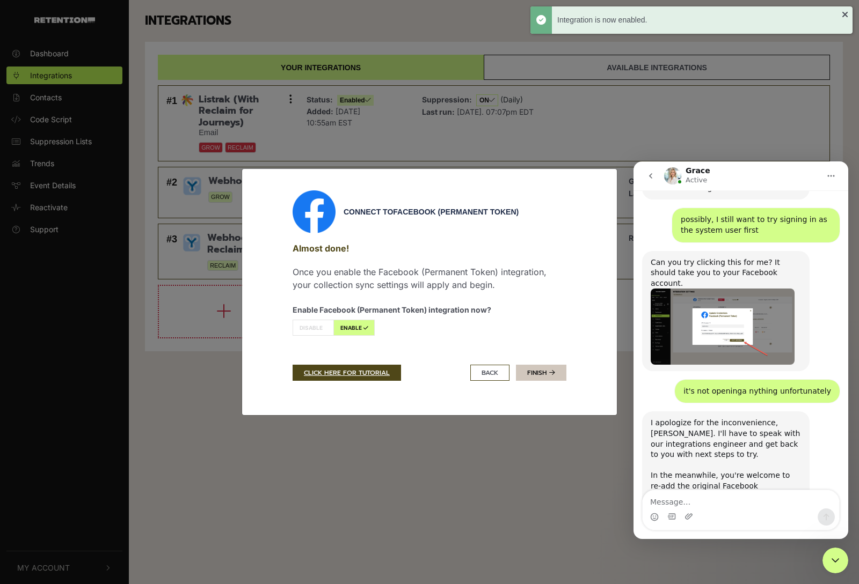
click at [533, 367] on link "Finish" at bounding box center [541, 373] width 50 height 16
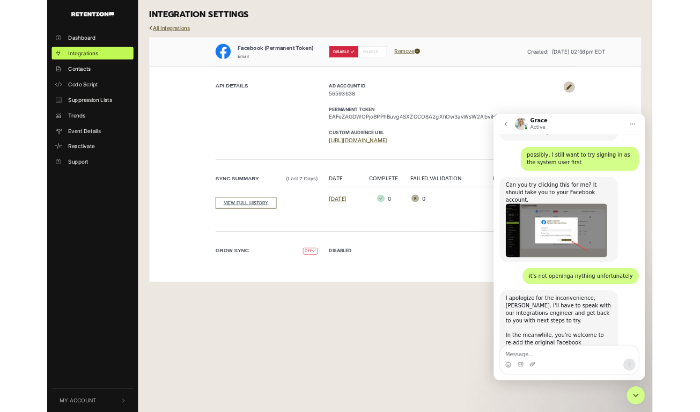
scroll to position [1424, 0]
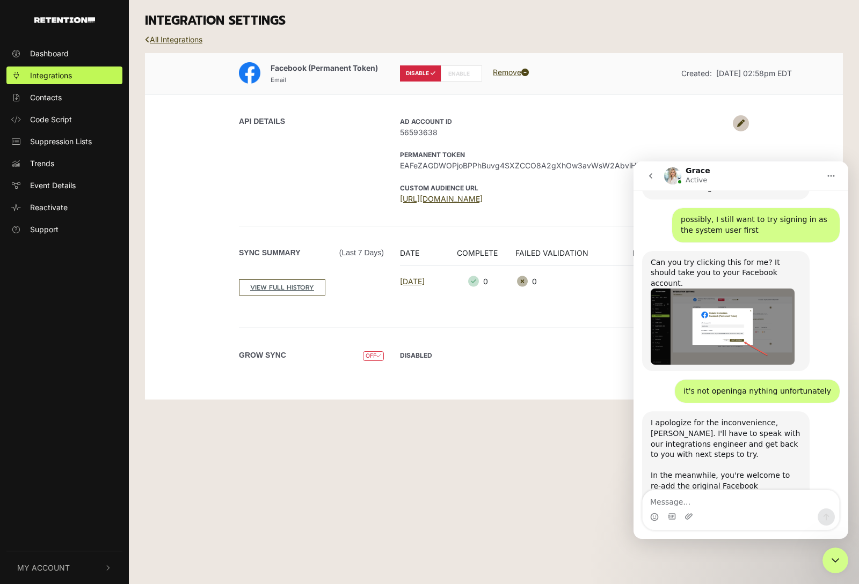
click at [459, 74] on label "ENABLE" at bounding box center [461, 73] width 41 height 16
radio input "false"
radio input "true"
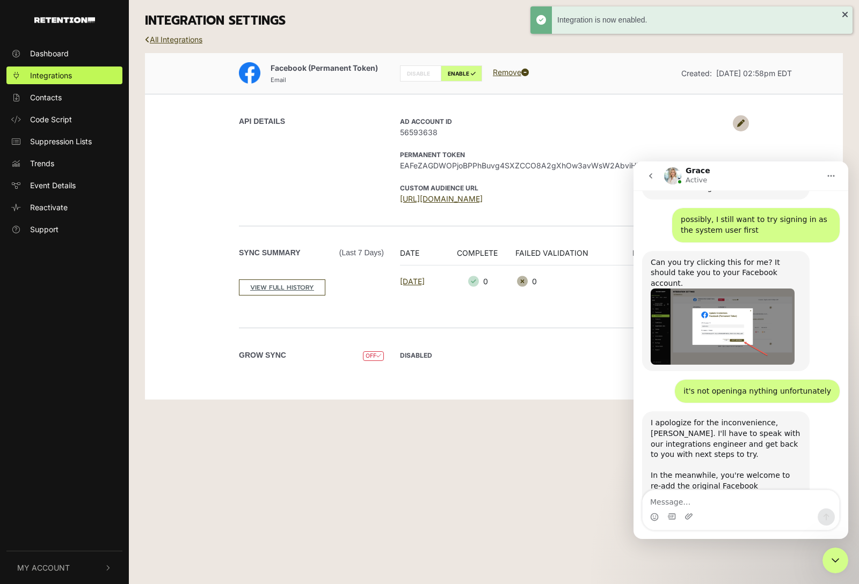
click at [796, 174] on div "Grace Active" at bounding box center [742, 176] width 156 height 19
click at [839, 180] on button "Home" at bounding box center [831, 176] width 20 height 20
click at [810, 144] on div "Facebook (Permanent Token) Email DISABLE ENABLE Remove Created: [DATE] 02:58pm …" at bounding box center [494, 226] width 698 height 347
click at [404, 501] on div "Dashboard Integrations Contacts Code Script Suppression Lists Trends Event Deta…" at bounding box center [429, 292] width 859 height 584
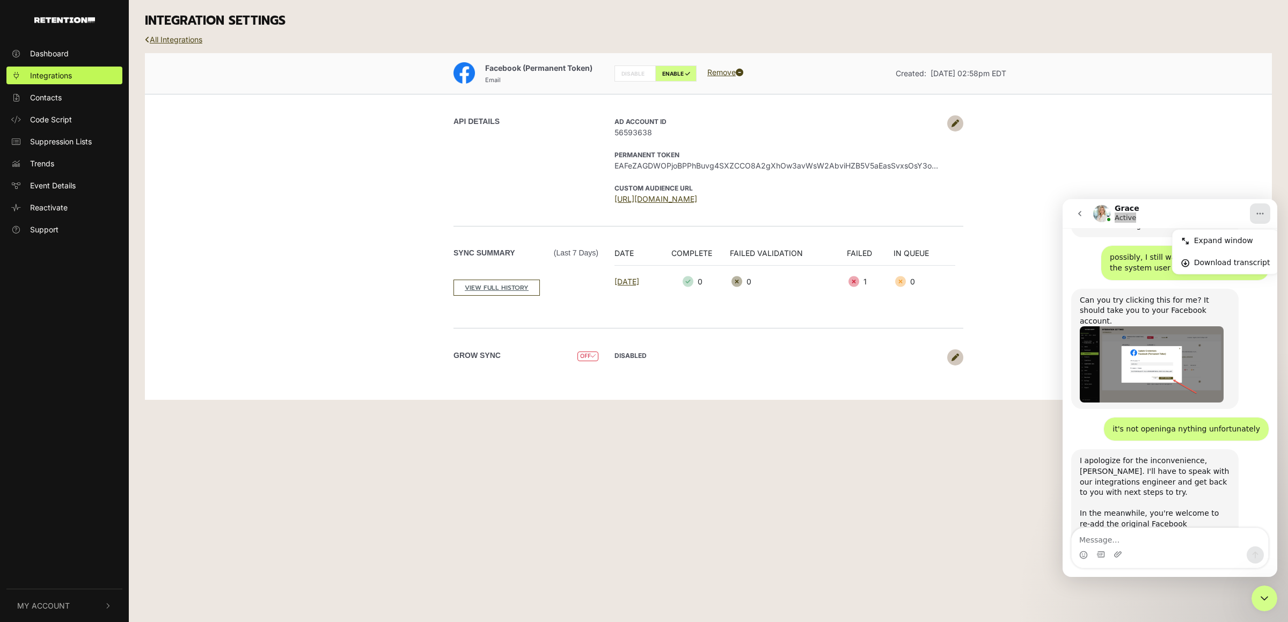
click at [621, 352] on strong "DISABLED" at bounding box center [630, 356] width 32 height 8
click at [858, 352] on link at bounding box center [955, 357] width 16 height 16
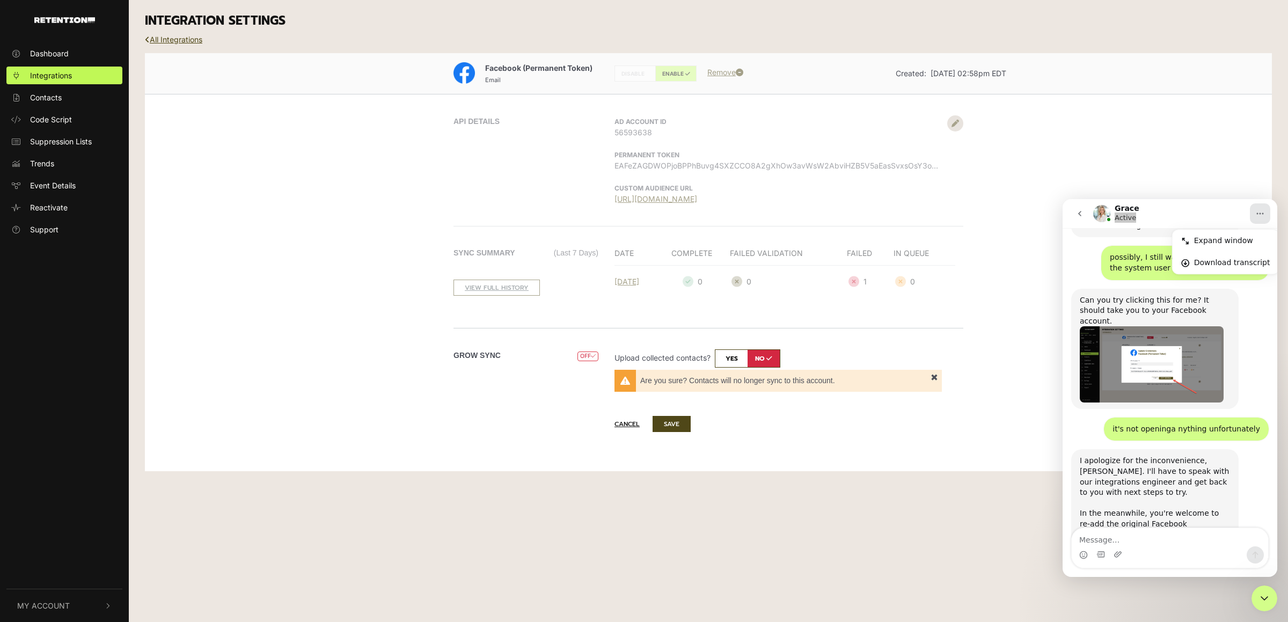
click at [737, 360] on input "checkbox" at bounding box center [747, 358] width 65 height 18
checkbox input "true"
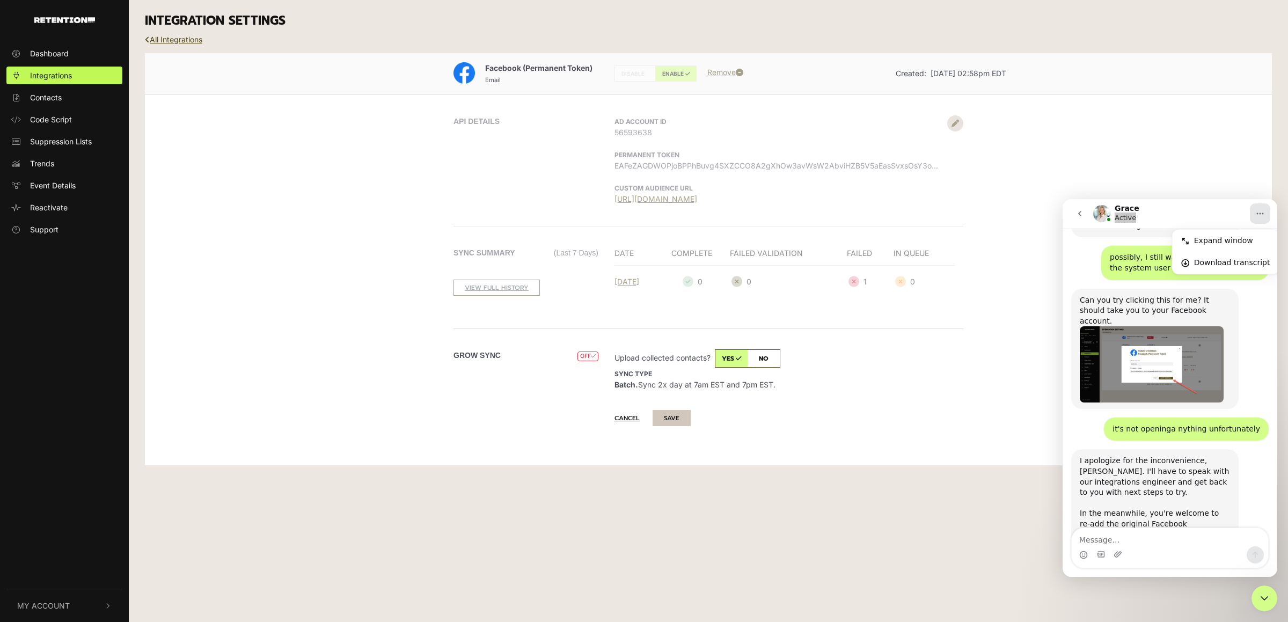
click at [682, 418] on button "SAVE" at bounding box center [672, 418] width 38 height 16
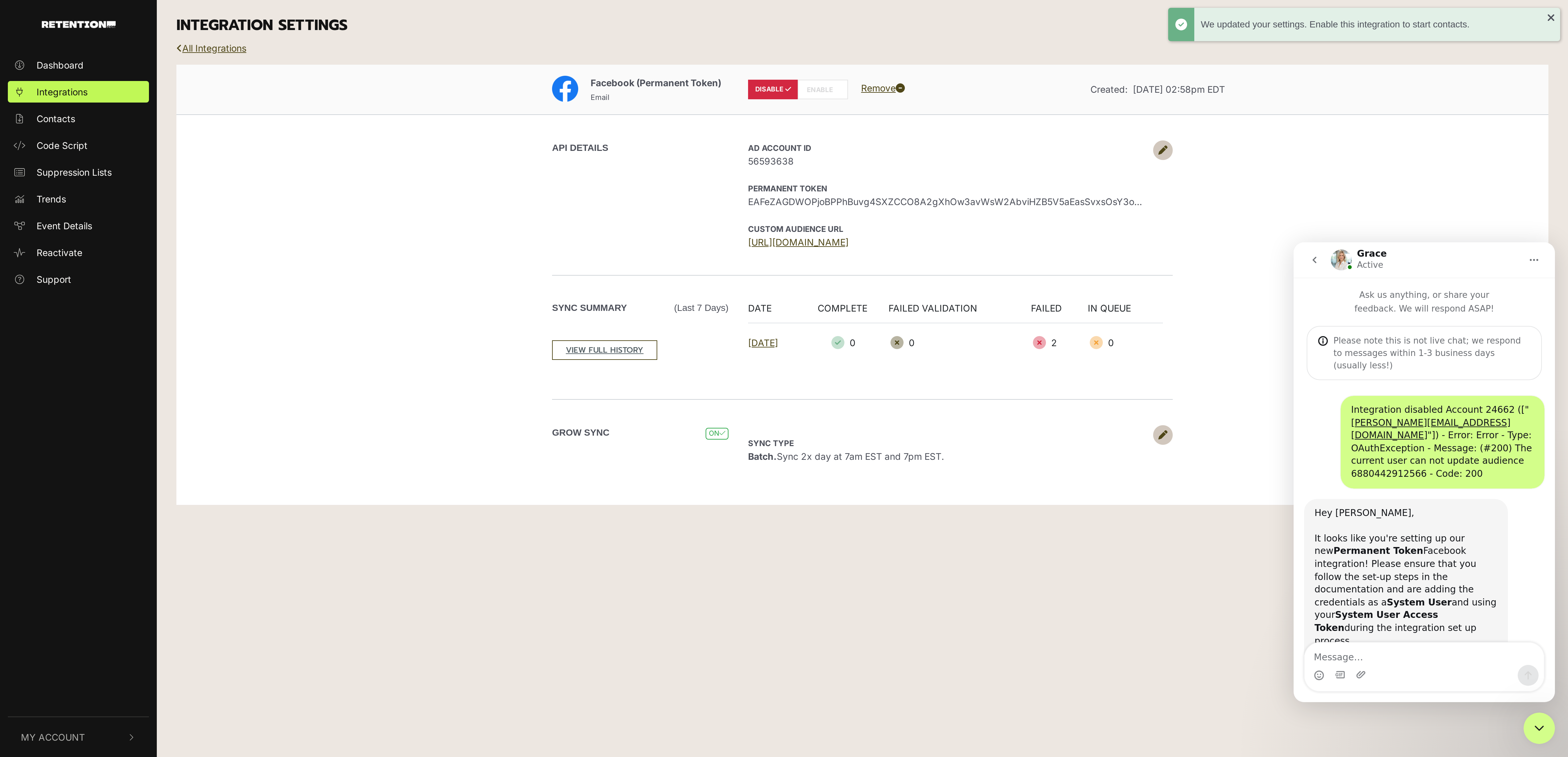
scroll to position [867, 0]
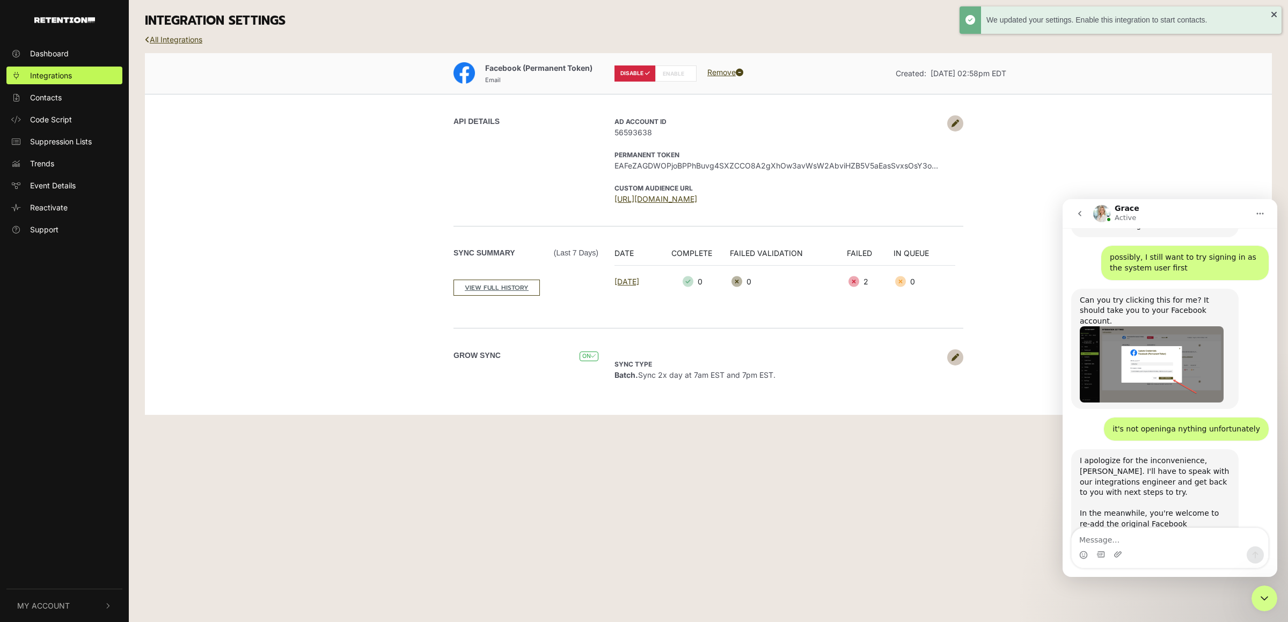
click at [679, 74] on label "ENABLE" at bounding box center [675, 73] width 41 height 16
radio input "false"
radio input "true"
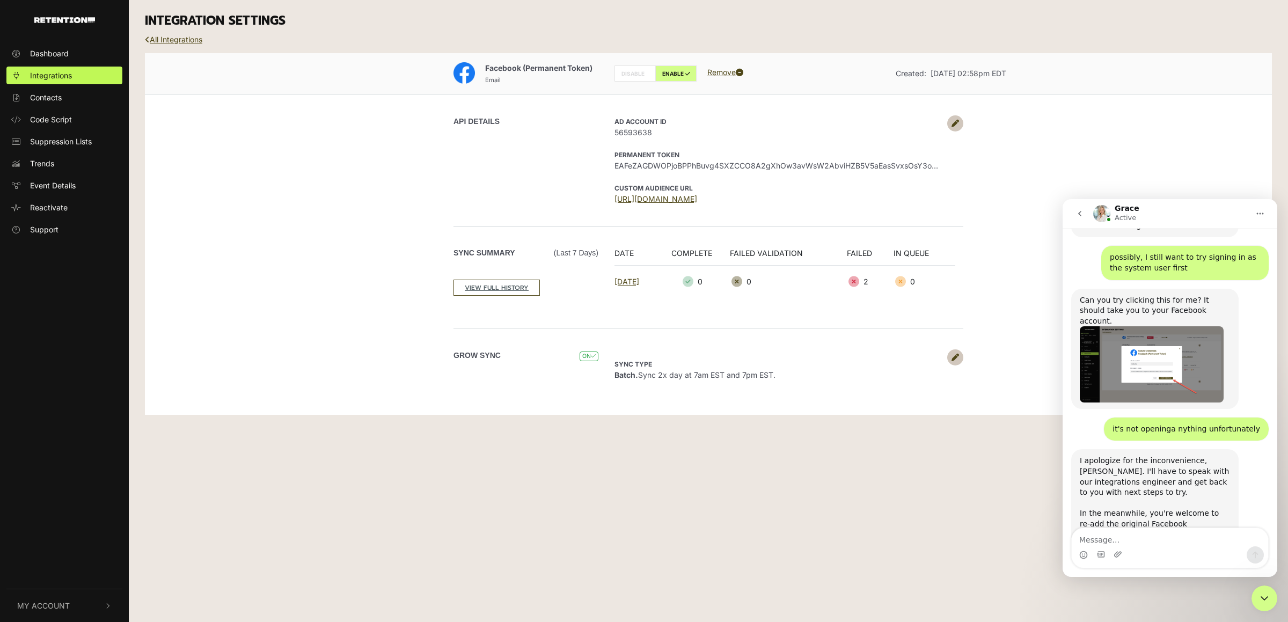
click at [894, 487] on div "Dashboard Integrations Contacts Code Script Suppression Lists Trends Event Deta…" at bounding box center [644, 311] width 1288 height 622
click at [200, 42] on link "All Integrations" at bounding box center [173, 39] width 57 height 9
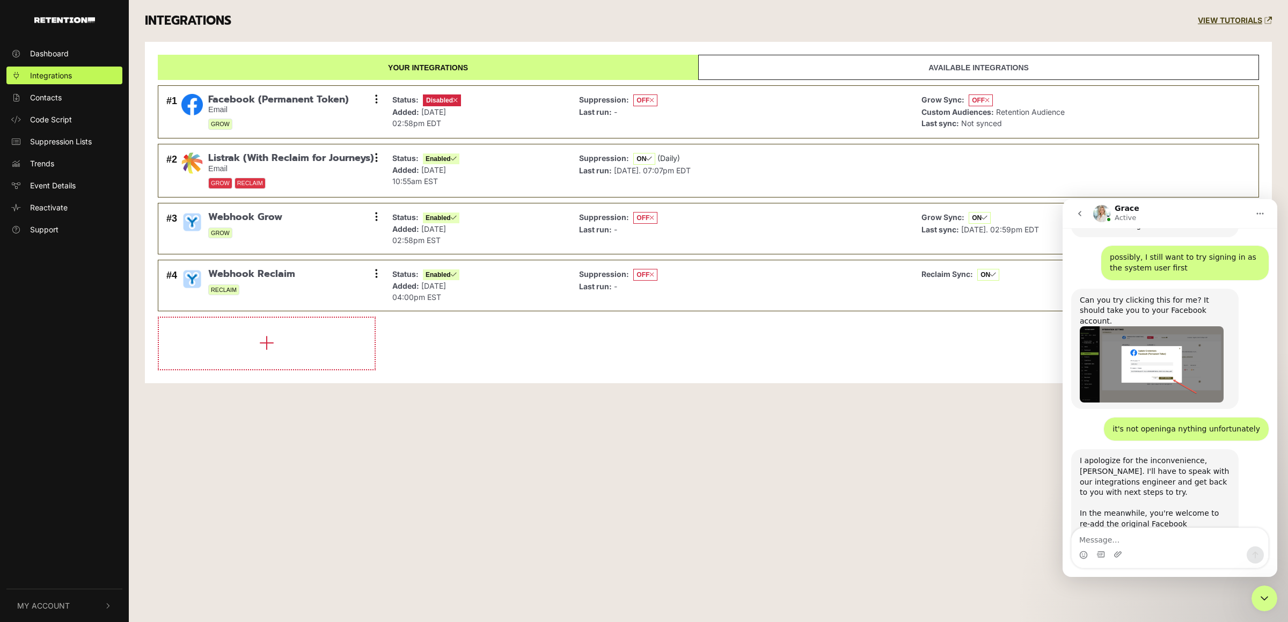
scroll to position [1424, 0]
click at [371, 99] on button at bounding box center [376, 99] width 16 height 16
click at [291, 148] on link "Enable" at bounding box center [311, 147] width 102 height 24
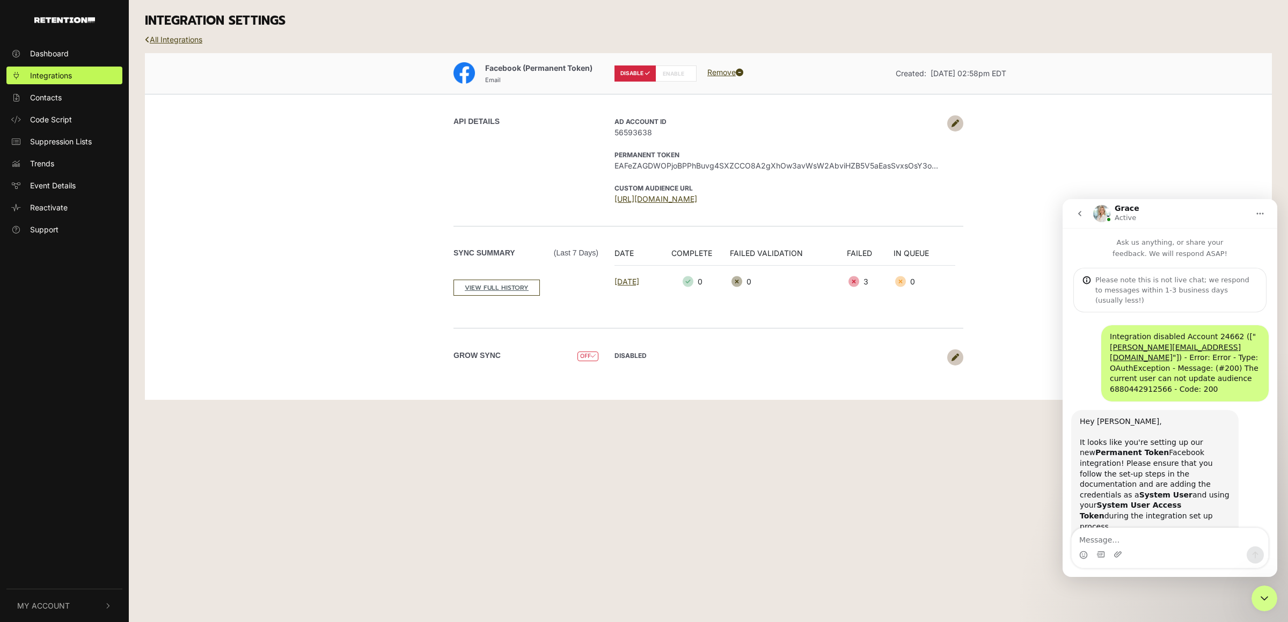
scroll to position [1424, 0]
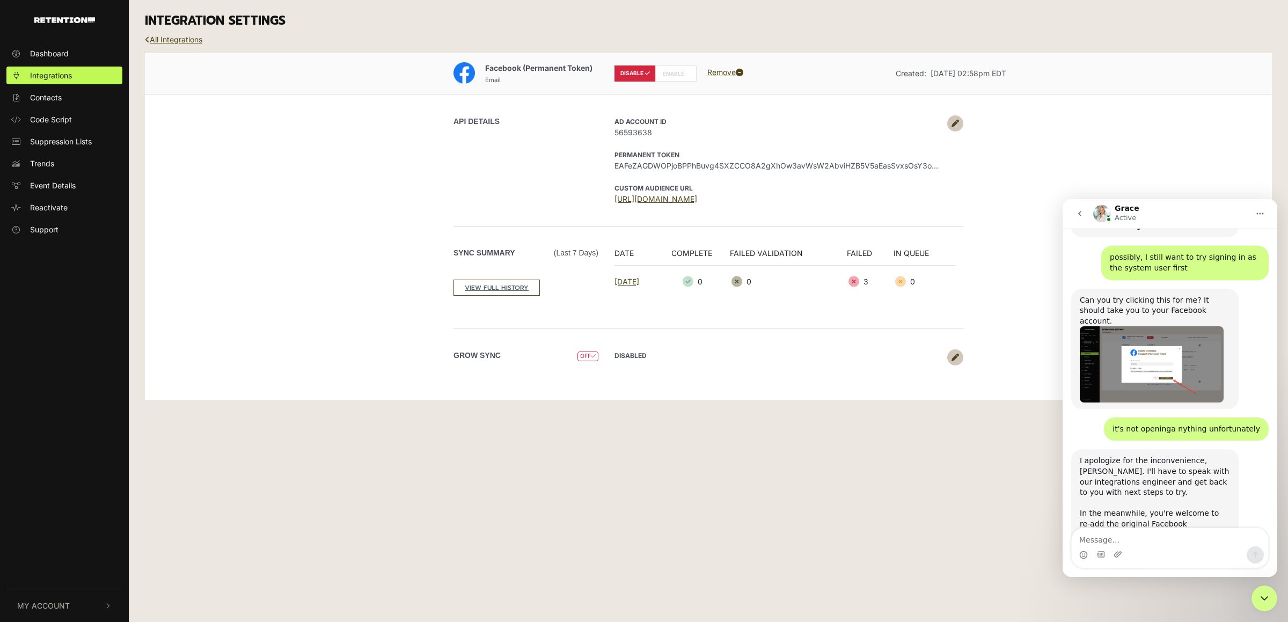
click at [681, 70] on label "ENABLE" at bounding box center [675, 73] width 41 height 16
radio input "false"
radio input "true"
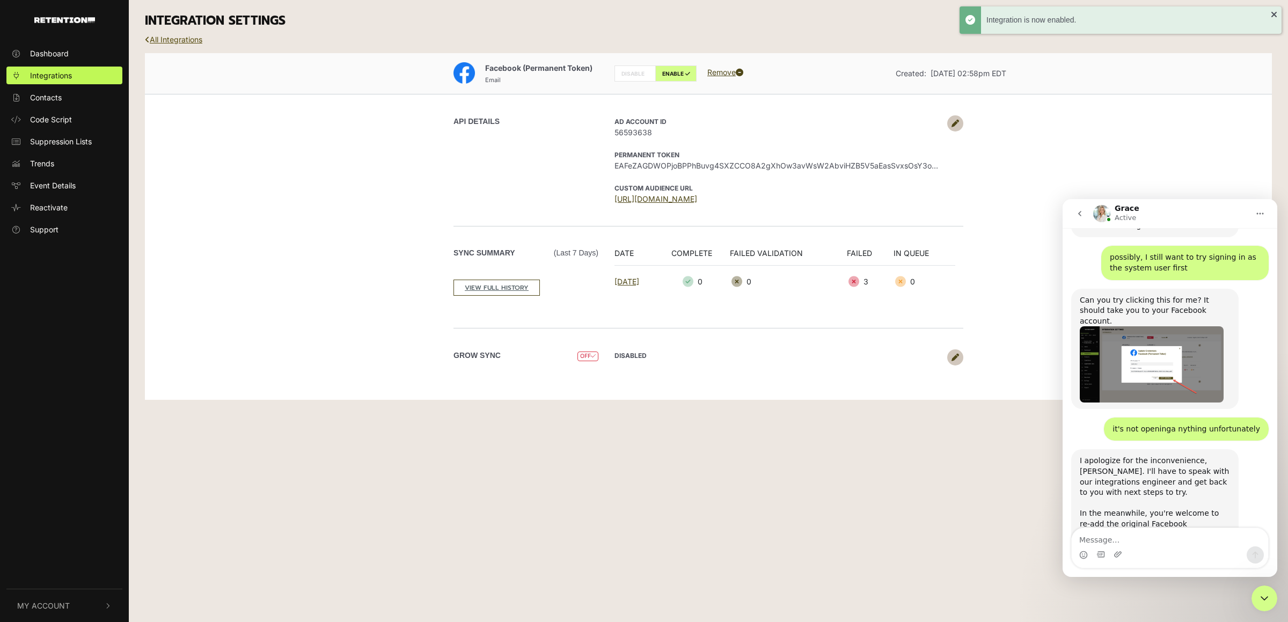
click at [191, 43] on link "All Integrations" at bounding box center [173, 39] width 57 height 9
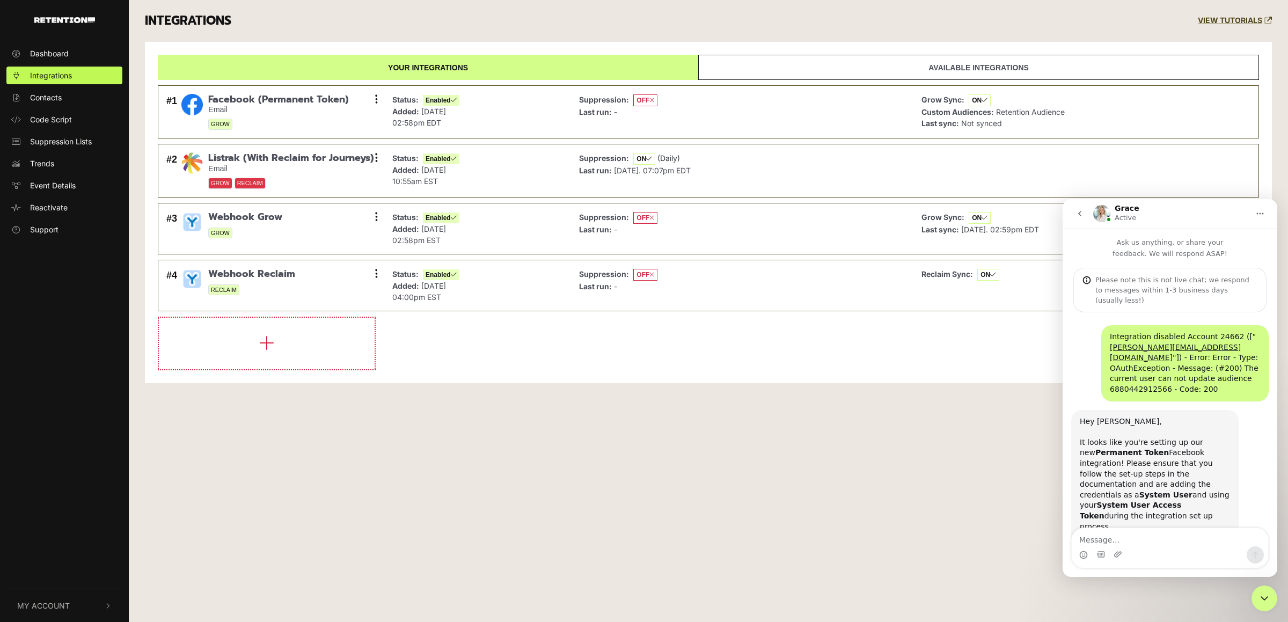
scroll to position [1424, 0]
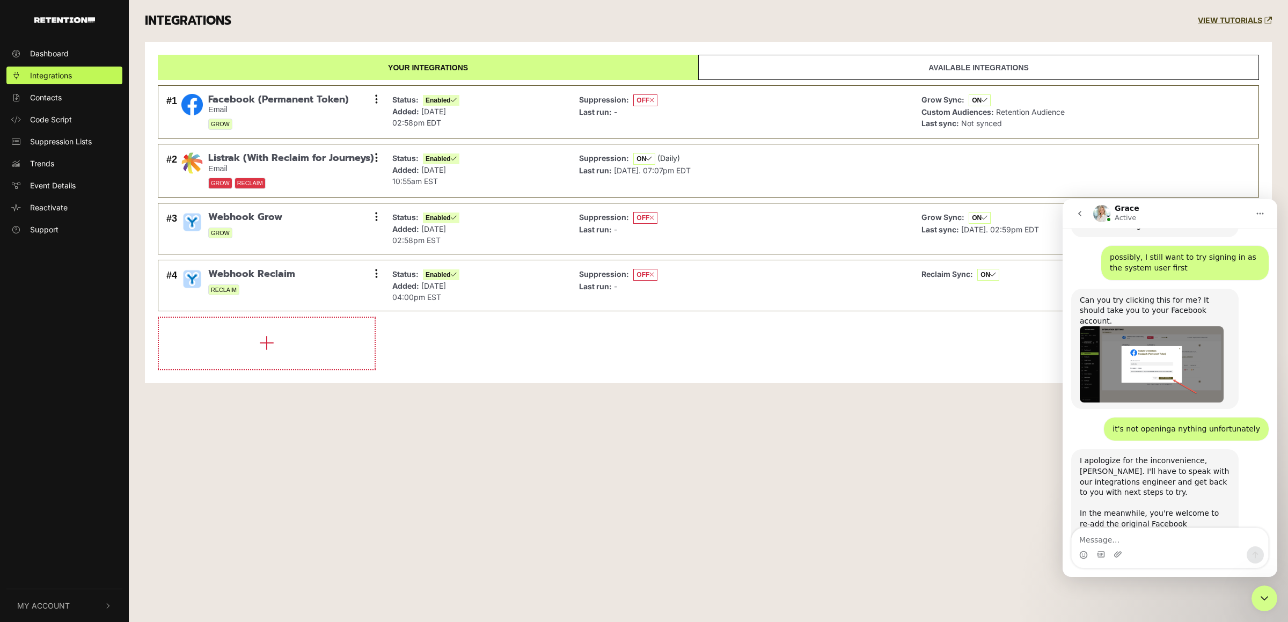
click at [653, 418] on div "Dashboard Integrations Contacts Code Script Suppression Lists Trends Event Deta…" at bounding box center [644, 311] width 1288 height 622
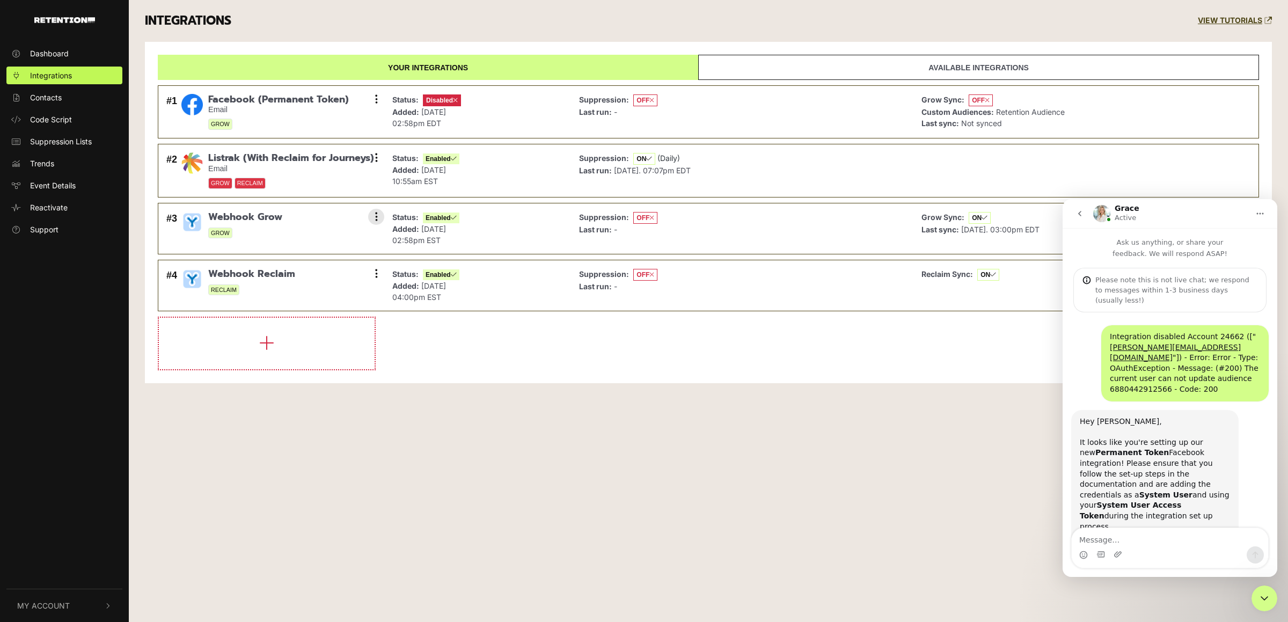
scroll to position [1424, 0]
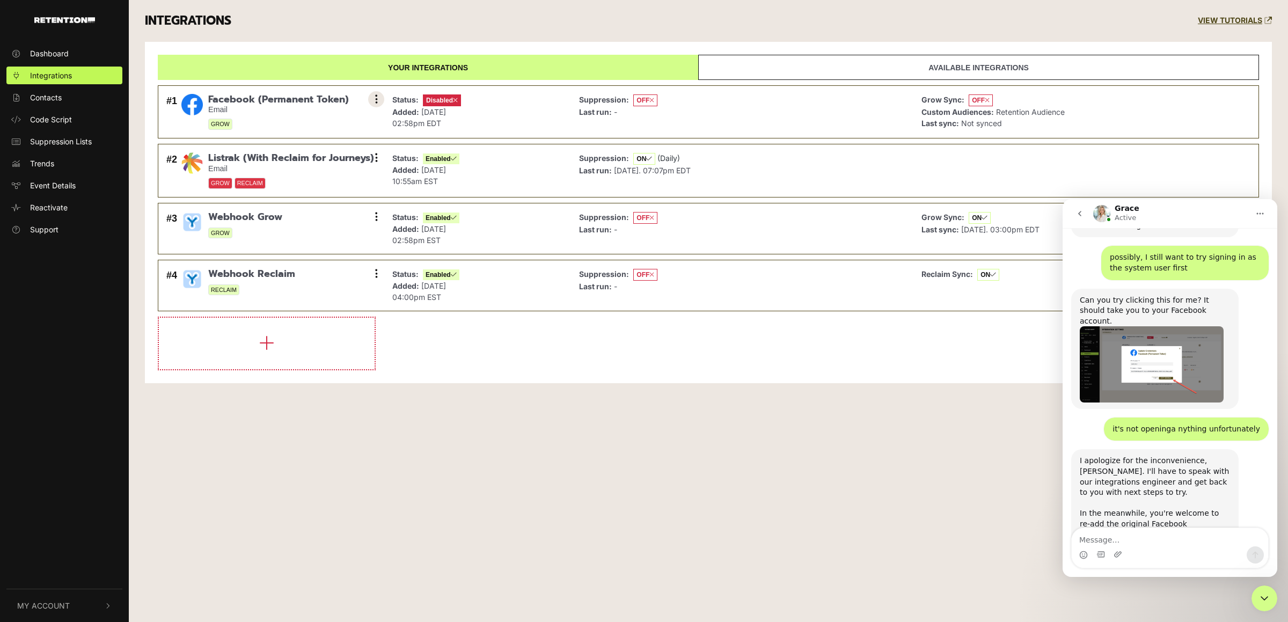
click at [371, 101] on button at bounding box center [376, 99] width 16 height 16
click at [313, 101] on link "Settings" at bounding box center [311, 101] width 102 height 24
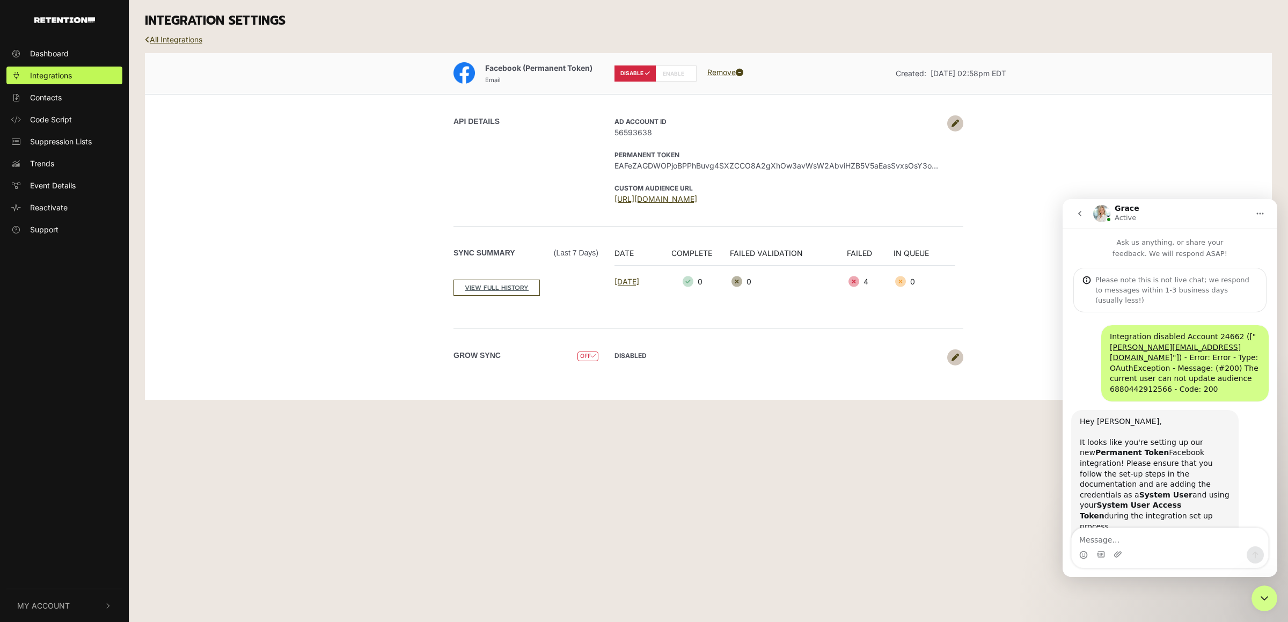
scroll to position [1424, 0]
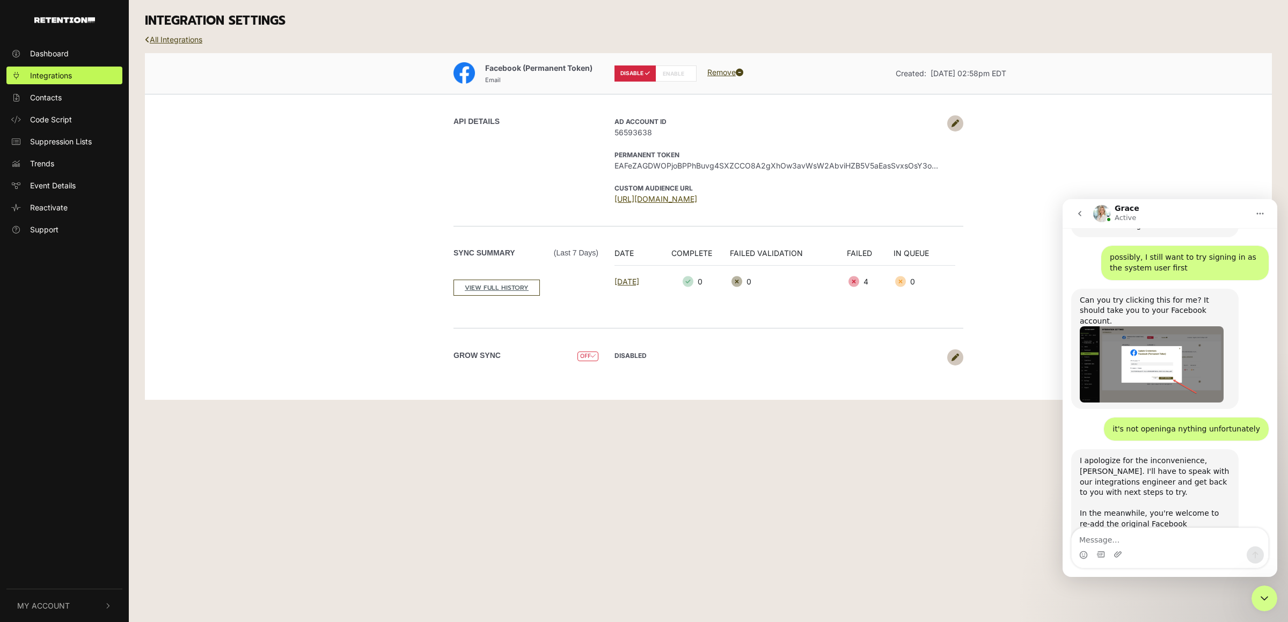
click at [697, 199] on link "[URL][DOMAIN_NAME]" at bounding box center [655, 198] width 83 height 9
click at [746, 431] on div "Dashboard Integrations Contacts Code Script Suppression Lists Trends Event Deta…" at bounding box center [644, 311] width 1288 height 622
click at [174, 42] on link "All Integrations" at bounding box center [173, 39] width 57 height 9
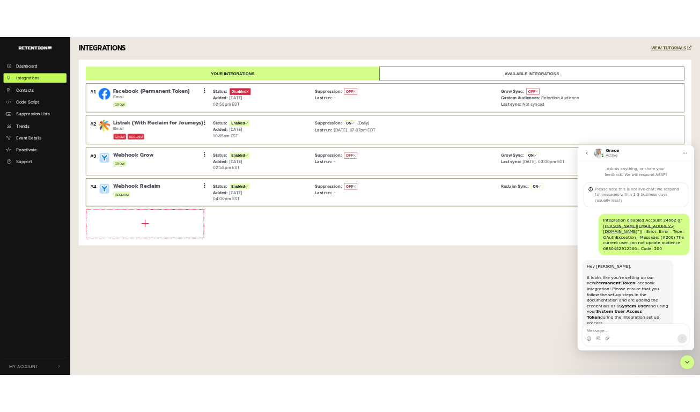
scroll to position [1424, 0]
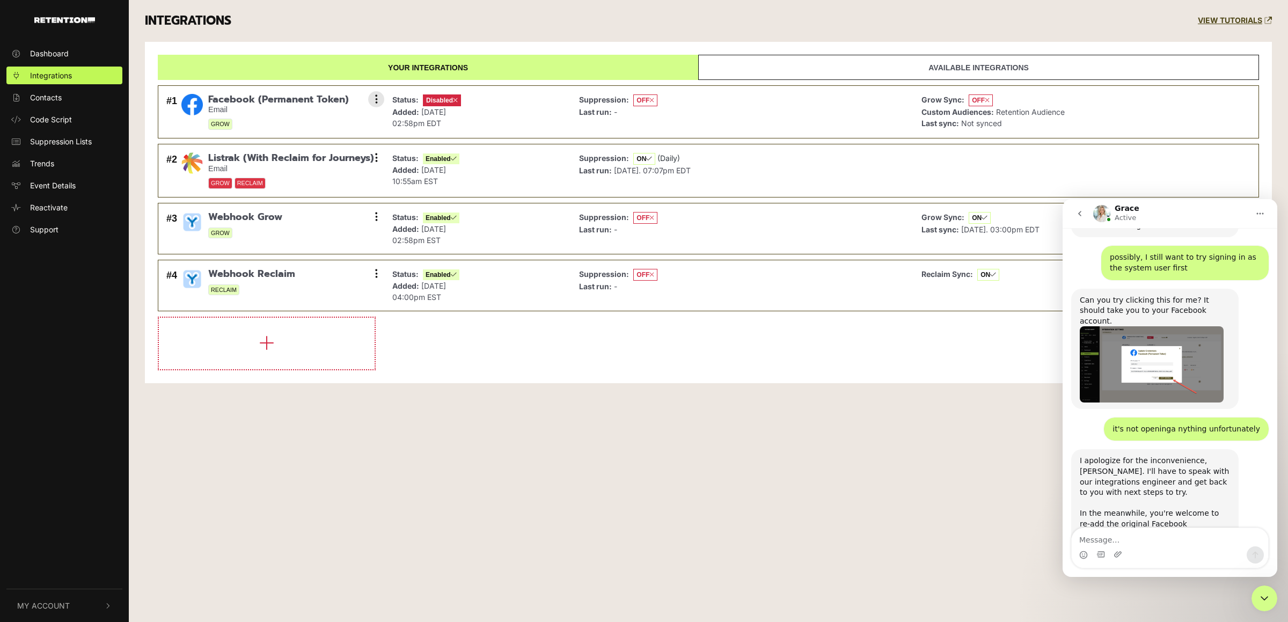
click at [274, 121] on small "GROW" at bounding box center [278, 124] width 141 height 11
click at [659, 413] on div "Dashboard Integrations Contacts Code Script Suppression Lists Trends Event Deta…" at bounding box center [644, 311] width 1288 height 622
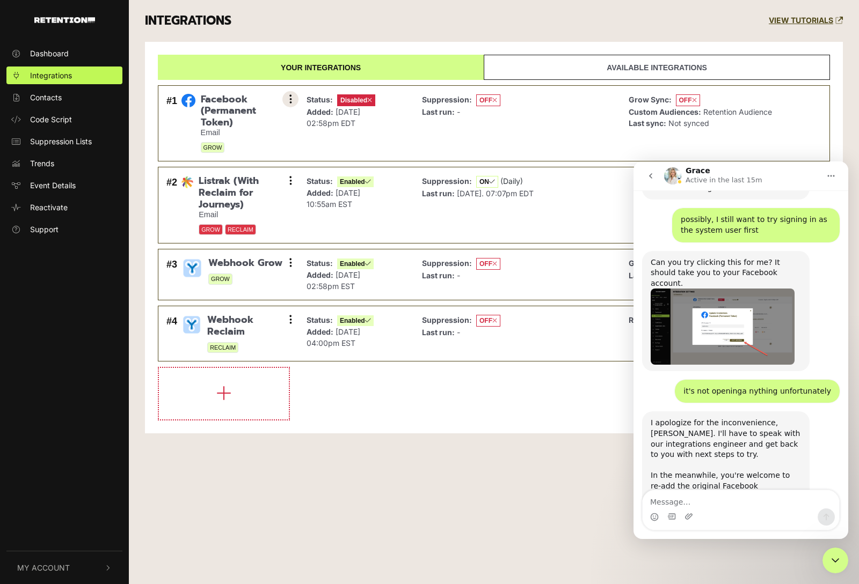
click at [292, 99] on button at bounding box center [290, 99] width 16 height 16
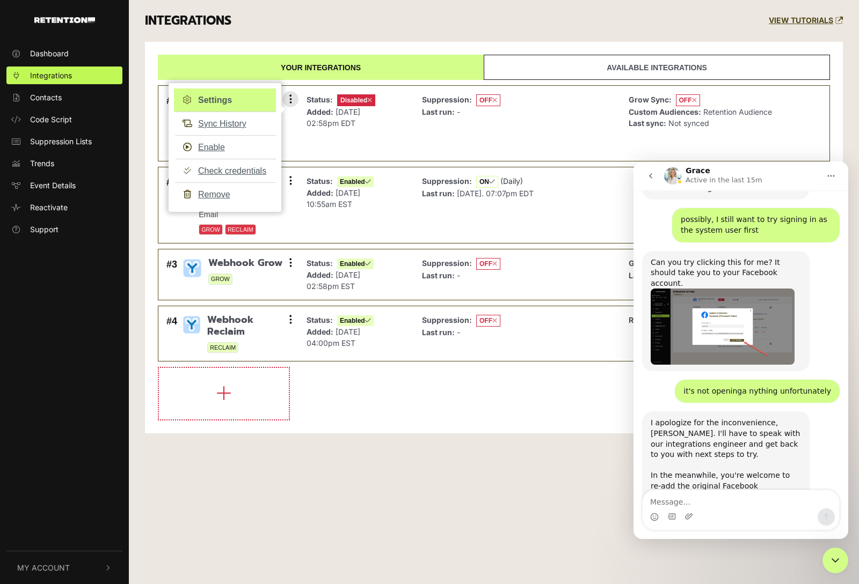
click at [218, 99] on link "Settings" at bounding box center [225, 101] width 102 height 24
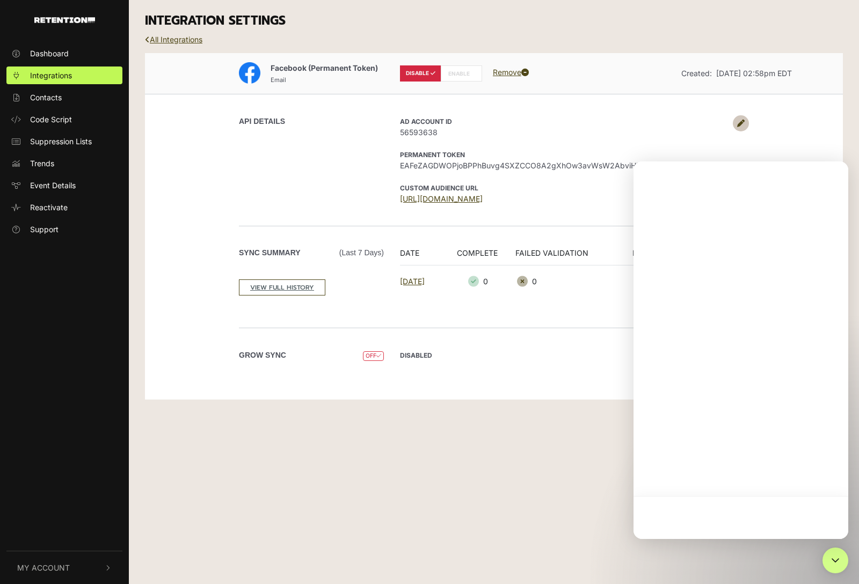
click at [466, 80] on label "ENABLE" at bounding box center [461, 73] width 41 height 16
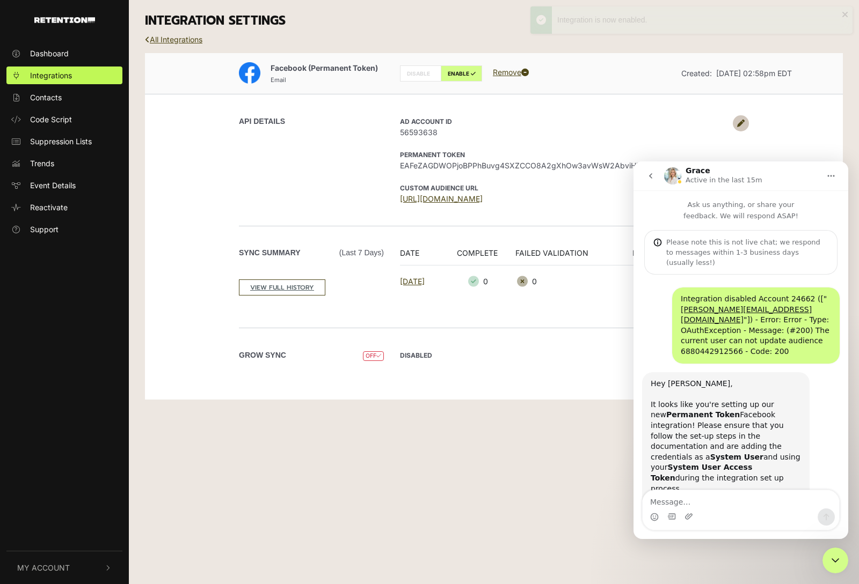
radio input "false"
radio input "true"
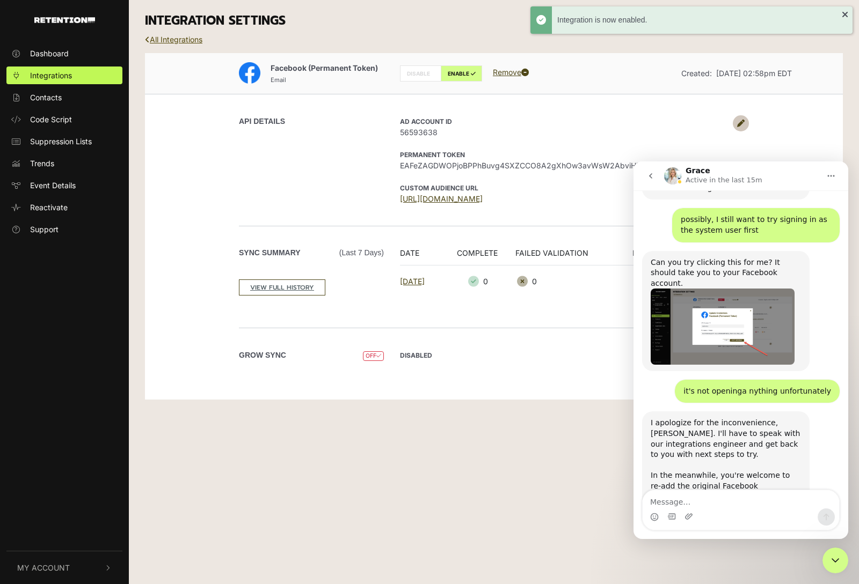
click at [182, 38] on link "All Integrations" at bounding box center [173, 39] width 57 height 9
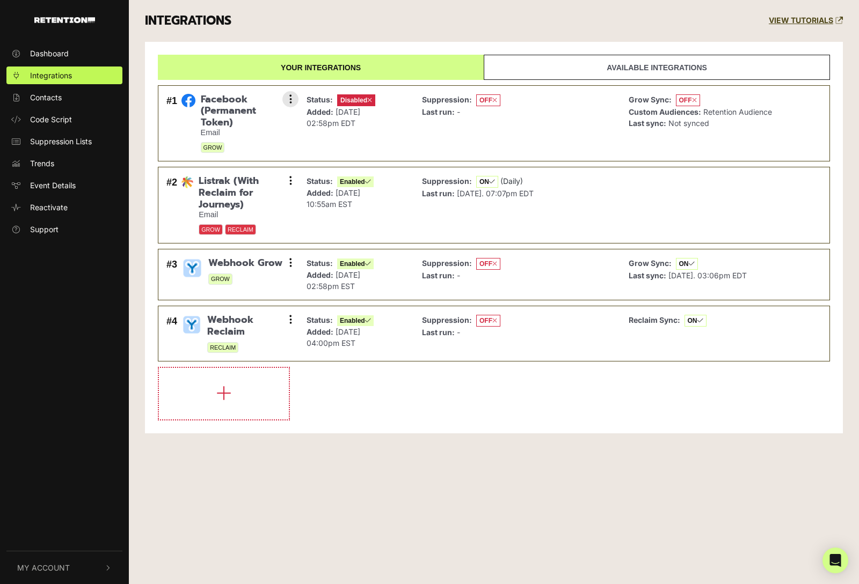
click at [393, 136] on div "Status: Disabled Added: [DATE] 02:58pm EDT" at bounding box center [356, 123] width 110 height 65
click at [279, 101] on span "Facebook (Permanent Token)" at bounding box center [246, 111] width 90 height 35
click at [288, 99] on button at bounding box center [290, 99] width 16 height 16
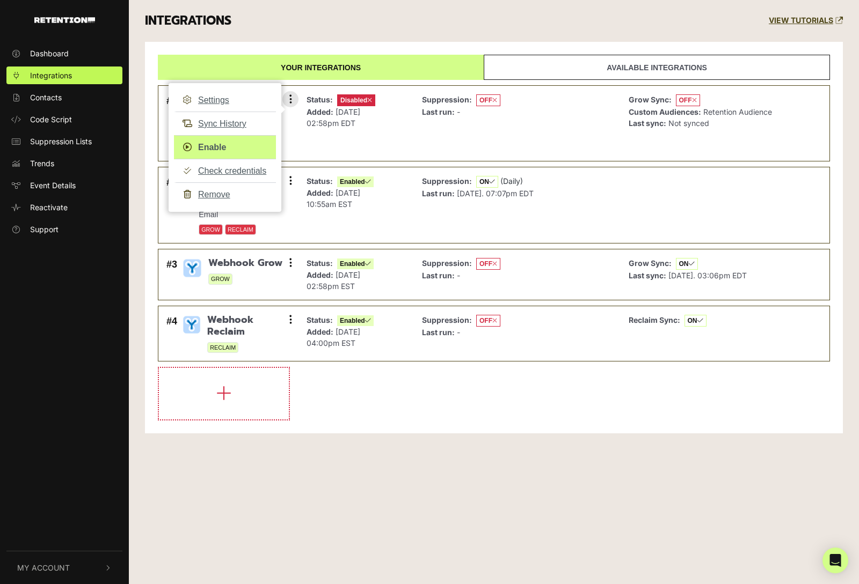
click at [214, 139] on link "Enable" at bounding box center [225, 147] width 102 height 24
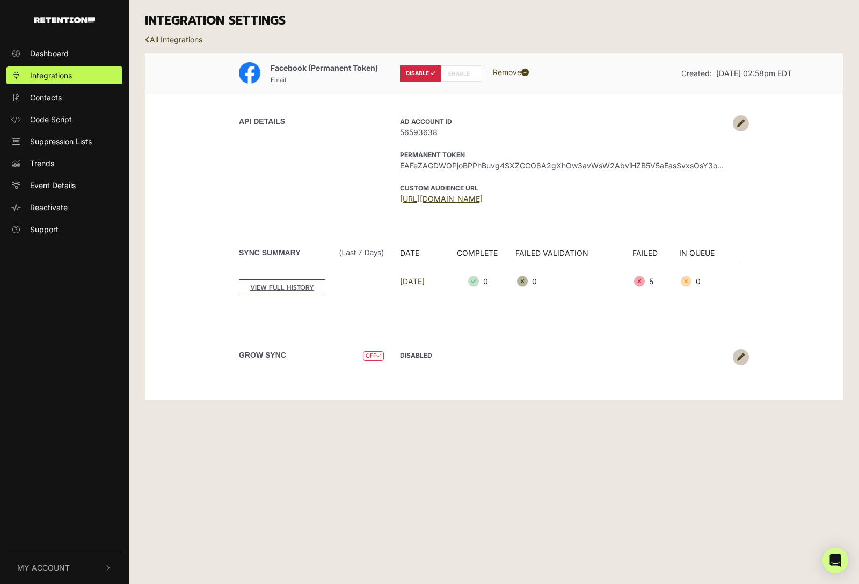
click at [463, 77] on label "ENABLE" at bounding box center [461, 73] width 41 height 16
radio input "false"
radio input "true"
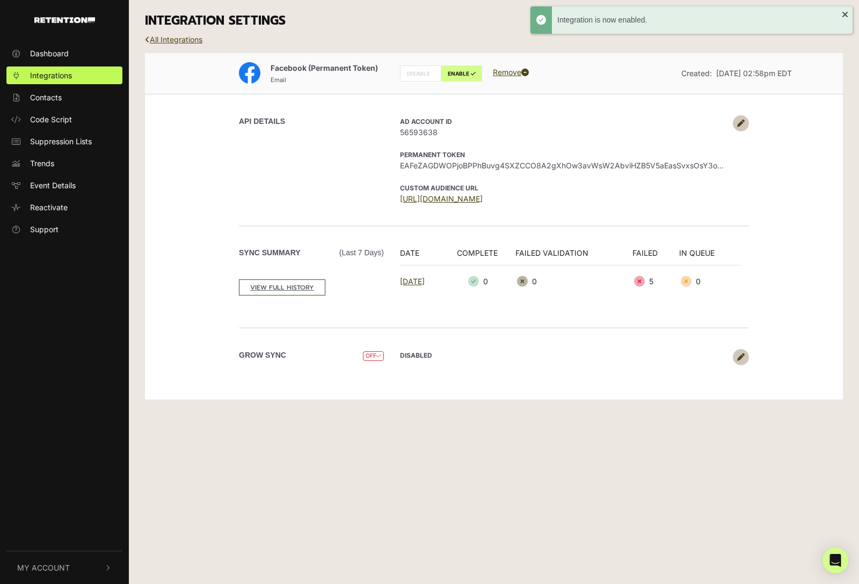
click at [741, 364] on link at bounding box center [741, 357] width 16 height 16
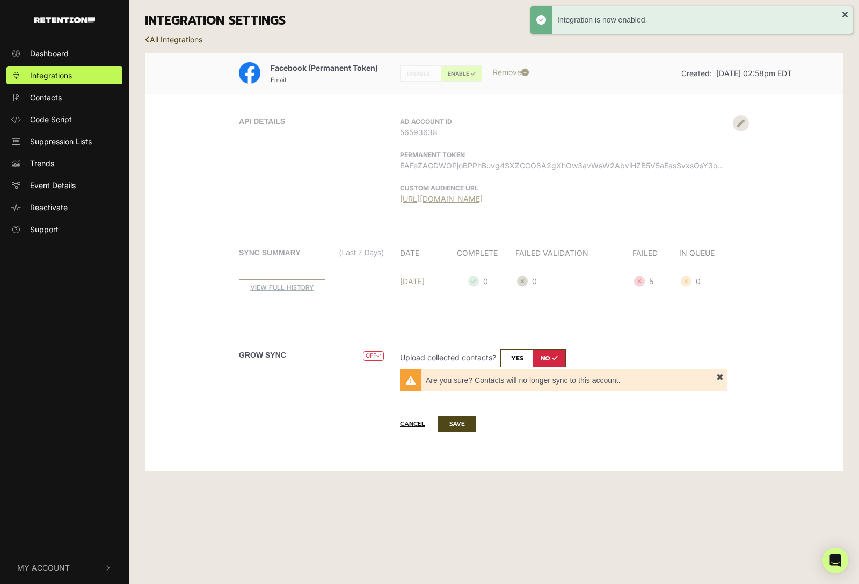
click at [523, 357] on input "checkbox" at bounding box center [532, 358] width 65 height 18
checkbox input "true"
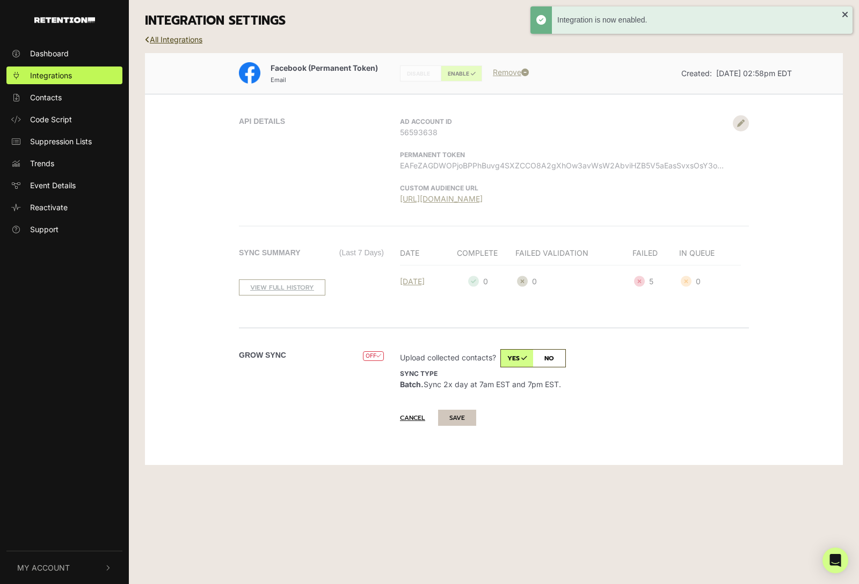
click at [459, 421] on button "SAVE" at bounding box center [457, 418] width 38 height 16
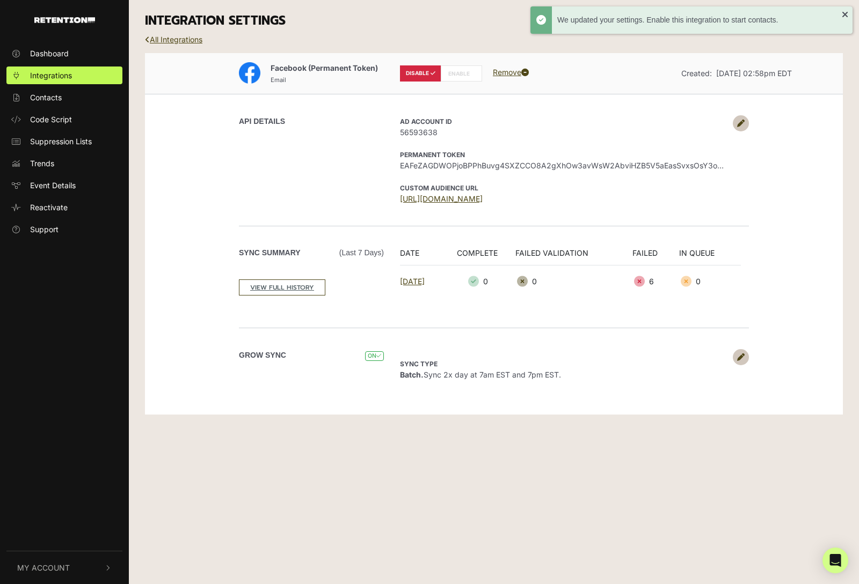
click at [465, 77] on label "ENABLE" at bounding box center [461, 73] width 41 height 16
radio input "false"
radio input "true"
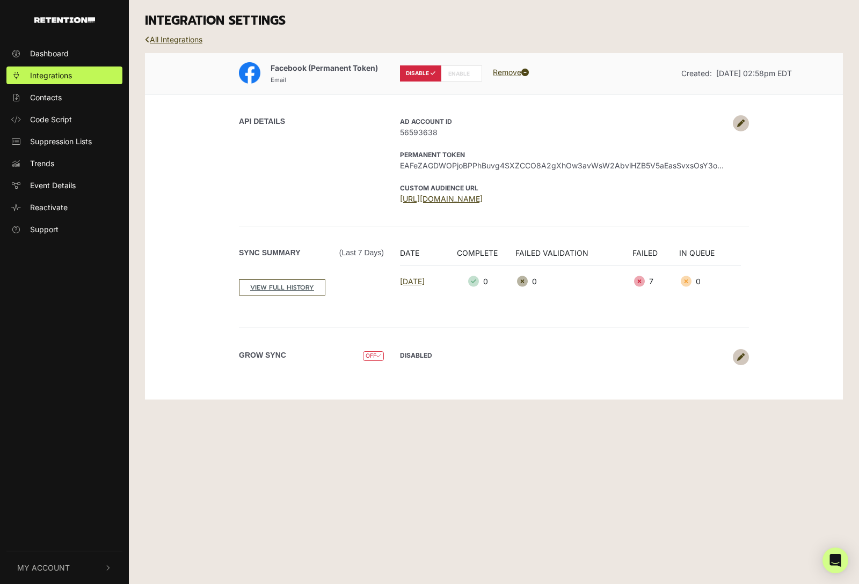
click at [499, 75] on link "Remove" at bounding box center [511, 72] width 36 height 9
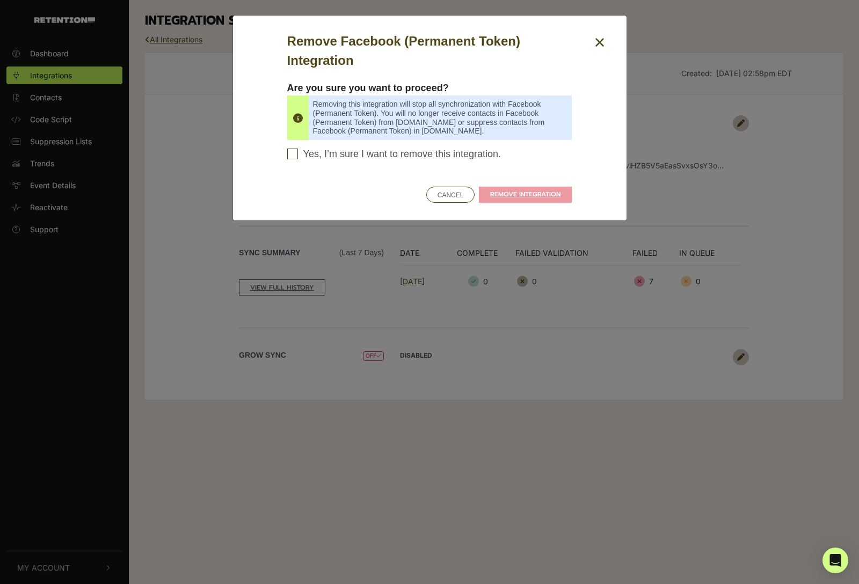
click at [472, 155] on span "Yes, I’m sure I want to remove this integration." at bounding box center [402, 155] width 198 height 12
click at [298, 155] on input "Yes, I’m sure I want to remove this integration. Please confirm to continue" at bounding box center [292, 154] width 11 height 11
checkbox input "true"
click at [515, 198] on link "REMOVE INTEGRATION" at bounding box center [525, 195] width 93 height 16
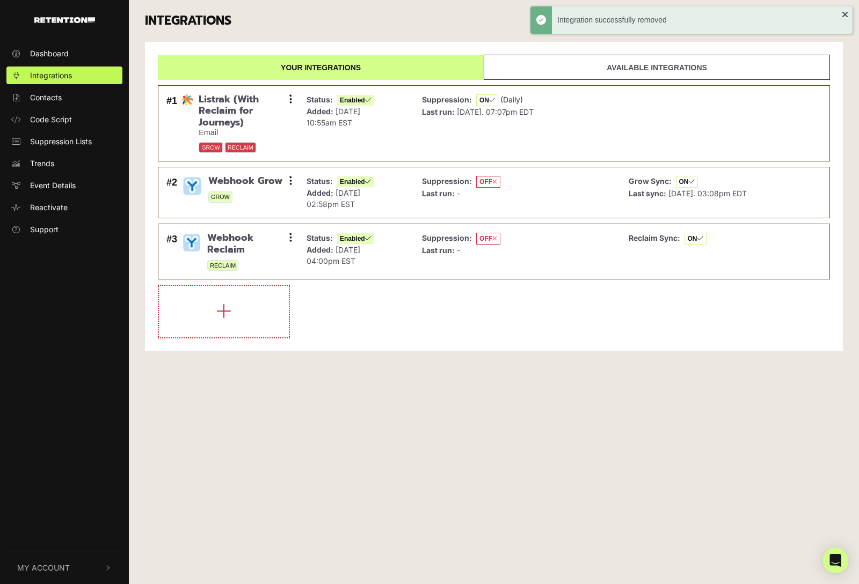
click at [563, 332] on li at bounding box center [494, 312] width 672 height 54
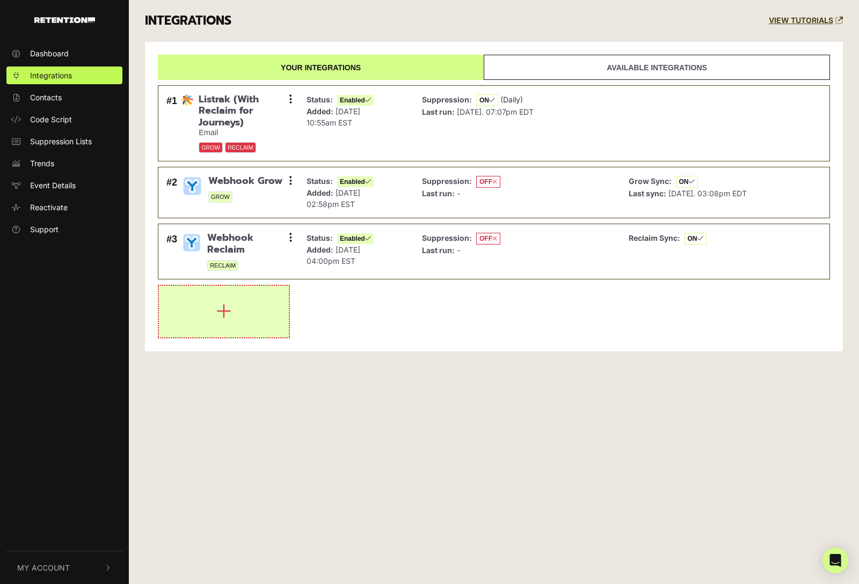
click at [228, 316] on icon "button" at bounding box center [223, 311] width 15 height 17
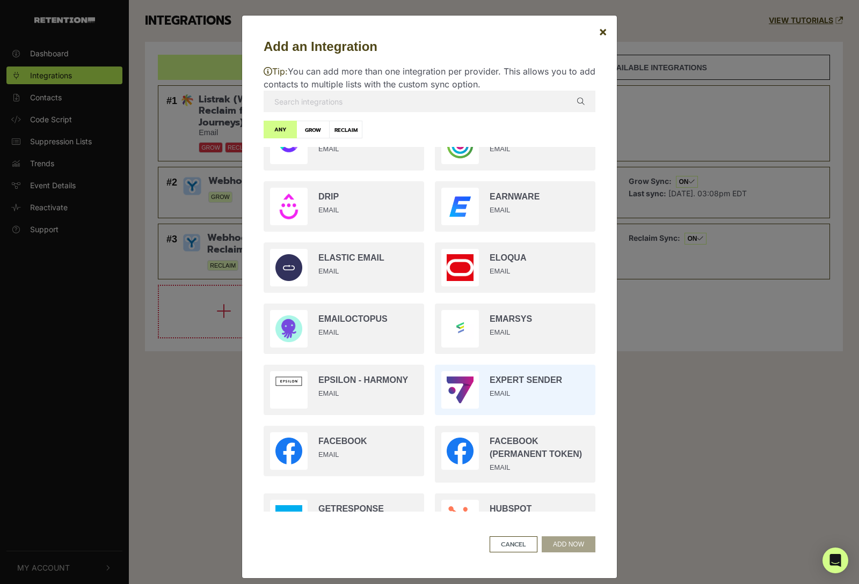
scroll to position [503, 0]
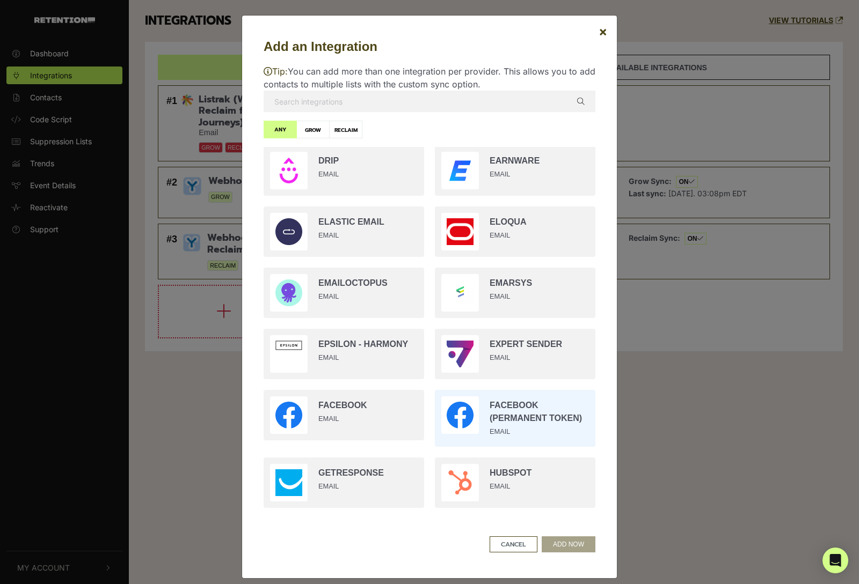
click at [507, 406] on input "radio" at bounding box center [514, 419] width 171 height 68
radio input "true"
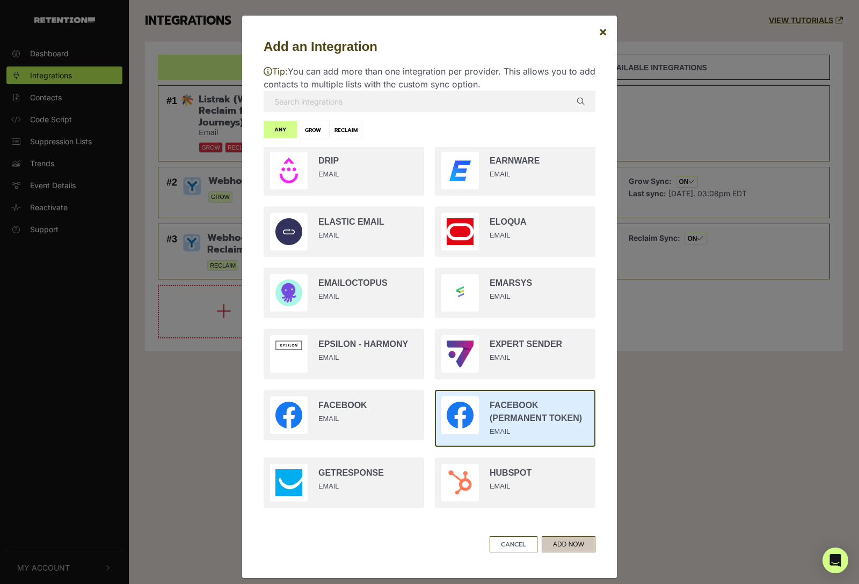
click at [567, 545] on button "ADD NOW" at bounding box center [568, 545] width 54 height 16
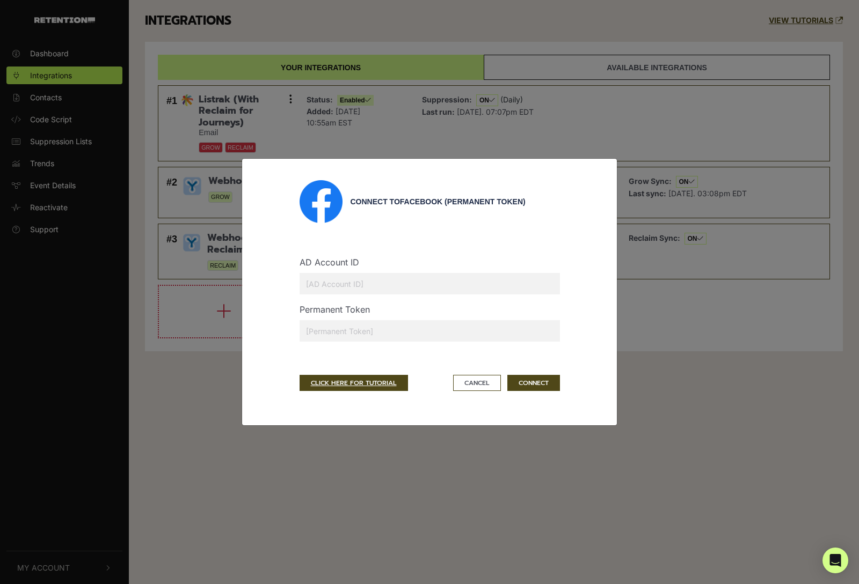
click at [399, 269] on div "AD Account ID" at bounding box center [429, 279] width 276 height 47
click at [384, 284] on input "text" at bounding box center [429, 283] width 260 height 21
type input "6"
type input "56593638"
click at [378, 332] on input "text" at bounding box center [429, 330] width 260 height 21
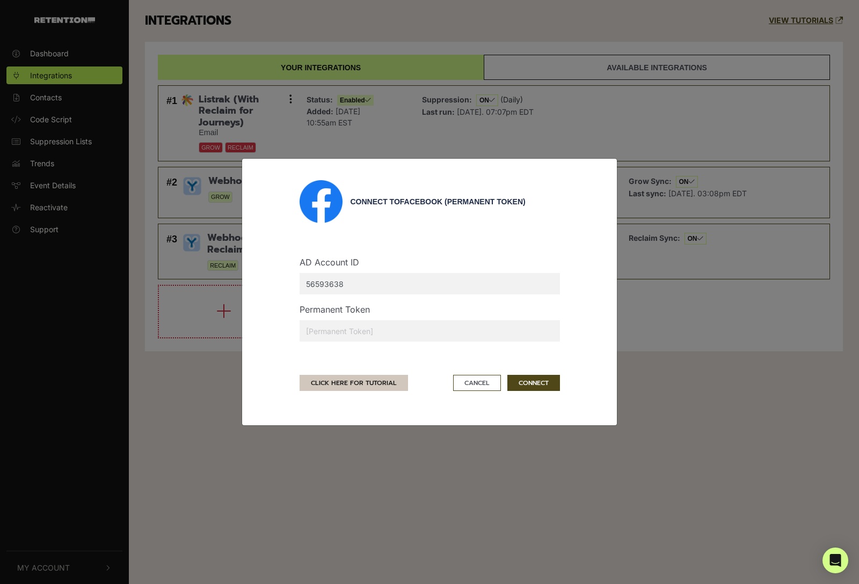
paste input "EAFeZAGDWOPjoBPPhBuvg4SXZCCO8A2gXhOw3avWsW2AbviHZB5V5aEasSvxsOsY3oQeNQgL3OU5Xu2…"
drag, startPoint x: 442, startPoint y: 329, endPoint x: 0, endPoint y: 246, distance: 449.9
click at [299, 320] on input "EAFeZAGDWOPjoBPPhBuvg4SXZCCO8A2gXhOw3avWsW2AbviHZB5V5aEasSvxsOsY3oQeNQgL3OU5Xu2…" at bounding box center [429, 330] width 260 height 21
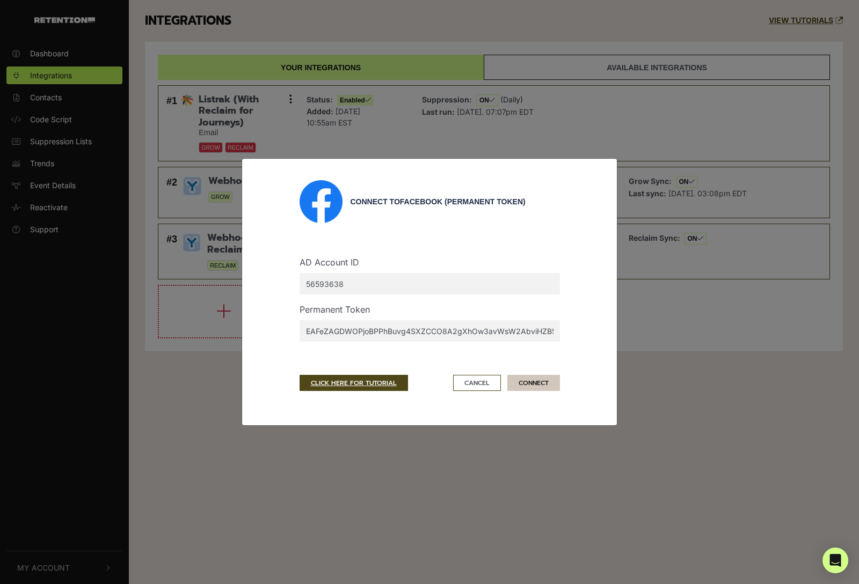
type input "EAFeZAGDWOPjoBPPhBuvg4SXZCCO8A2gXhOw3avWsW2AbviHZB5V5aEasSvxsOsY3oQeNQgL3OU5Xu2…"
click at [535, 380] on button "CONNECT" at bounding box center [533, 383] width 53 height 16
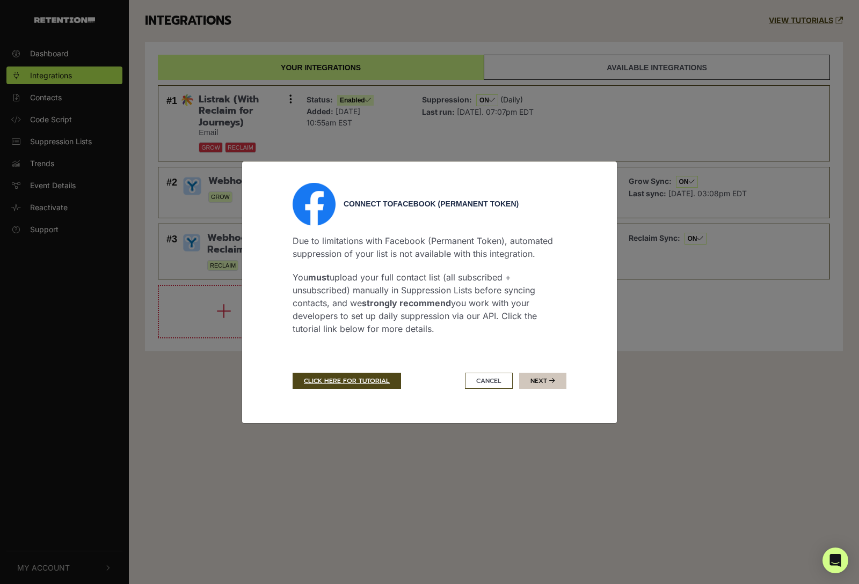
click at [542, 383] on button "Next" at bounding box center [542, 381] width 47 height 16
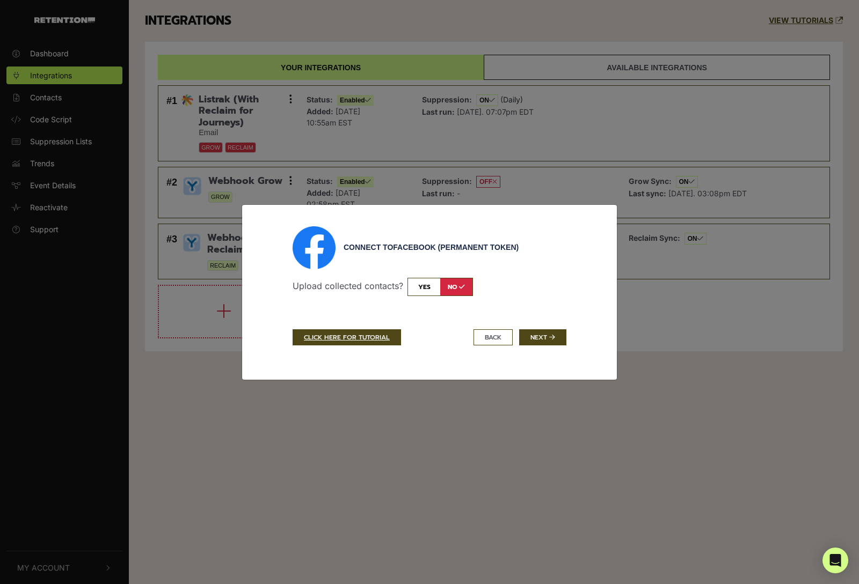
click at [427, 287] on input "checkbox" at bounding box center [439, 287] width 65 height 18
checkbox input "true"
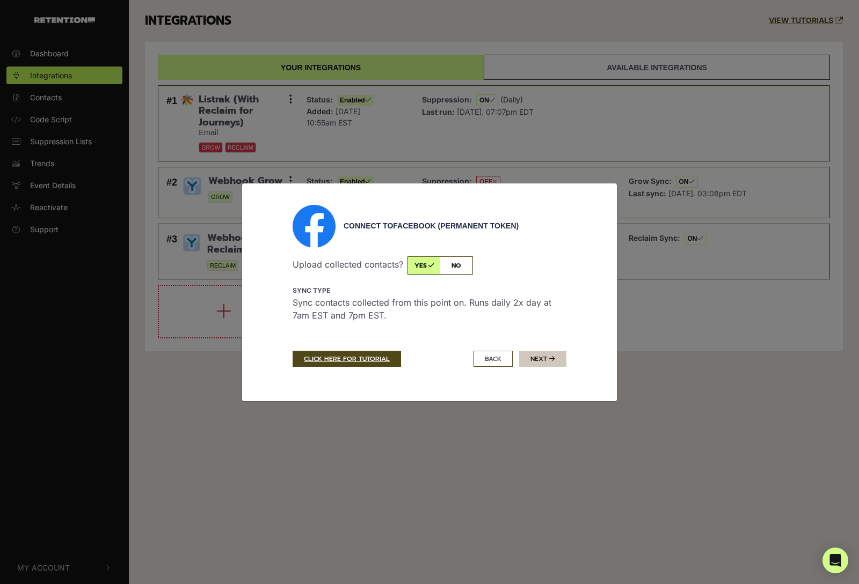
click at [538, 361] on button "Next" at bounding box center [542, 359] width 47 height 16
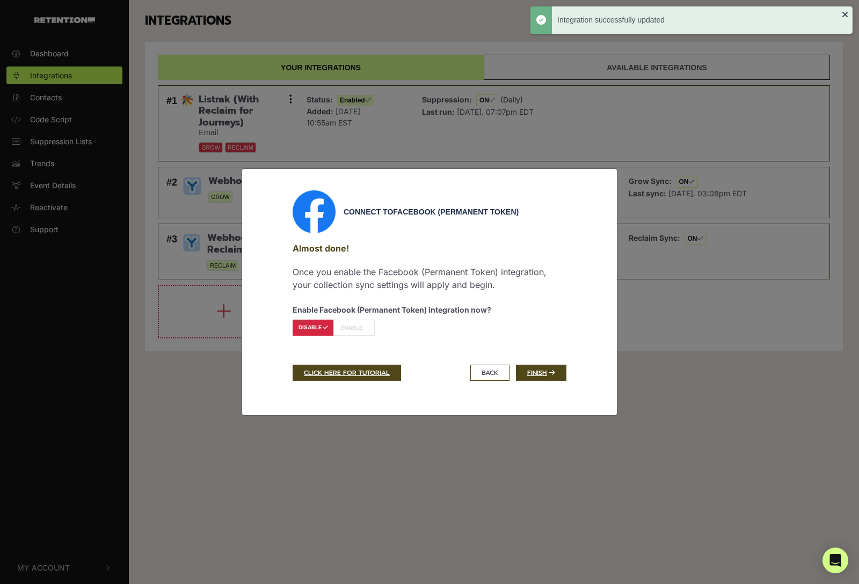
click at [364, 324] on label "ENABLE" at bounding box center [353, 328] width 41 height 16
click at [541, 371] on link "Finish" at bounding box center [541, 373] width 50 height 16
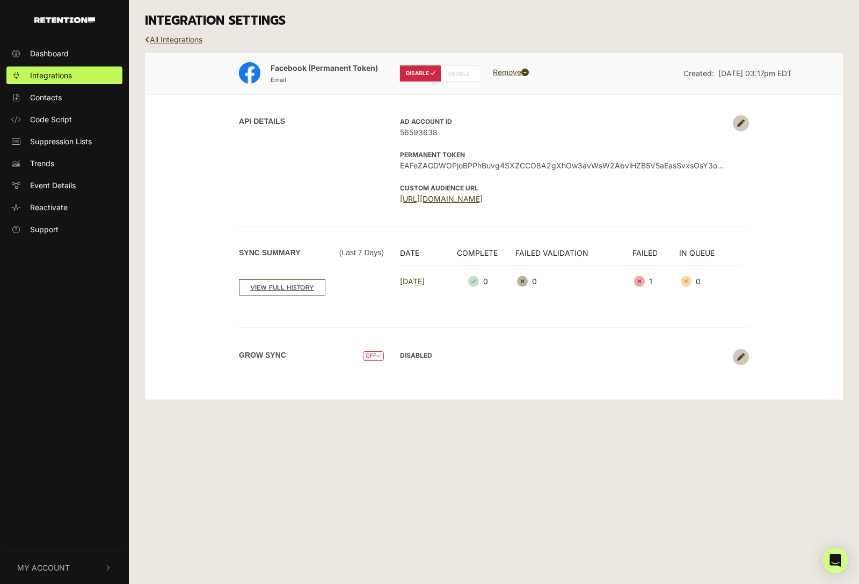
click at [465, 79] on label "ENABLE" at bounding box center [461, 73] width 41 height 16
radio input "false"
radio input "true"
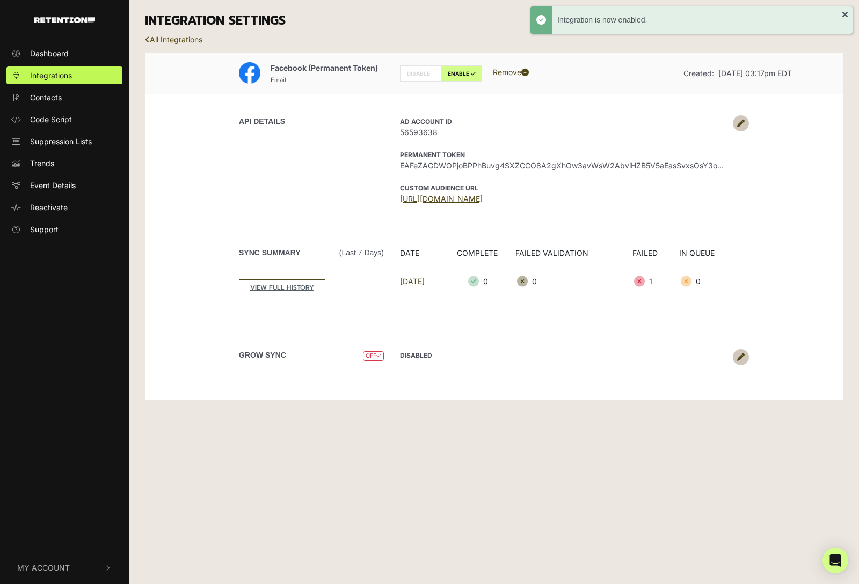
click at [188, 40] on link "All Integrations" at bounding box center [173, 39] width 57 height 9
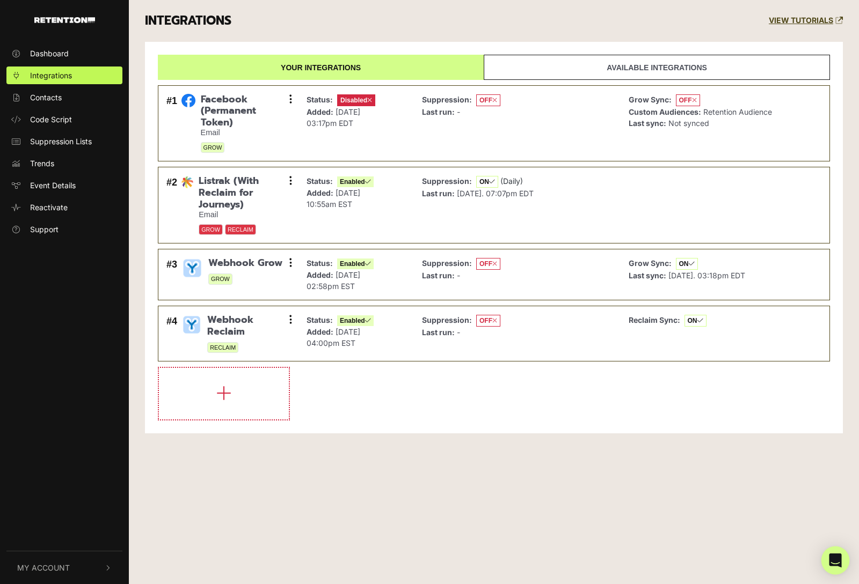
click at [836, 564] on icon "Open Intercom Messenger" at bounding box center [835, 561] width 12 height 14
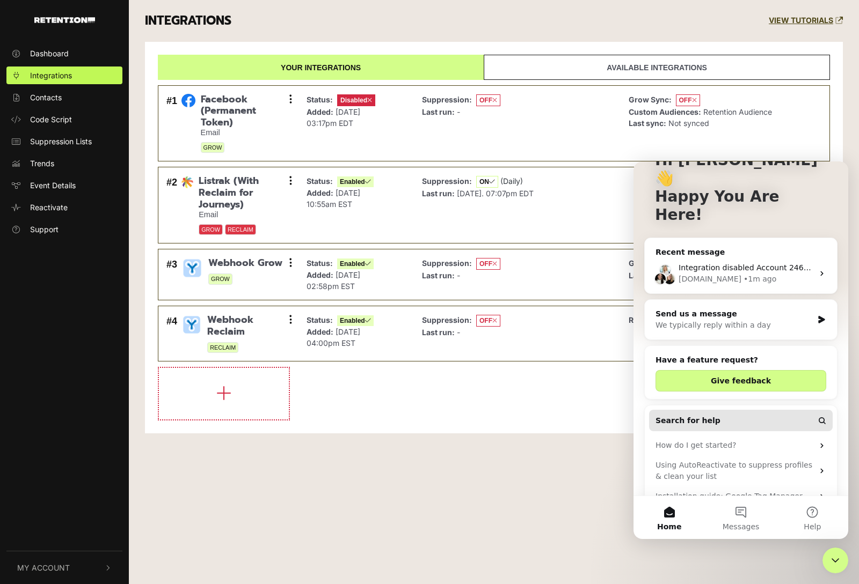
scroll to position [91, 0]
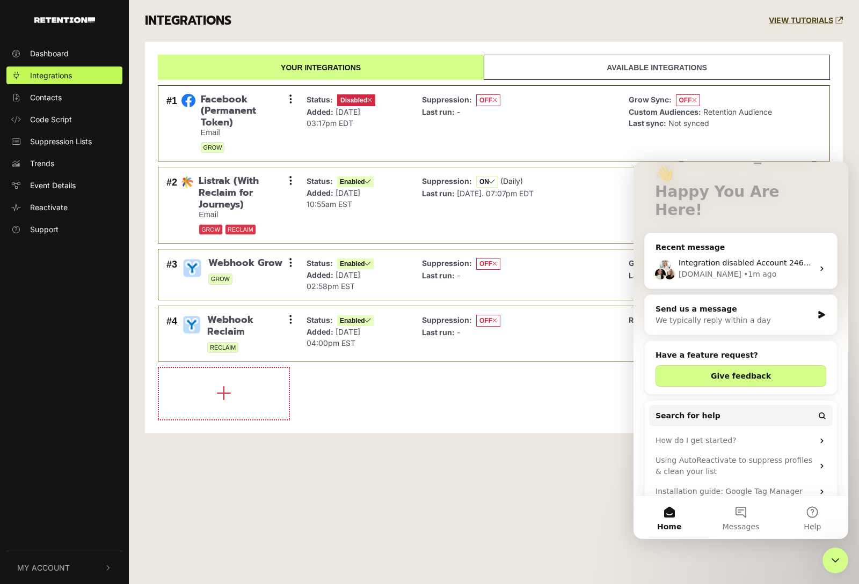
click at [726, 269] on div "[DOMAIN_NAME]" at bounding box center [709, 274] width 63 height 11
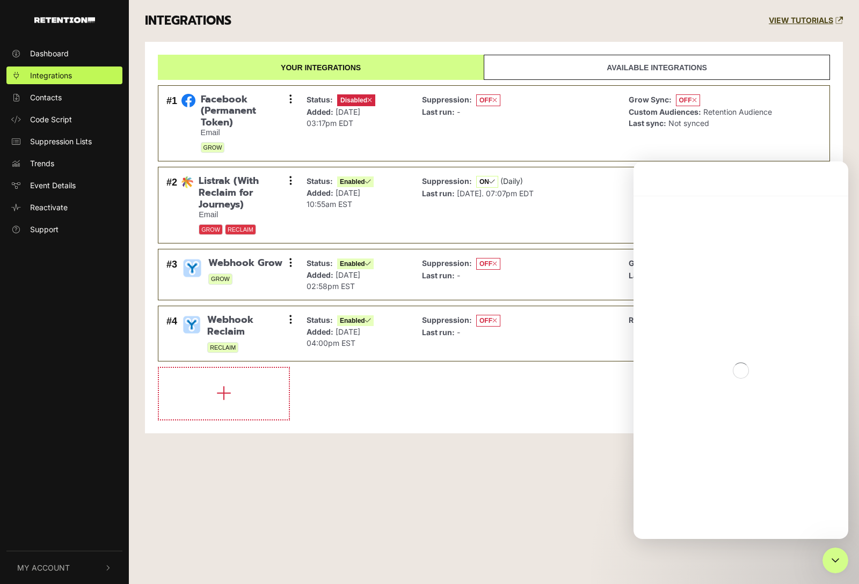
scroll to position [0, 0]
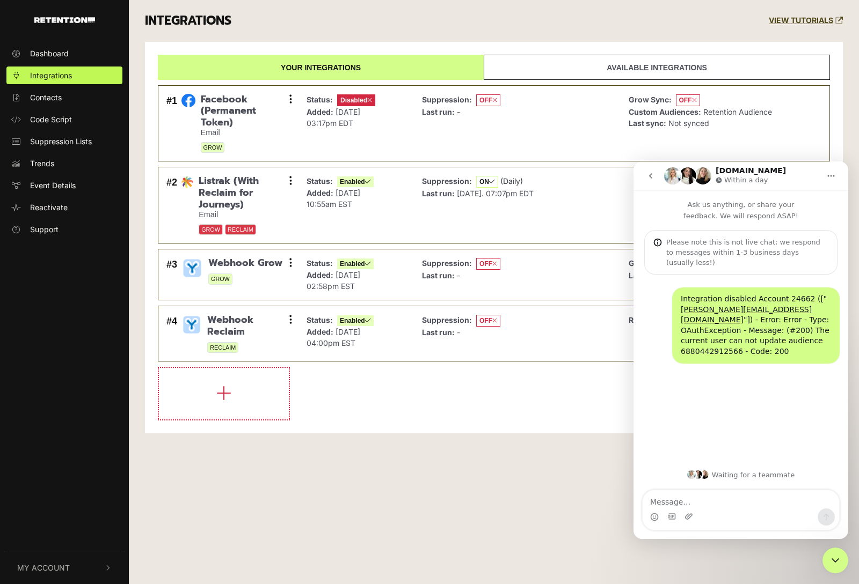
click at [722, 503] on textarea "Message…" at bounding box center [740, 500] width 196 height 18
click at [743, 493] on textarea "hi [PERSON_NAME], can I get someone on the phone to go through these steps with…" at bounding box center [740, 489] width 196 height 40
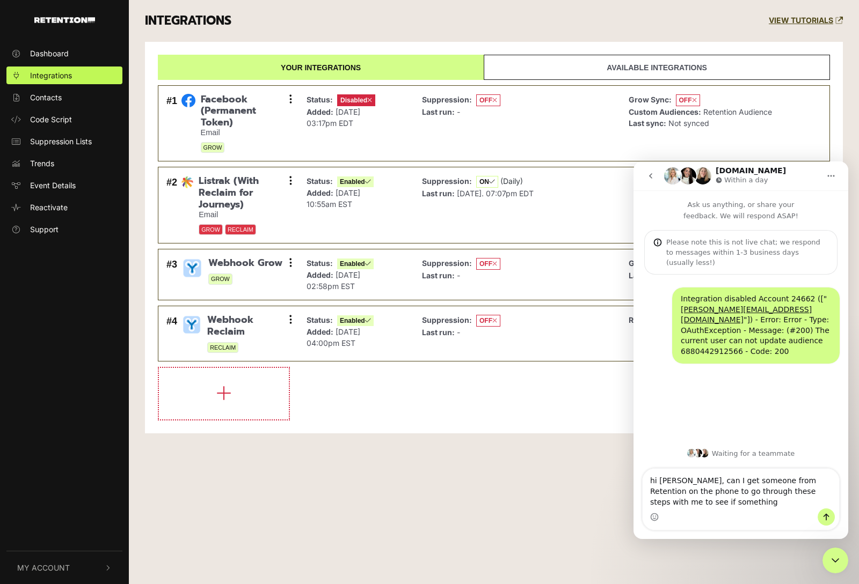
click at [756, 507] on textarea "hi [PERSON_NAME], can I get someone from Retention on the phone to go through t…" at bounding box center [740, 489] width 196 height 40
click at [649, 499] on textarea "hi [PERSON_NAME], can I get someone from Retention on the phone to go through t…" at bounding box center [740, 489] width 196 height 40
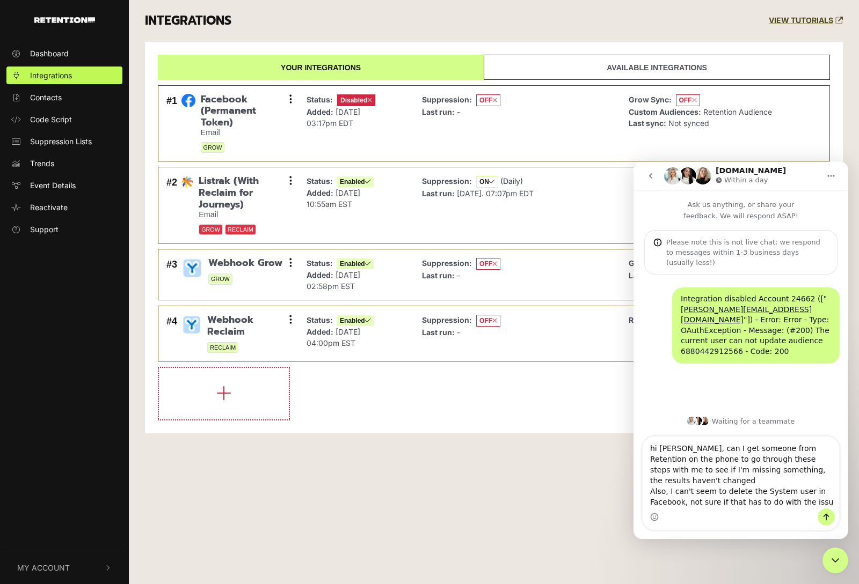
type textarea "hi [PERSON_NAME], can I get someone from Retention on the phone to go through t…"
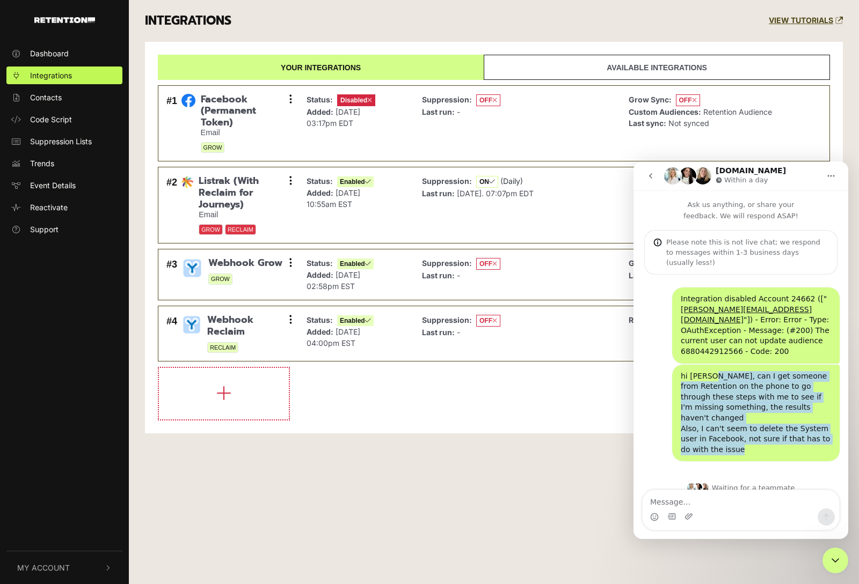
drag, startPoint x: 712, startPoint y: 419, endPoint x: 709, endPoint y: 354, distance: 65.0
click at [709, 371] on div "hi [PERSON_NAME], can I get someone from Retention on the phone to go through t…" at bounding box center [755, 413] width 150 height 84
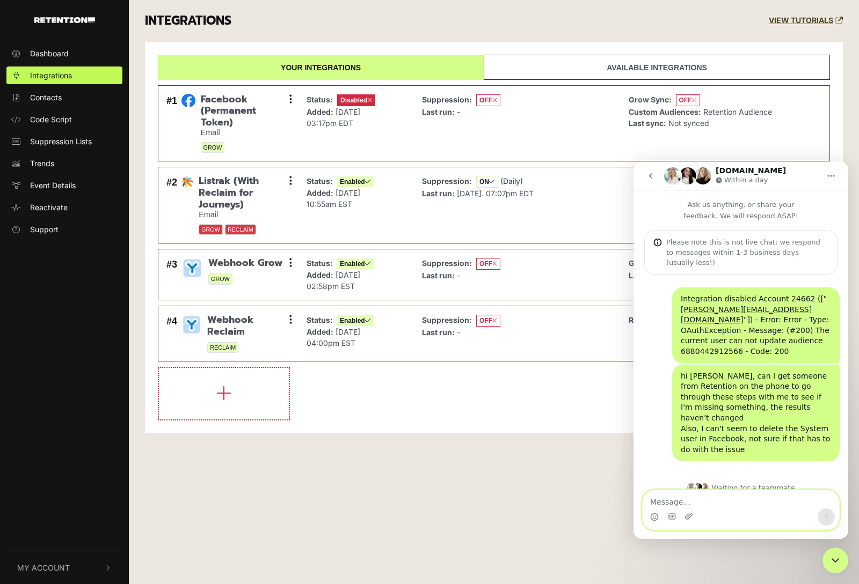
click at [738, 503] on textarea "Message…" at bounding box center [740, 500] width 196 height 18
click at [415, 450] on div "INTEGRATIONS VIEW TUTORIALS Your integrations Available integrations #1 Faceboo…" at bounding box center [494, 225] width 730 height 450
click at [595, 71] on link "Available integrations" at bounding box center [657, 67] width 346 height 25
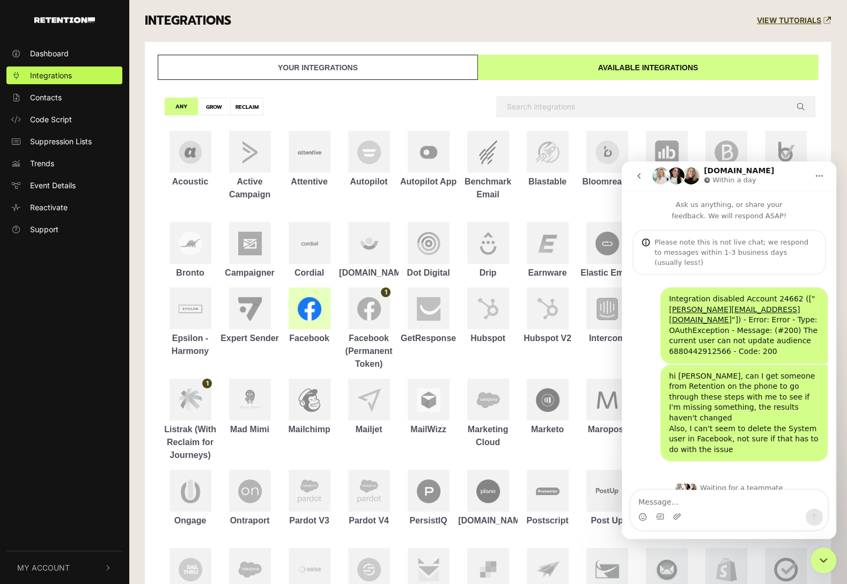
click at [304, 309] on img at bounding box center [310, 309] width 24 height 24
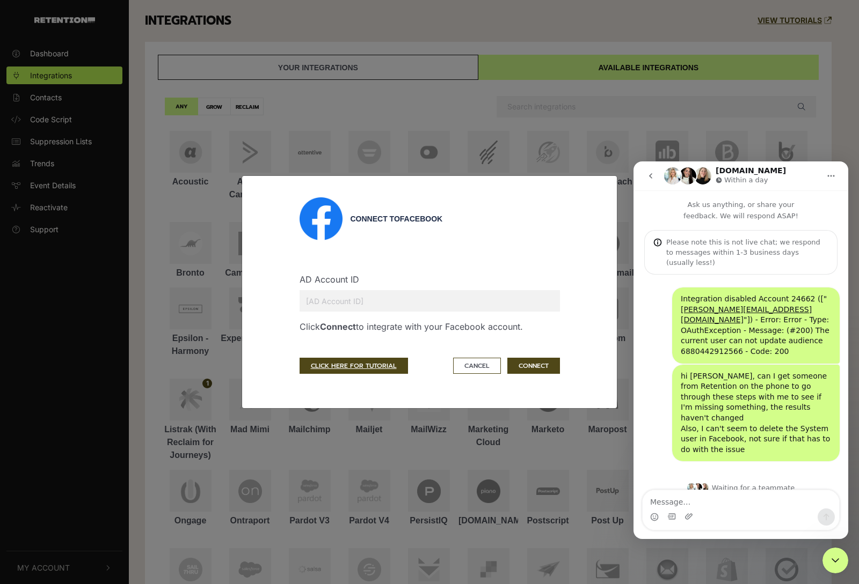
click at [359, 293] on input "text" at bounding box center [429, 300] width 260 height 21
click at [474, 370] on button "Cancel" at bounding box center [477, 366] width 48 height 16
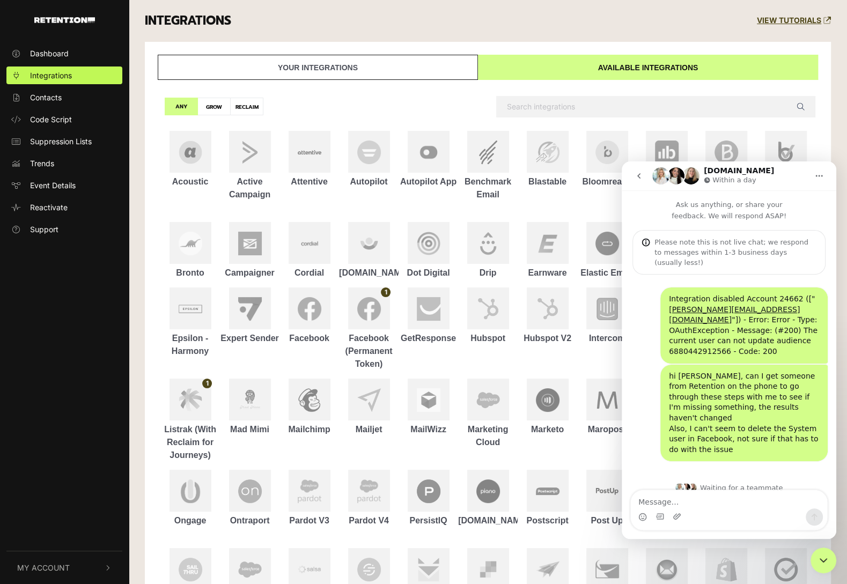
click at [290, 63] on link "Your integrations" at bounding box center [318, 67] width 320 height 25
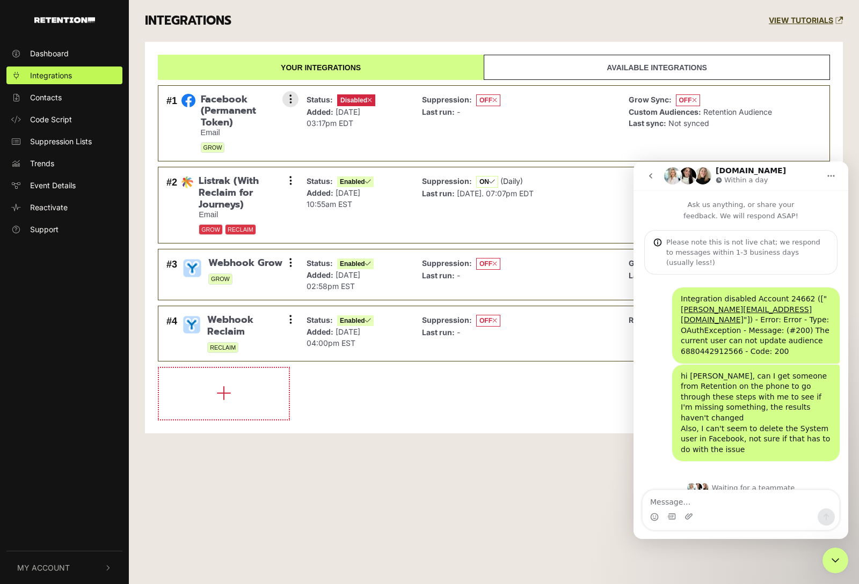
click at [475, 137] on div "Suppression: OFF Last run: -" at bounding box center [461, 124] width 78 height 60
click at [291, 104] on icon at bounding box center [290, 99] width 3 height 11
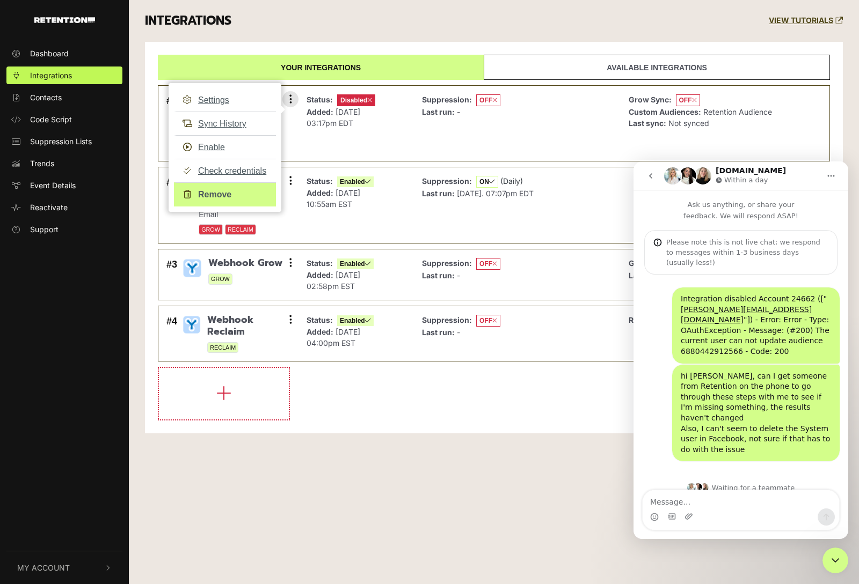
click at [217, 195] on link "Remove" at bounding box center [225, 194] width 102 height 24
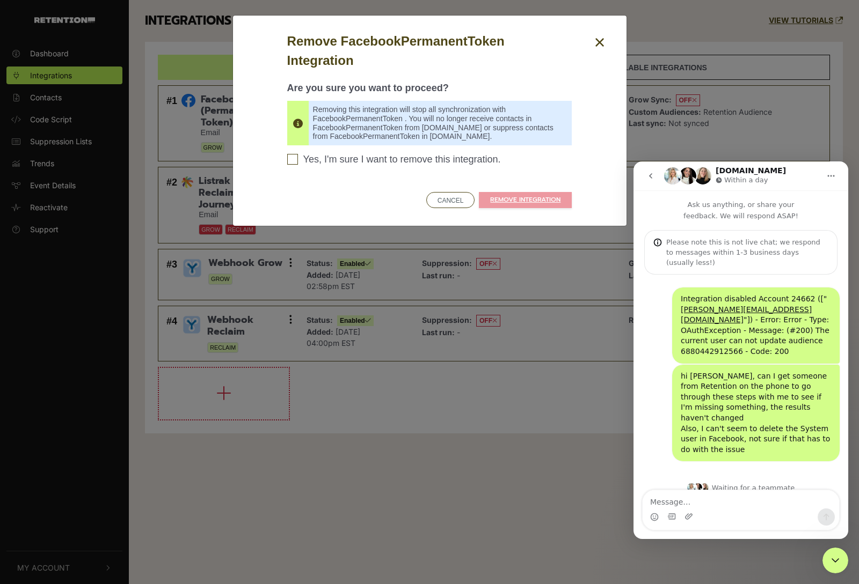
click at [480, 156] on span "Yes, I'm sure I want to remove this integration." at bounding box center [401, 160] width 197 height 12
click at [298, 156] on input "Yes, I'm sure I want to remove this integration. Please confirm to continue" at bounding box center [292, 159] width 11 height 11
checkbox input "true"
click at [510, 196] on link "REMOVE INTEGRATION" at bounding box center [525, 200] width 93 height 16
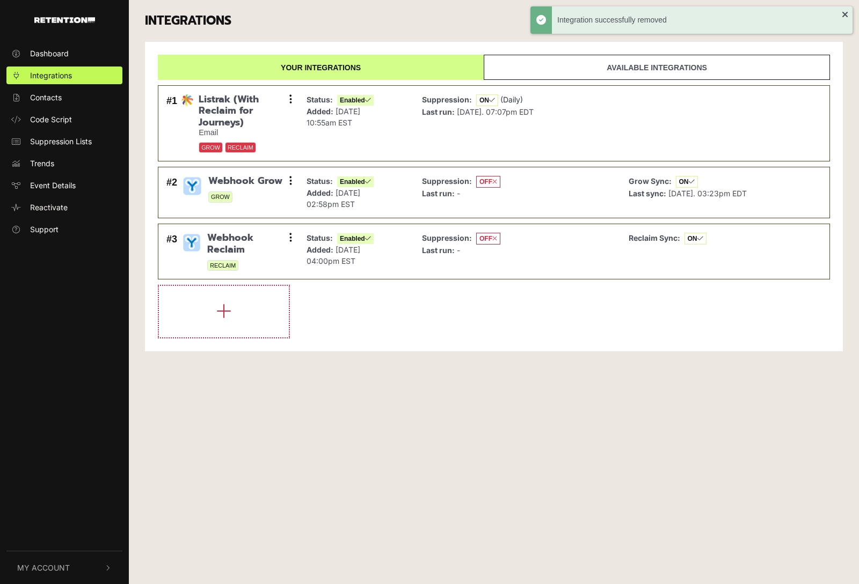
click at [561, 451] on div "Dashboard Integrations Contacts Code Script Suppression Lists Trends Event Deta…" at bounding box center [429, 292] width 859 height 584
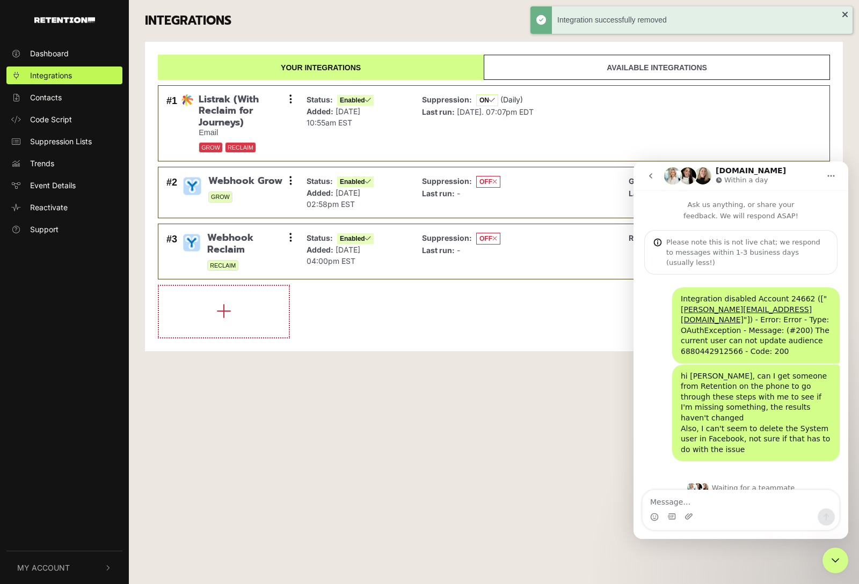
click at [600, 68] on link "Available integrations" at bounding box center [657, 67] width 346 height 25
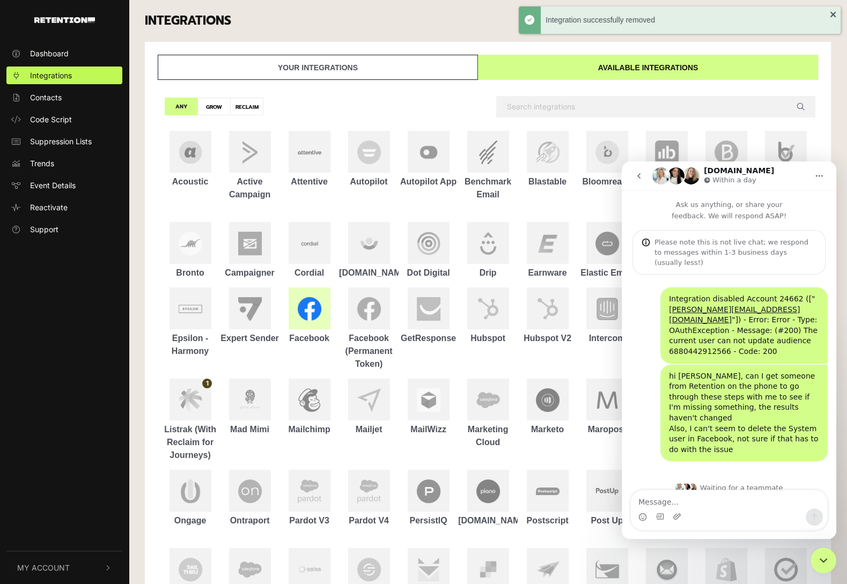
click at [313, 316] on img at bounding box center [310, 309] width 24 height 24
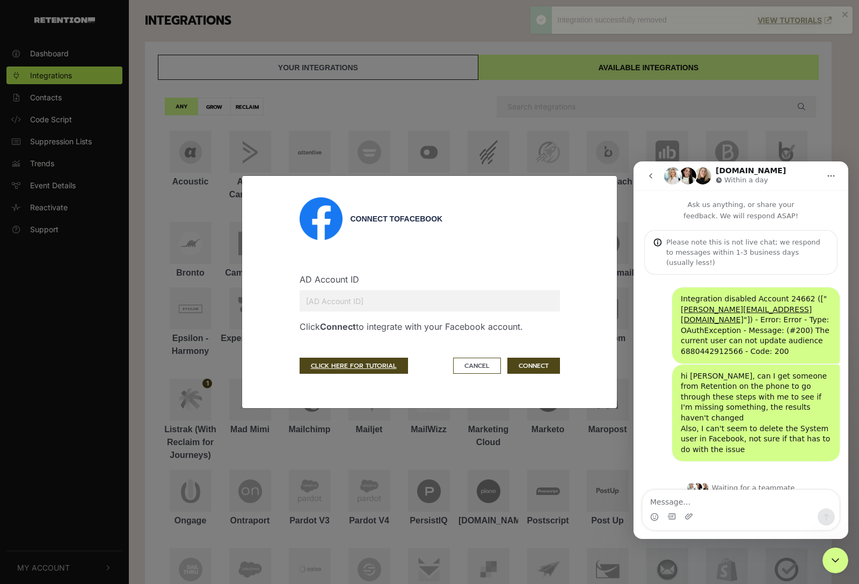
click at [343, 292] on input "text" at bounding box center [429, 300] width 260 height 21
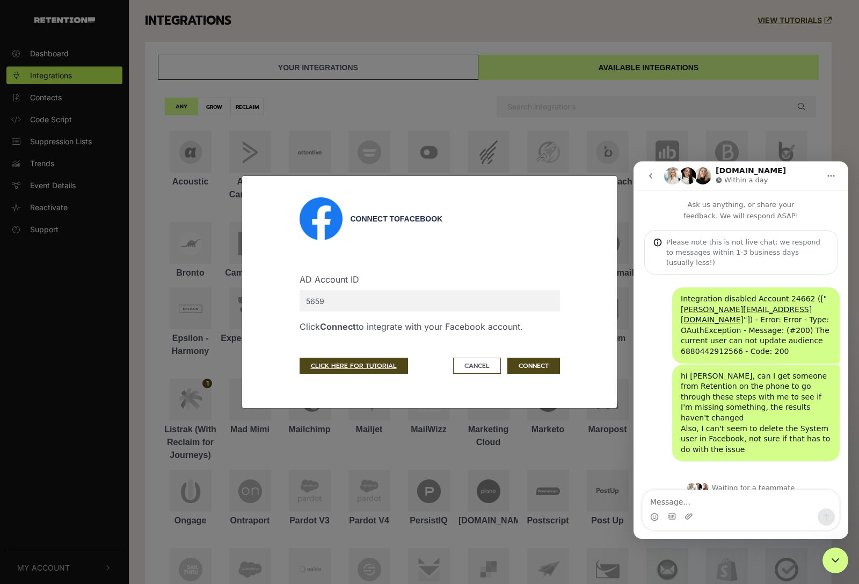
click at [436, 306] on input "5659" at bounding box center [429, 300] width 260 height 21
type input "56593638"
click at [537, 365] on button "CONNECT" at bounding box center [533, 366] width 53 height 16
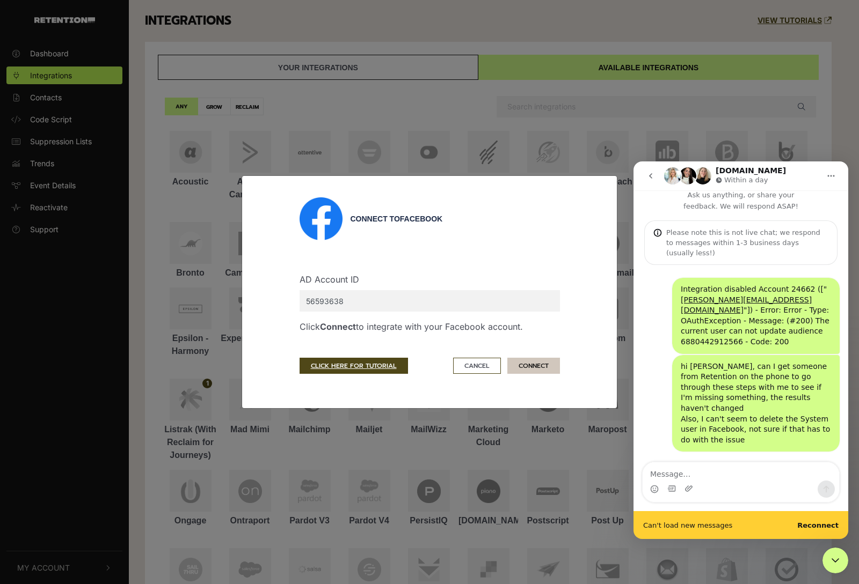
scroll to position [11, 0]
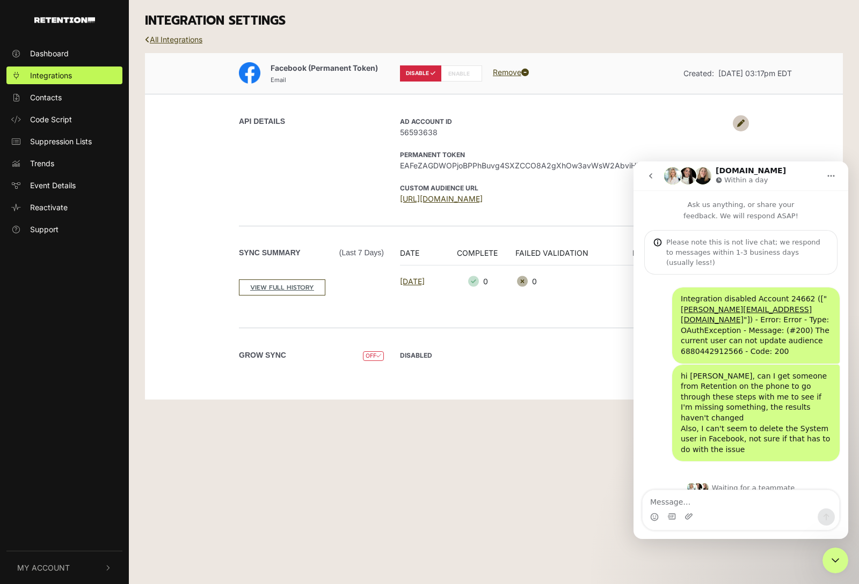
click at [170, 33] on div "INTEGRATION SETTINGS" at bounding box center [494, 21] width 714 height 42
click at [171, 43] on link "All Integrations" at bounding box center [173, 39] width 57 height 9
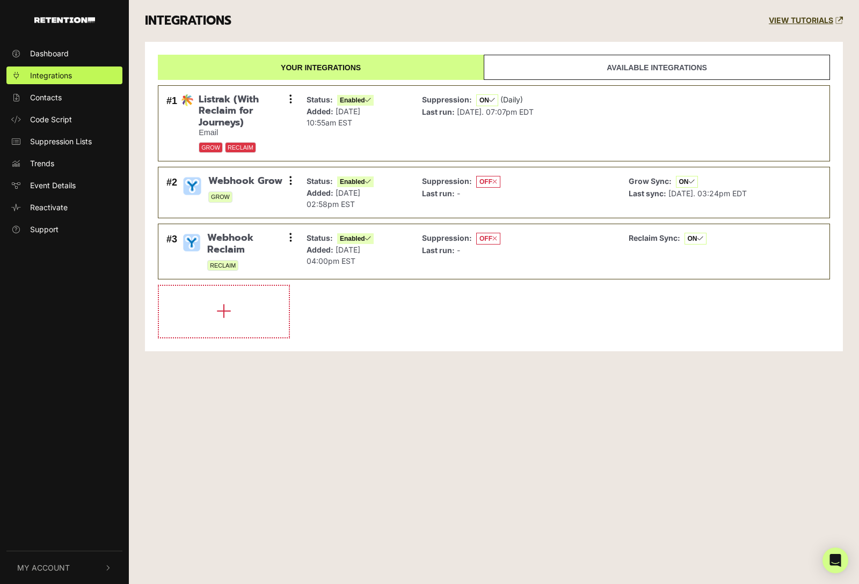
click at [616, 71] on link "Available integrations" at bounding box center [657, 67] width 346 height 25
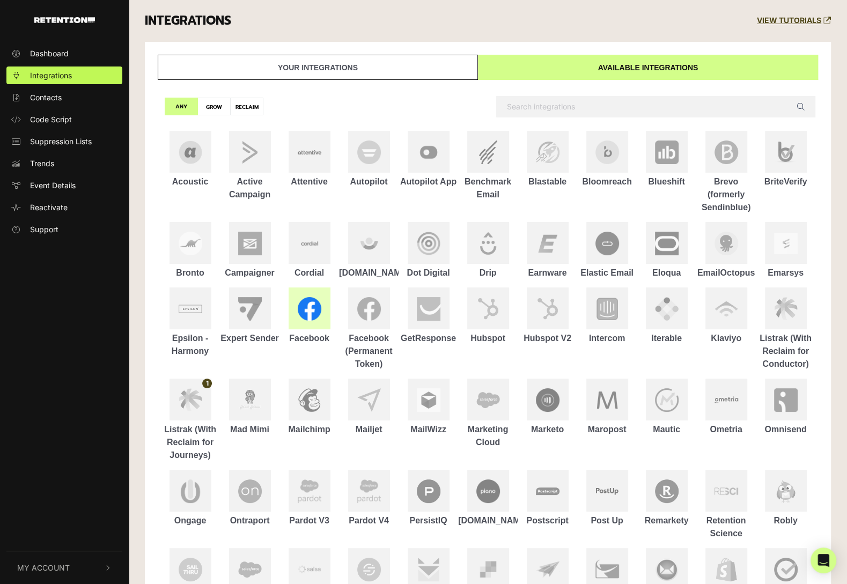
click at [313, 306] on img at bounding box center [310, 309] width 24 height 24
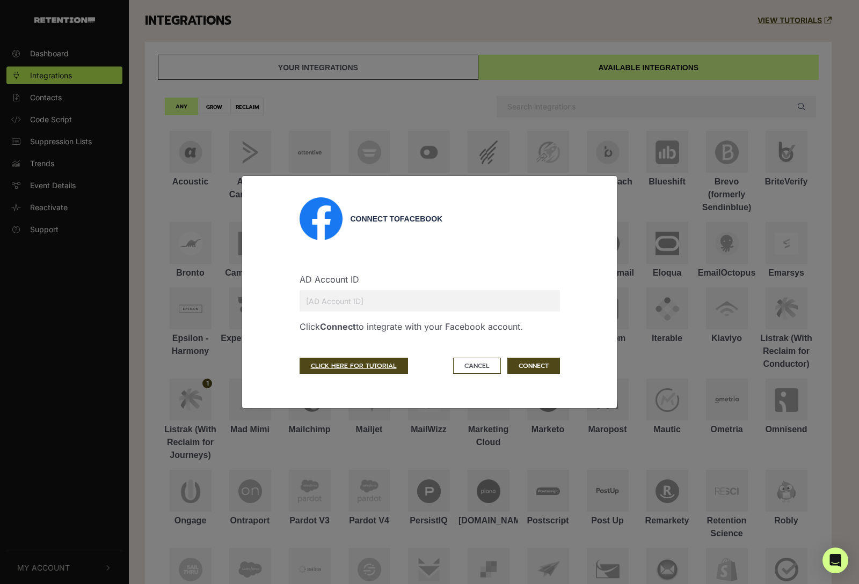
click at [393, 299] on input "text" at bounding box center [429, 300] width 260 height 21
type input "56593638"
click at [523, 362] on button "CONNECT" at bounding box center [533, 366] width 53 height 16
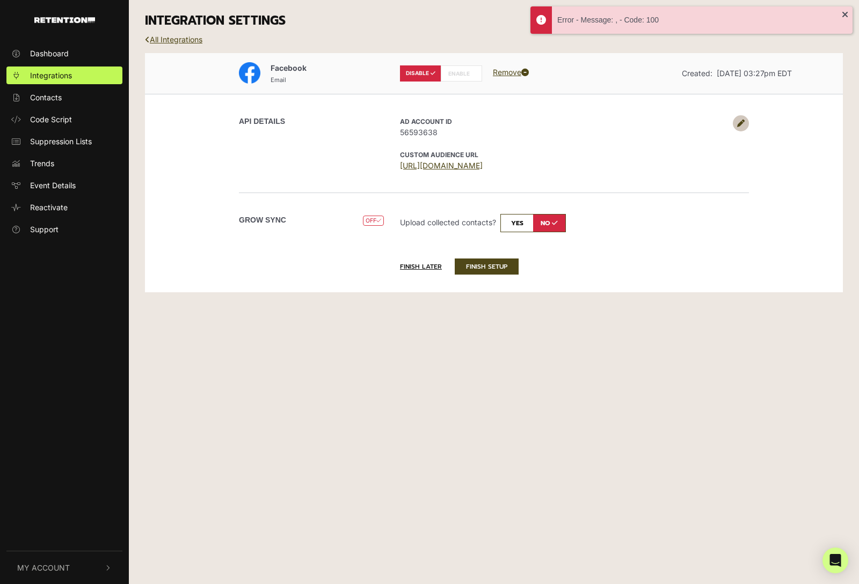
click at [458, 68] on label "ENABLE" at bounding box center [461, 73] width 41 height 16
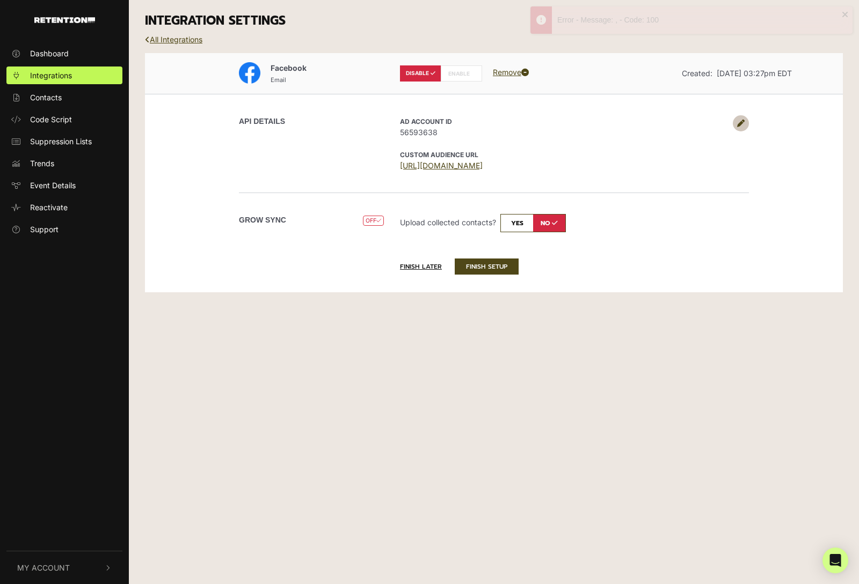
radio input "false"
radio input "true"
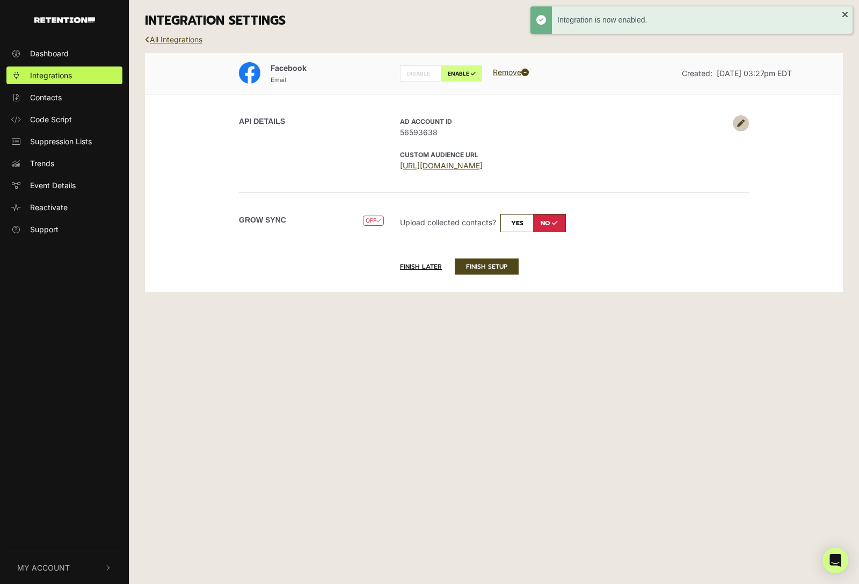
click at [199, 43] on link "All Integrations" at bounding box center [173, 39] width 57 height 9
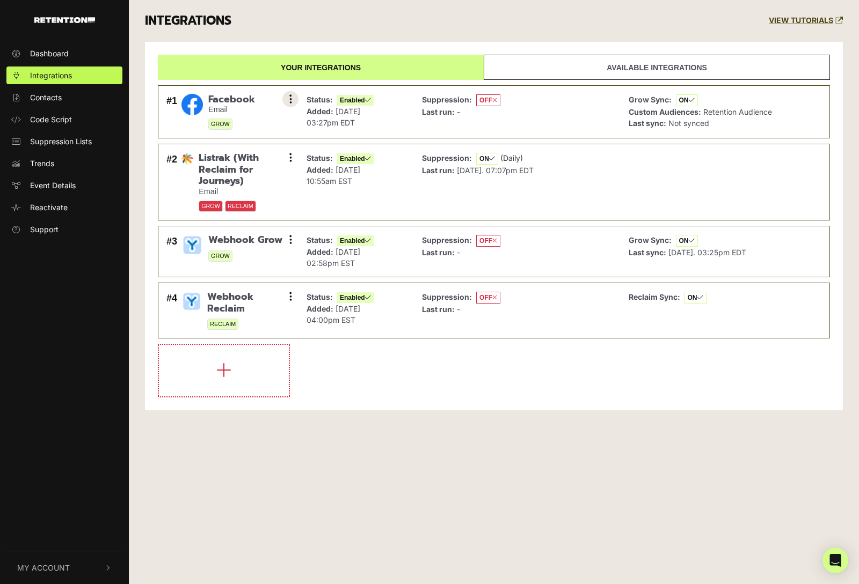
click at [290, 99] on icon at bounding box center [290, 99] width 3 height 11
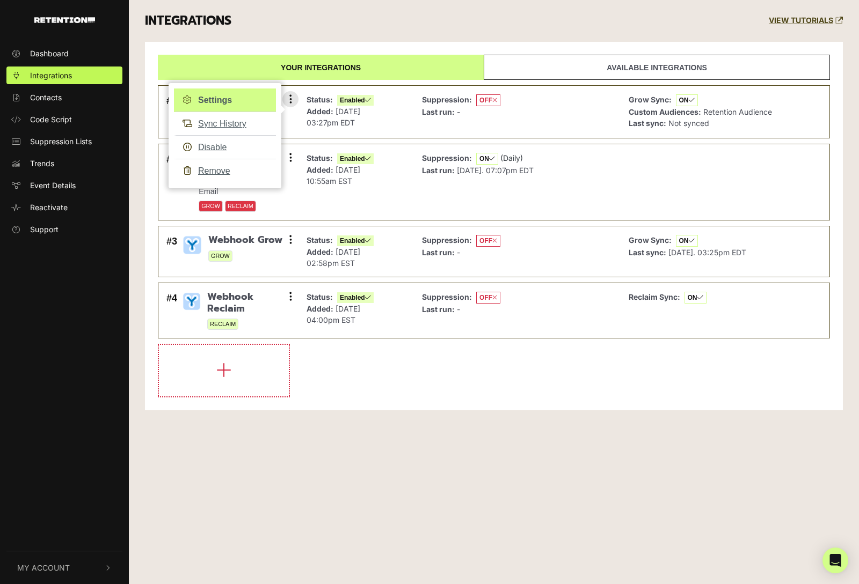
click at [217, 104] on link "Settings" at bounding box center [225, 101] width 102 height 24
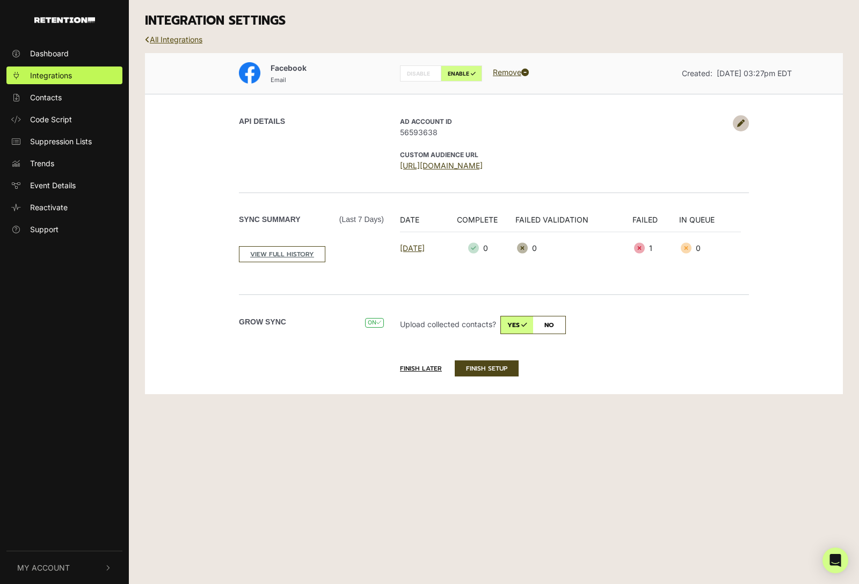
click at [190, 42] on link "All Integrations" at bounding box center [173, 39] width 57 height 9
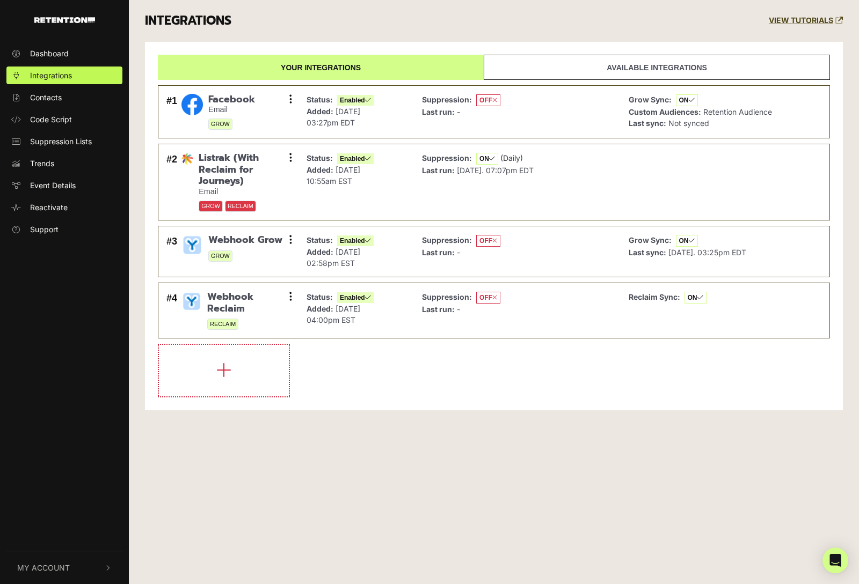
click at [362, 411] on div "Your integrations Available integrations #1 Facebook Email GROW Settings Sync H…" at bounding box center [494, 226] width 698 height 369
click at [291, 104] on icon at bounding box center [290, 99] width 3 height 11
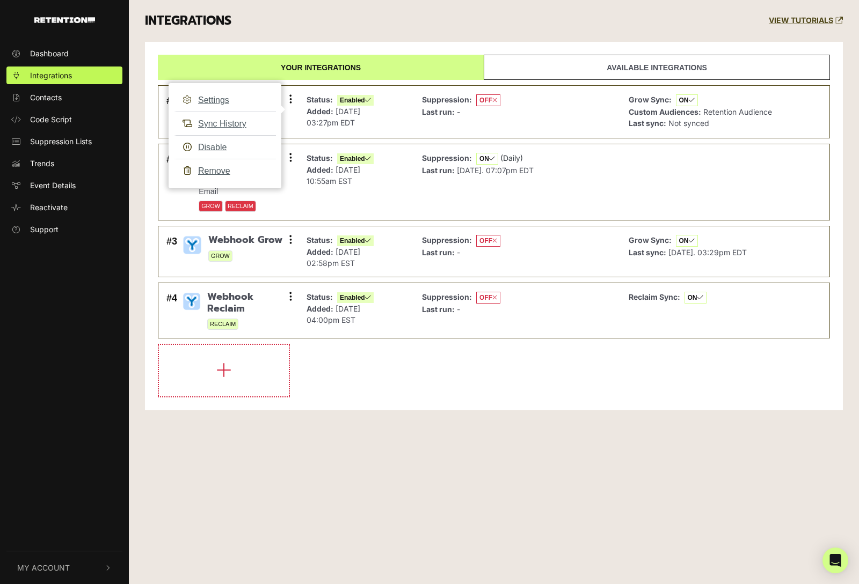
click at [670, 502] on div "Dashboard Integrations Contacts Code Script Suppression Lists Trends Event Deta…" at bounding box center [429, 292] width 859 height 584
